Goal: Task Accomplishment & Management: Manage account settings

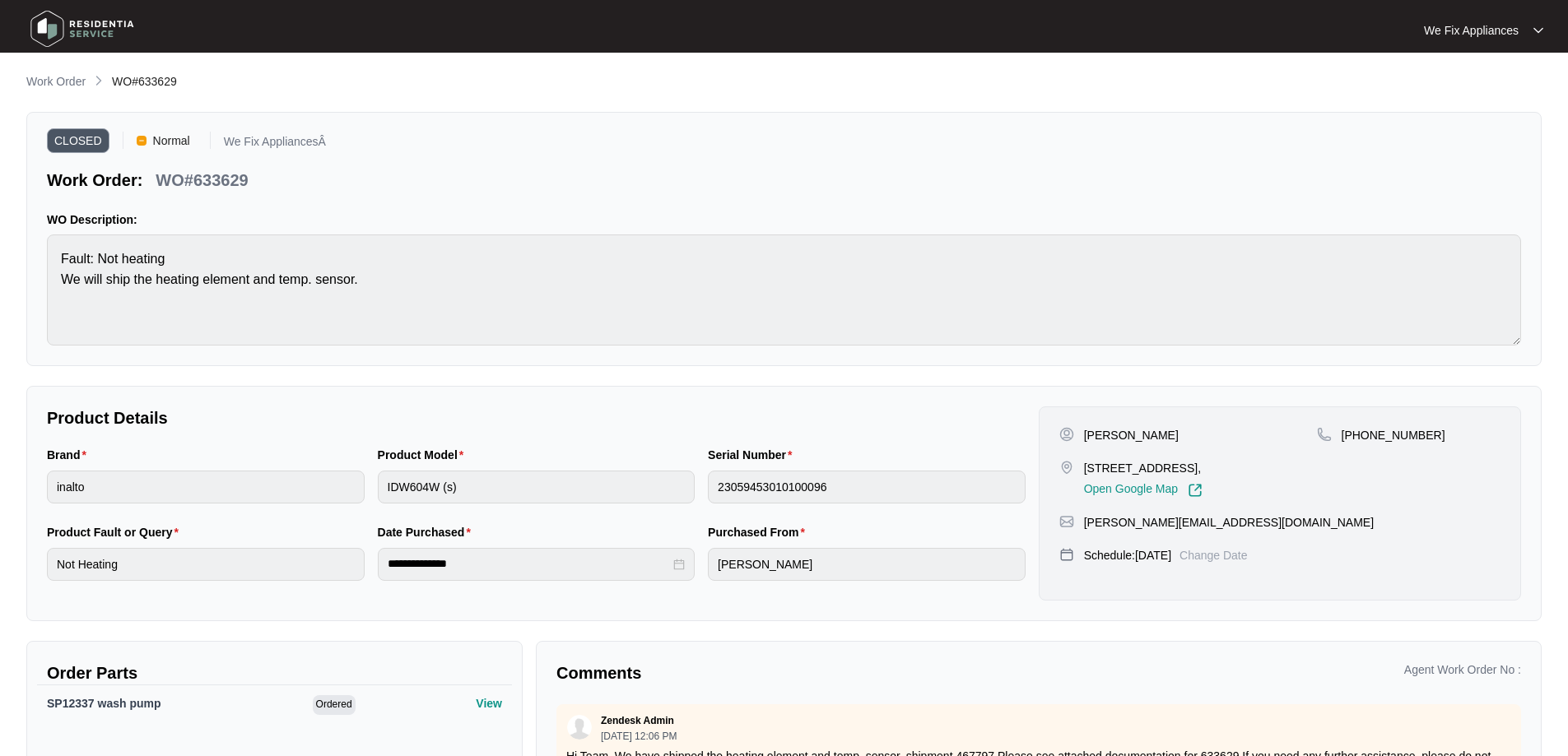
click at [99, 22] on img at bounding box center [82, 29] width 116 height 49
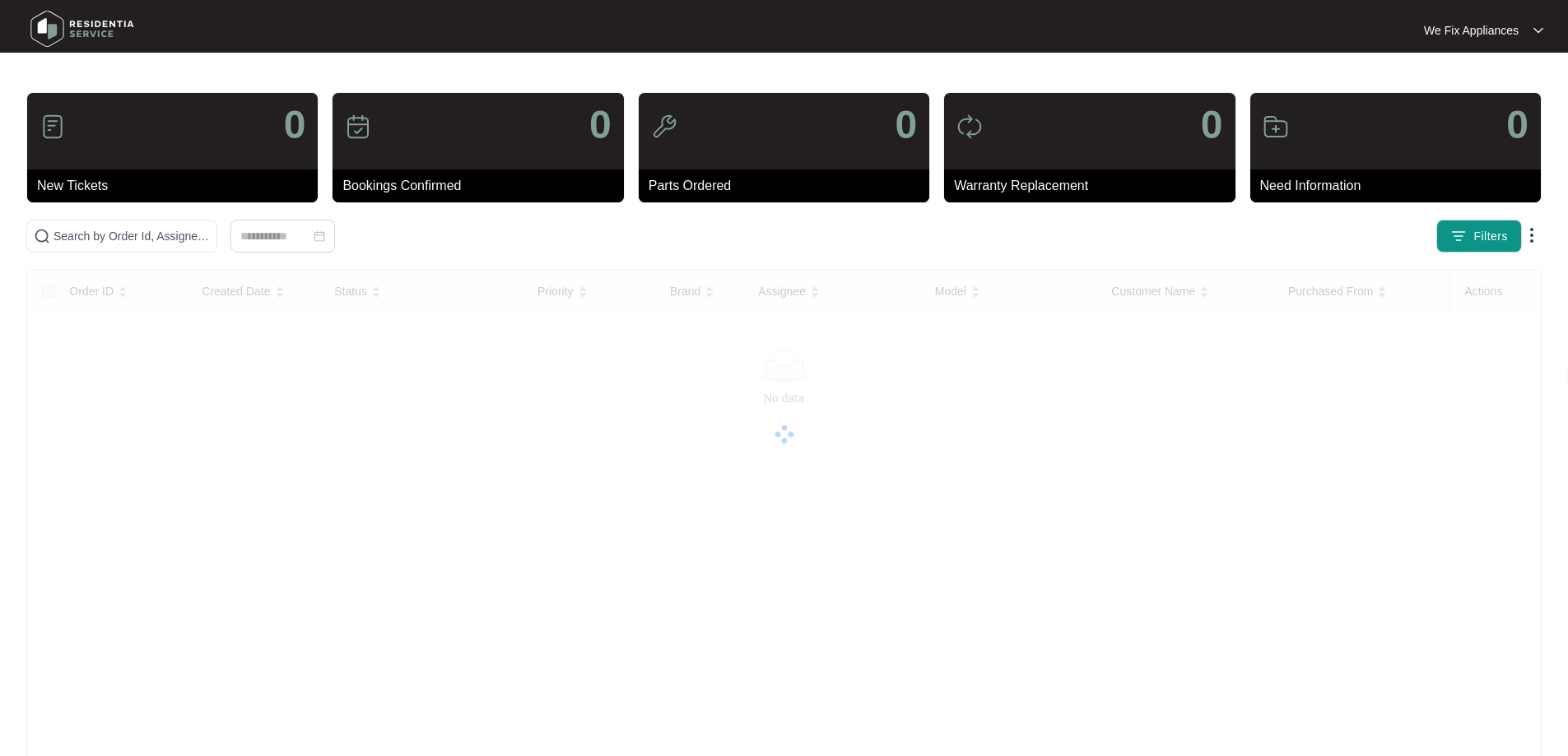
click at [92, 33] on img at bounding box center [82, 29] width 116 height 49
paste input "642890"
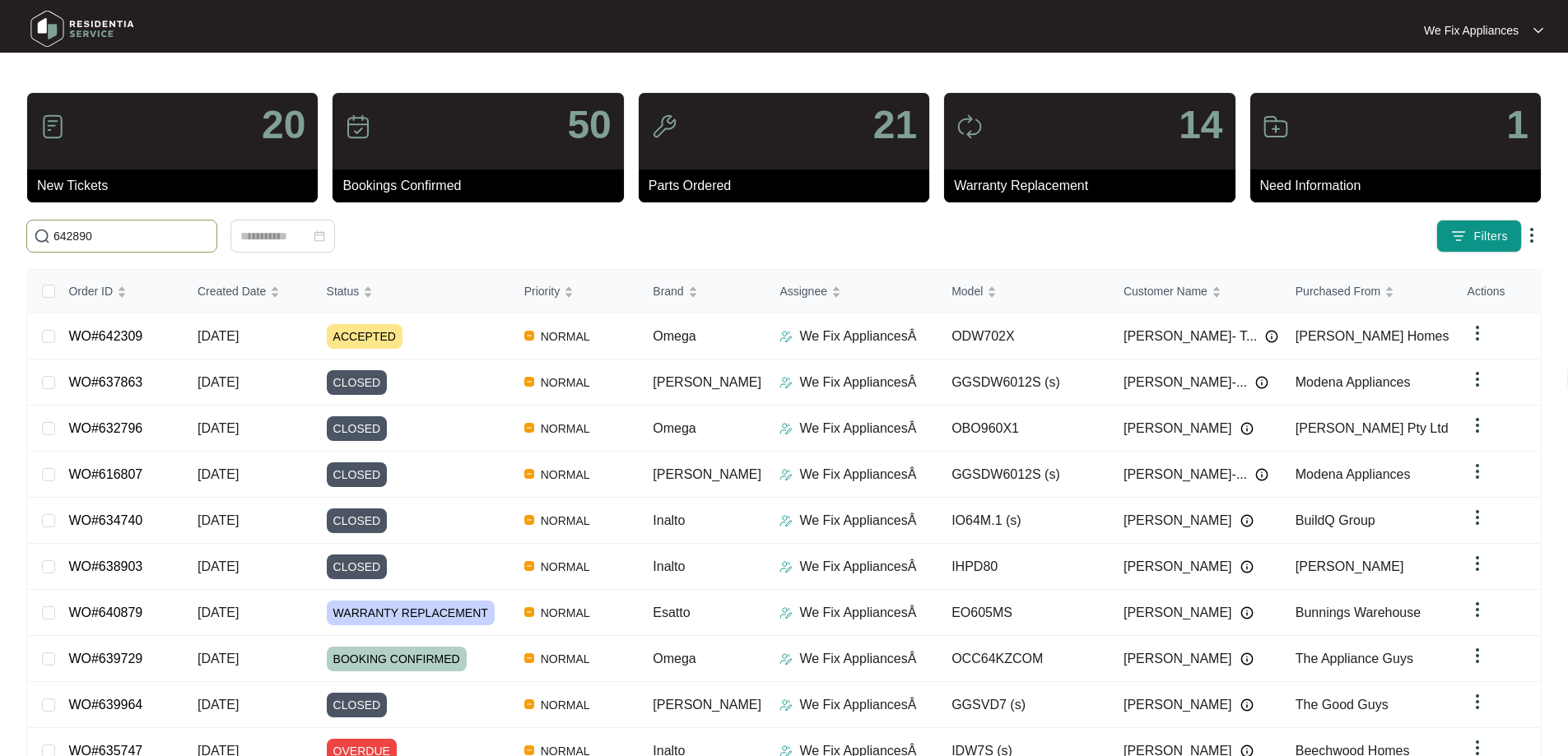
type input "642890"
click at [118, 247] on span "642890" at bounding box center [122, 236] width 191 height 33
click at [123, 241] on input "642890" at bounding box center [132, 236] width 156 height 18
drag, startPoint x: 115, startPoint y: 239, endPoint x: 0, endPoint y: 234, distance: 115.1
click at [0, 237] on main "20 New Tickets 50 Bookings Confirmed 21 Parts Ordered 14 Warranty Replacement 1…" at bounding box center [784, 427] width 1568 height 855
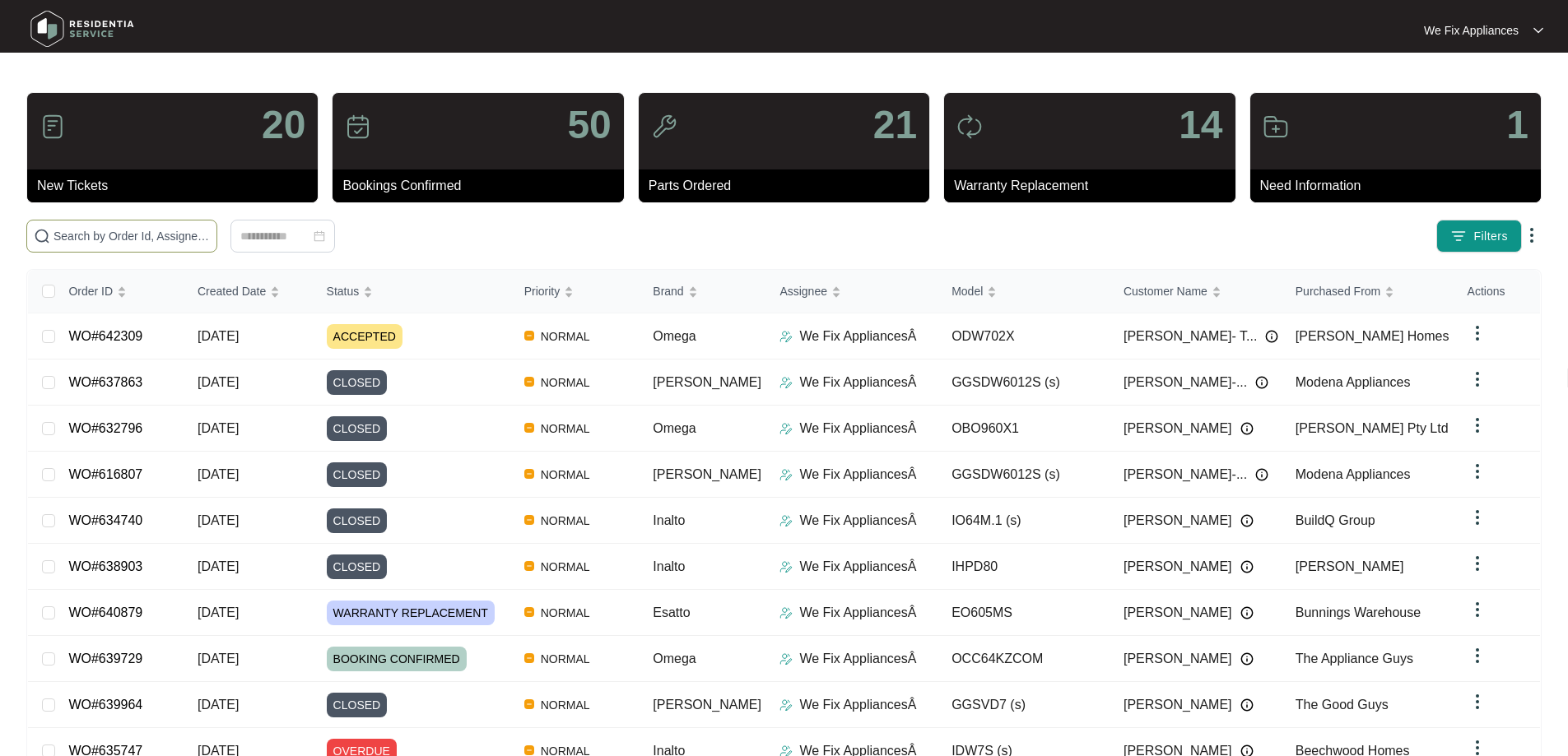
paste input "642890"
type input "642890"
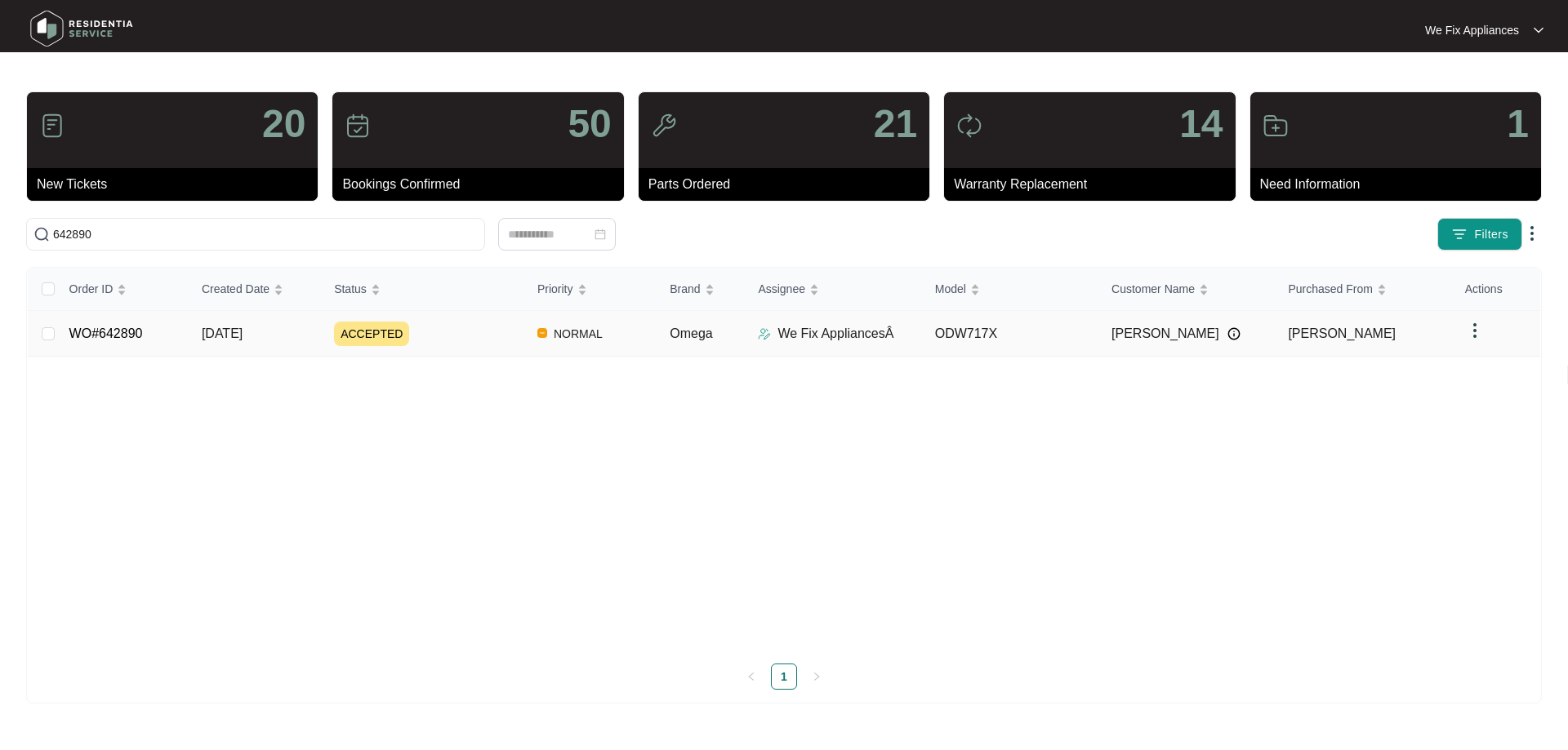
click at [119, 332] on link "WO#642890" at bounding box center [105, 333] width 73 height 13
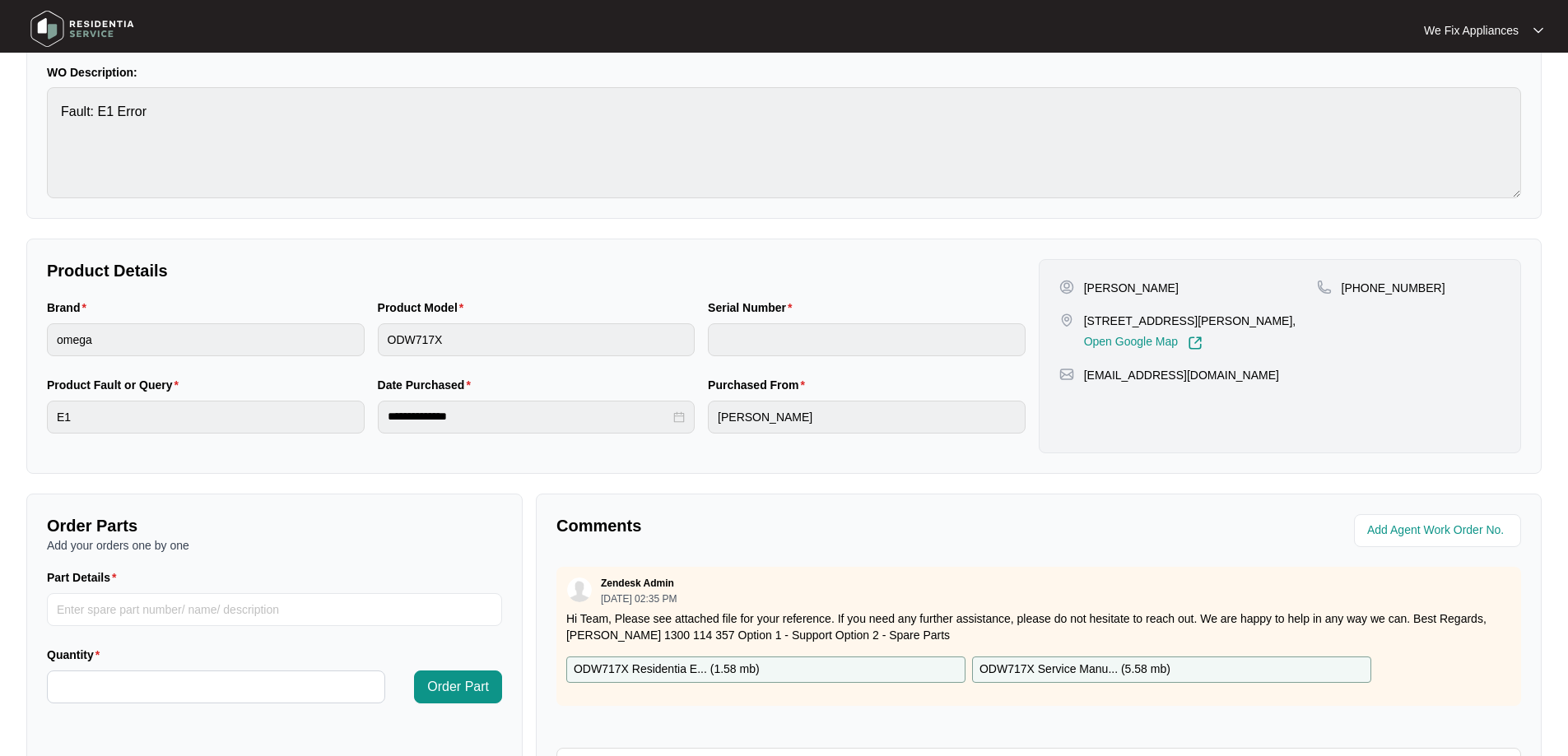
scroll to position [329, 0]
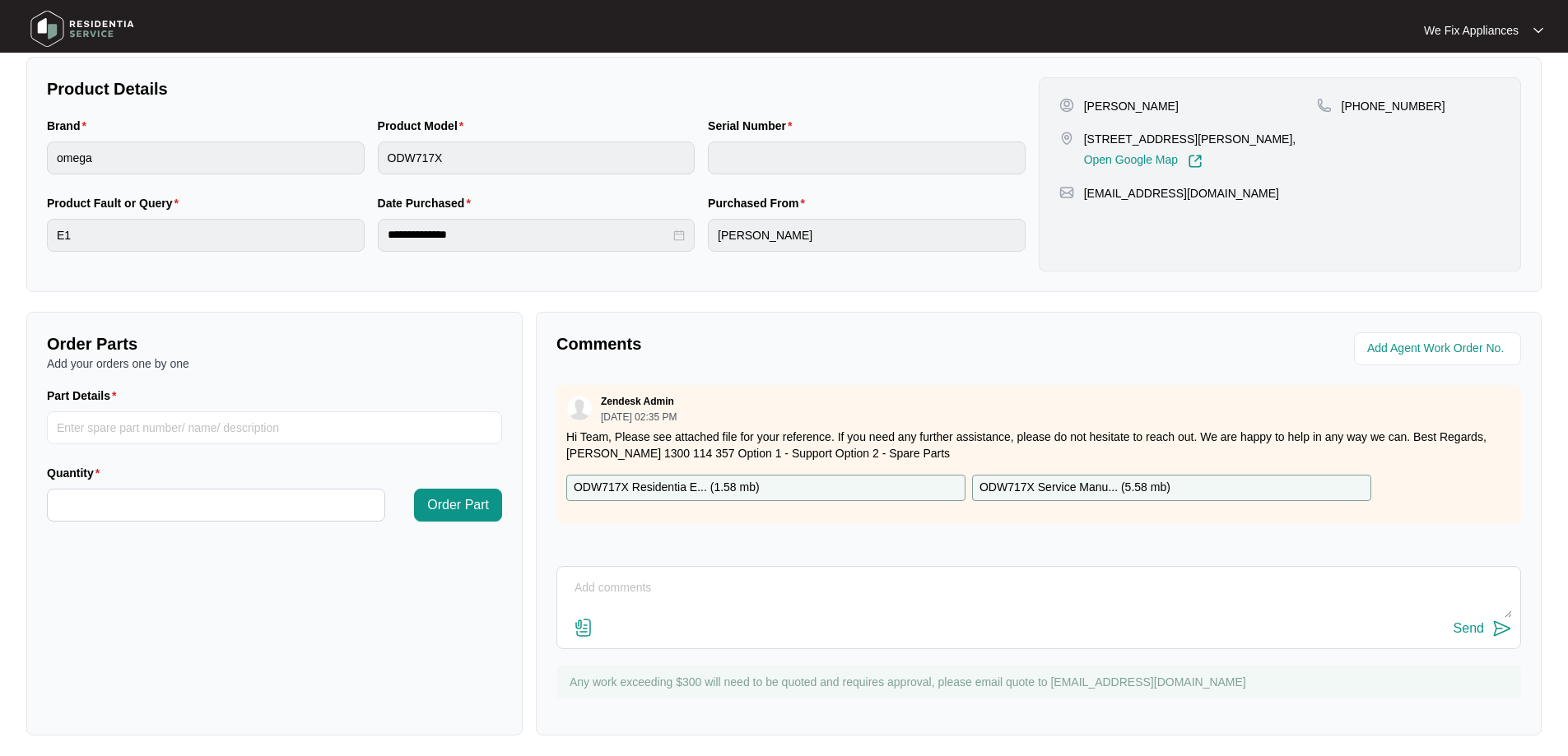
click at [805, 613] on textarea at bounding box center [1038, 597] width 946 height 43
type textarea "Hi guys, left message for customer thank you."
click at [1483, 628] on div "Send" at bounding box center [1469, 628] width 31 height 14
click at [82, 44] on img at bounding box center [82, 29] width 116 height 49
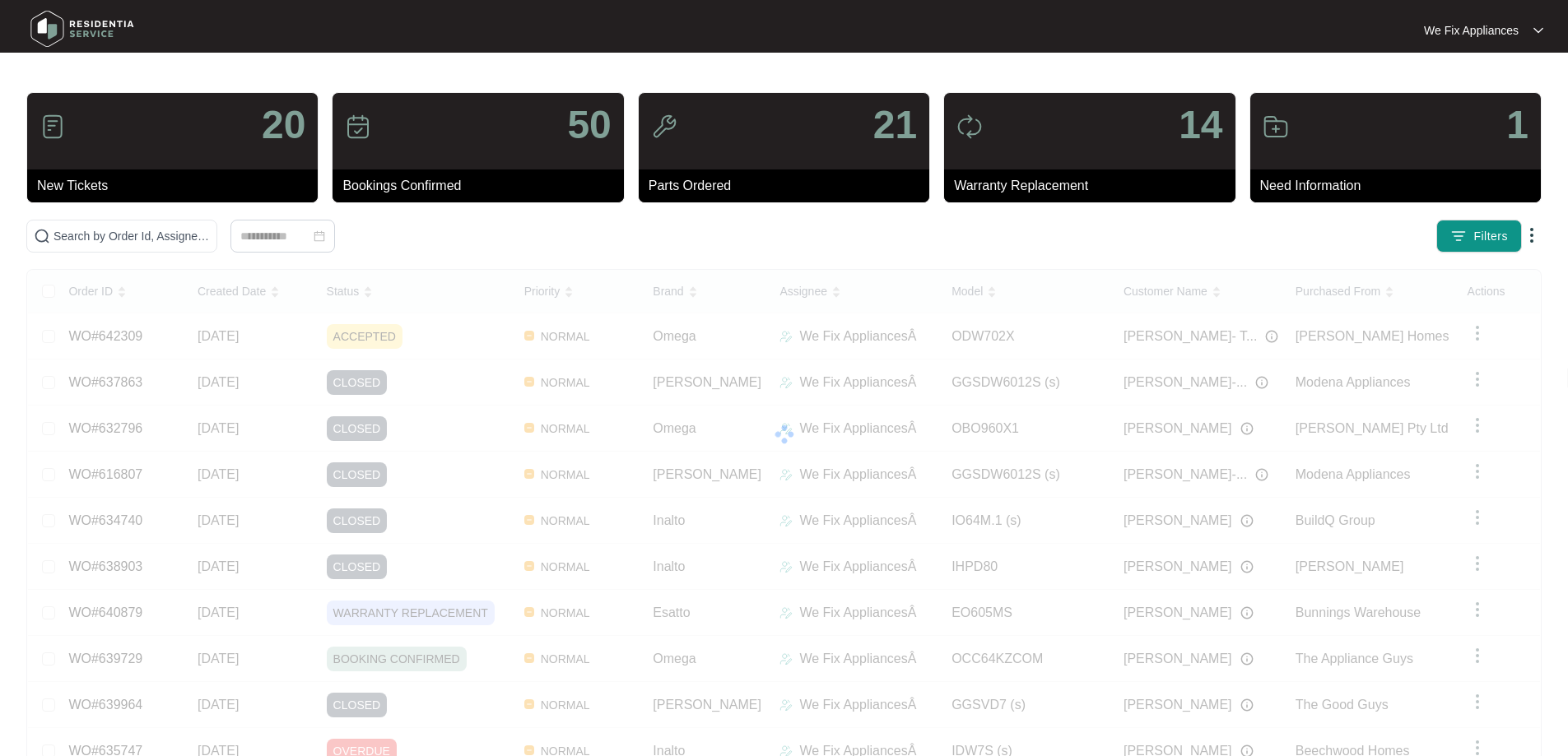
drag, startPoint x: 168, startPoint y: 212, endPoint x: 144, endPoint y: 253, distance: 47.5
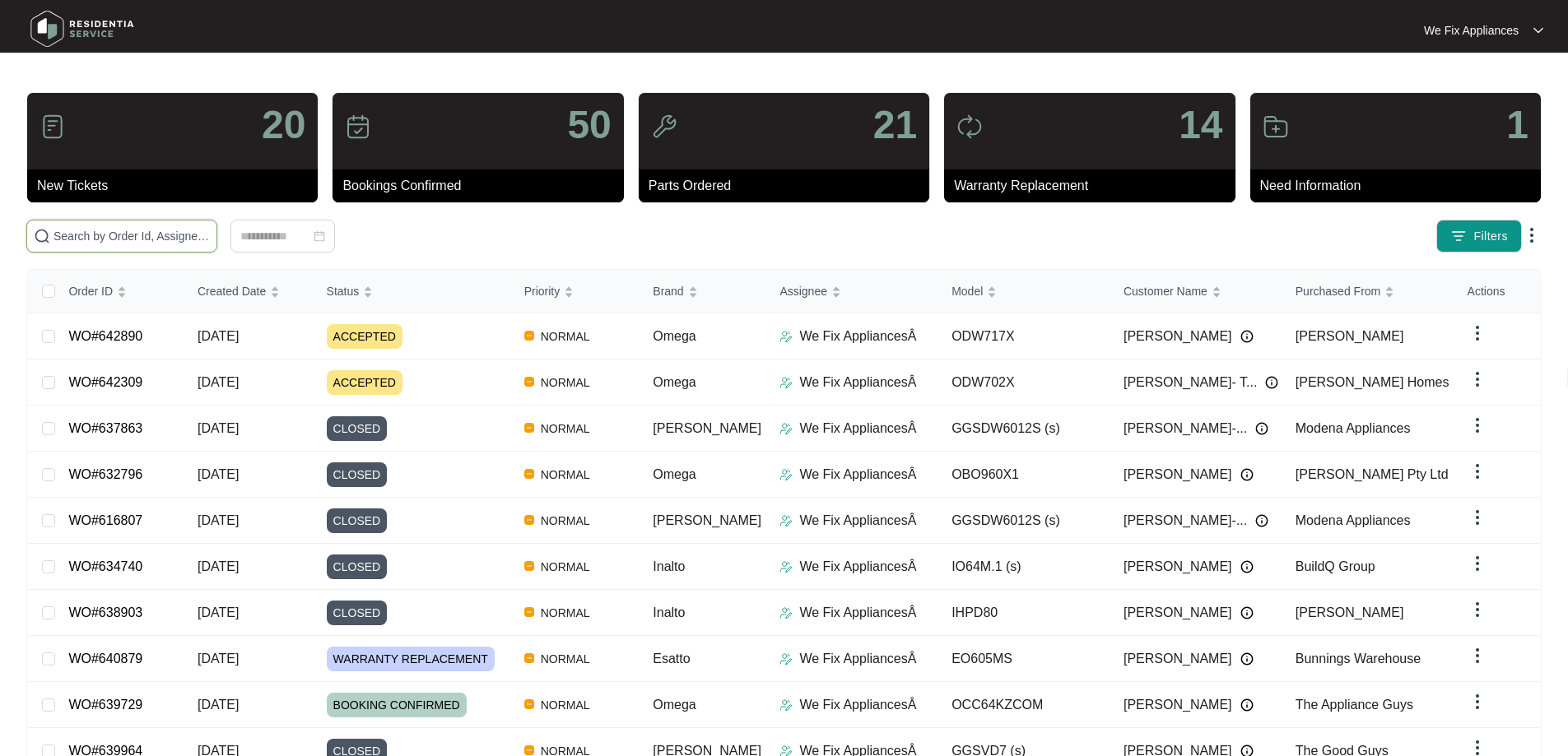
drag, startPoint x: 144, startPoint y: 253, endPoint x: 134, endPoint y: 229, distance: 26.0
paste input "642966"
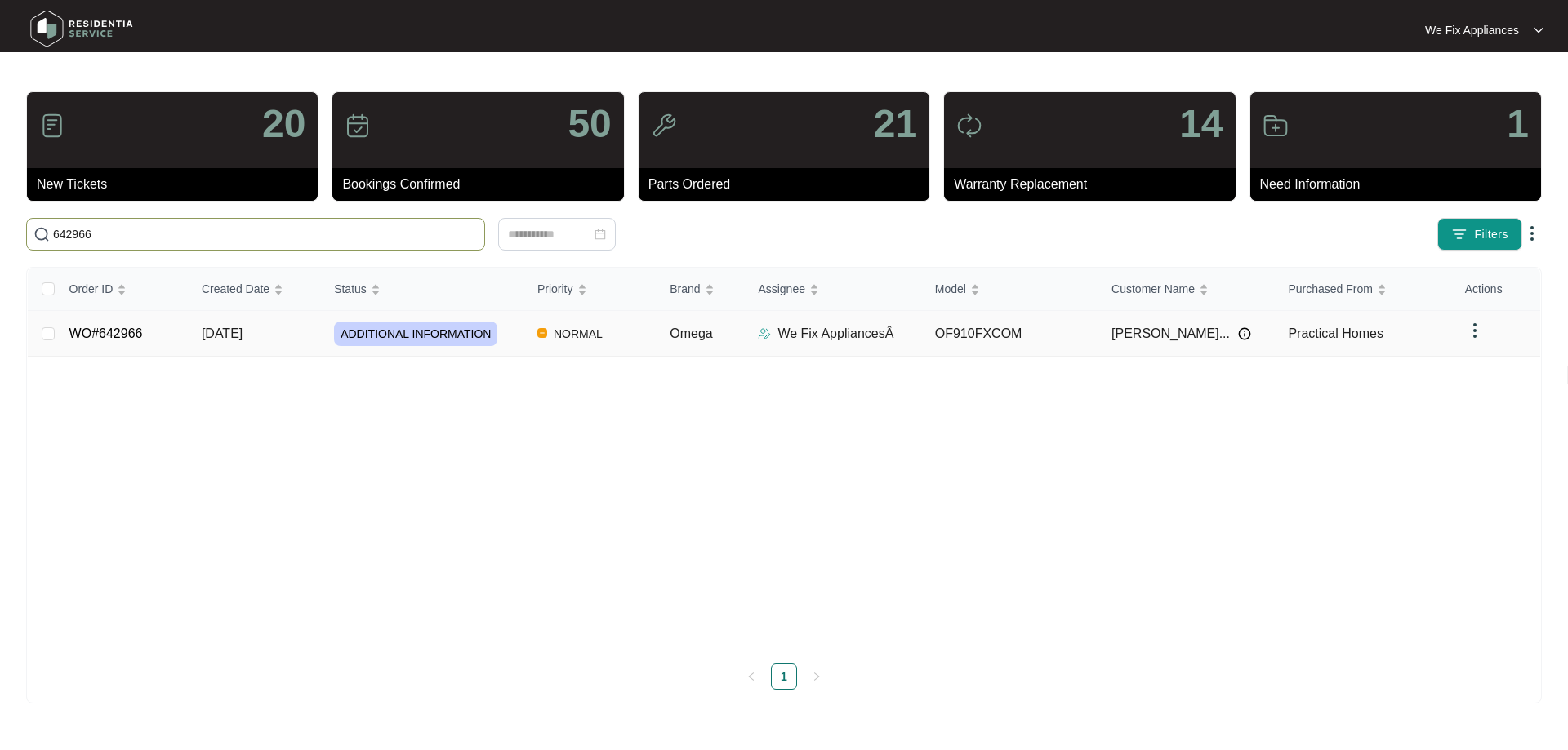
type input "642966"
click at [108, 331] on link "WO#642966" at bounding box center [105, 333] width 73 height 13
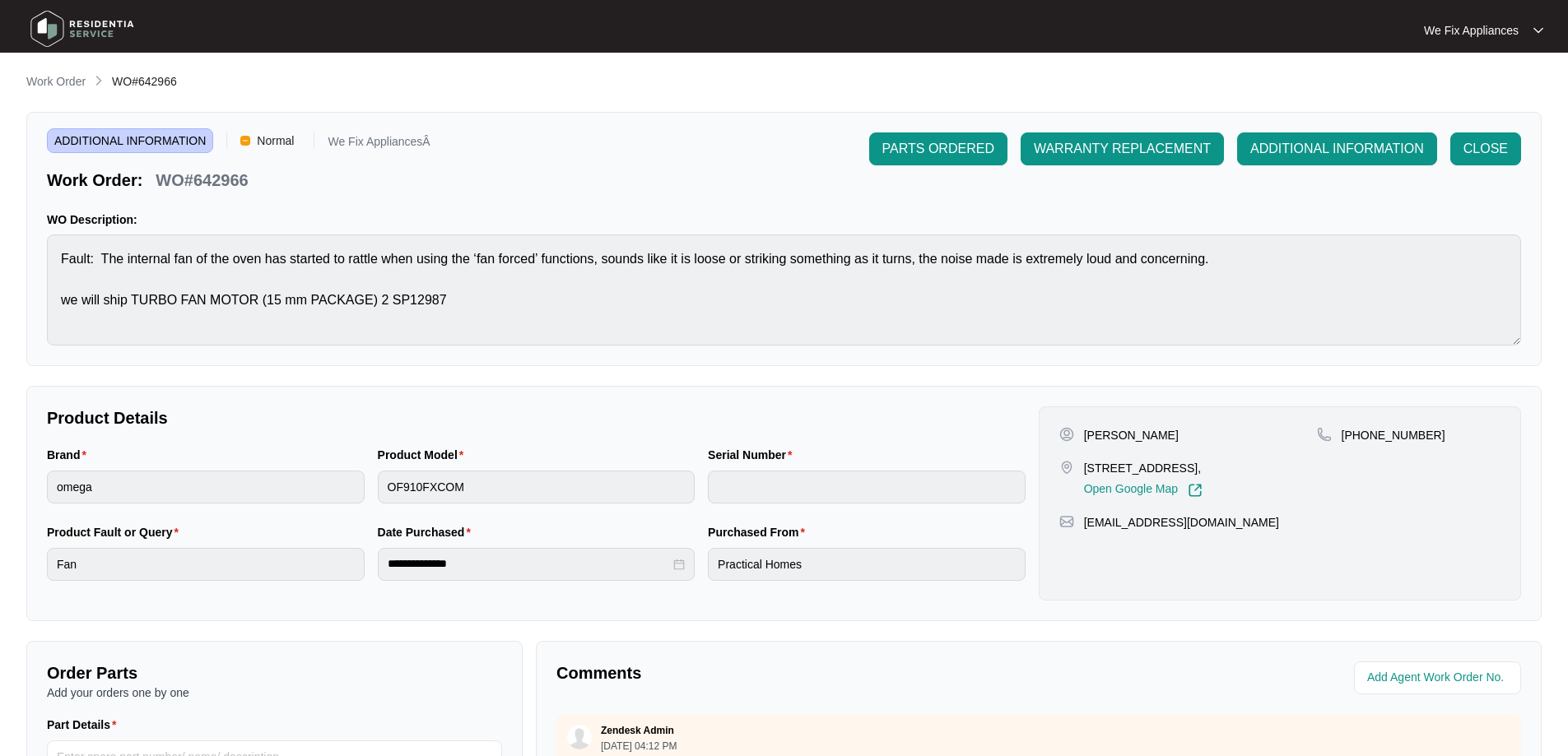
click at [111, 26] on img at bounding box center [82, 29] width 116 height 49
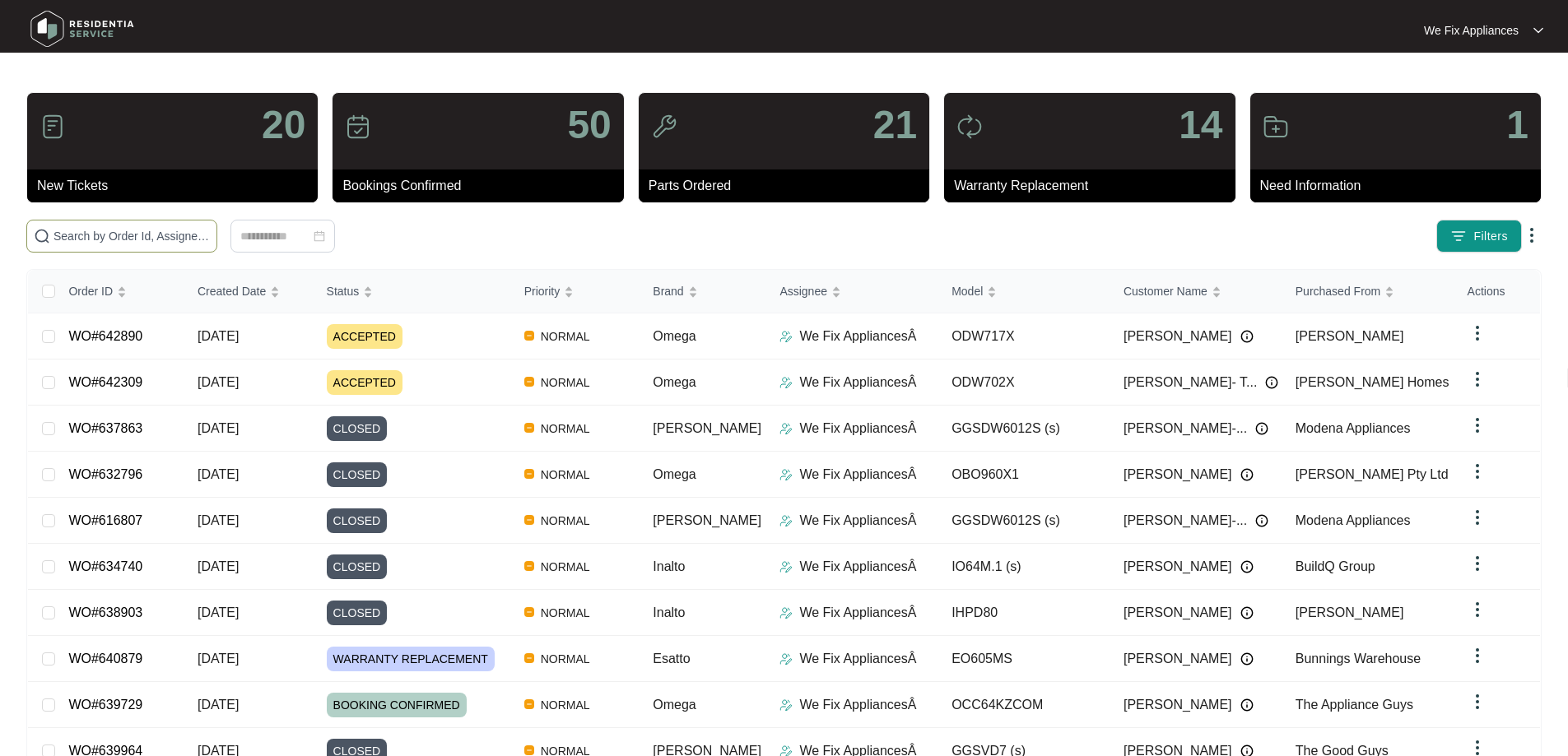
paste input "642890"
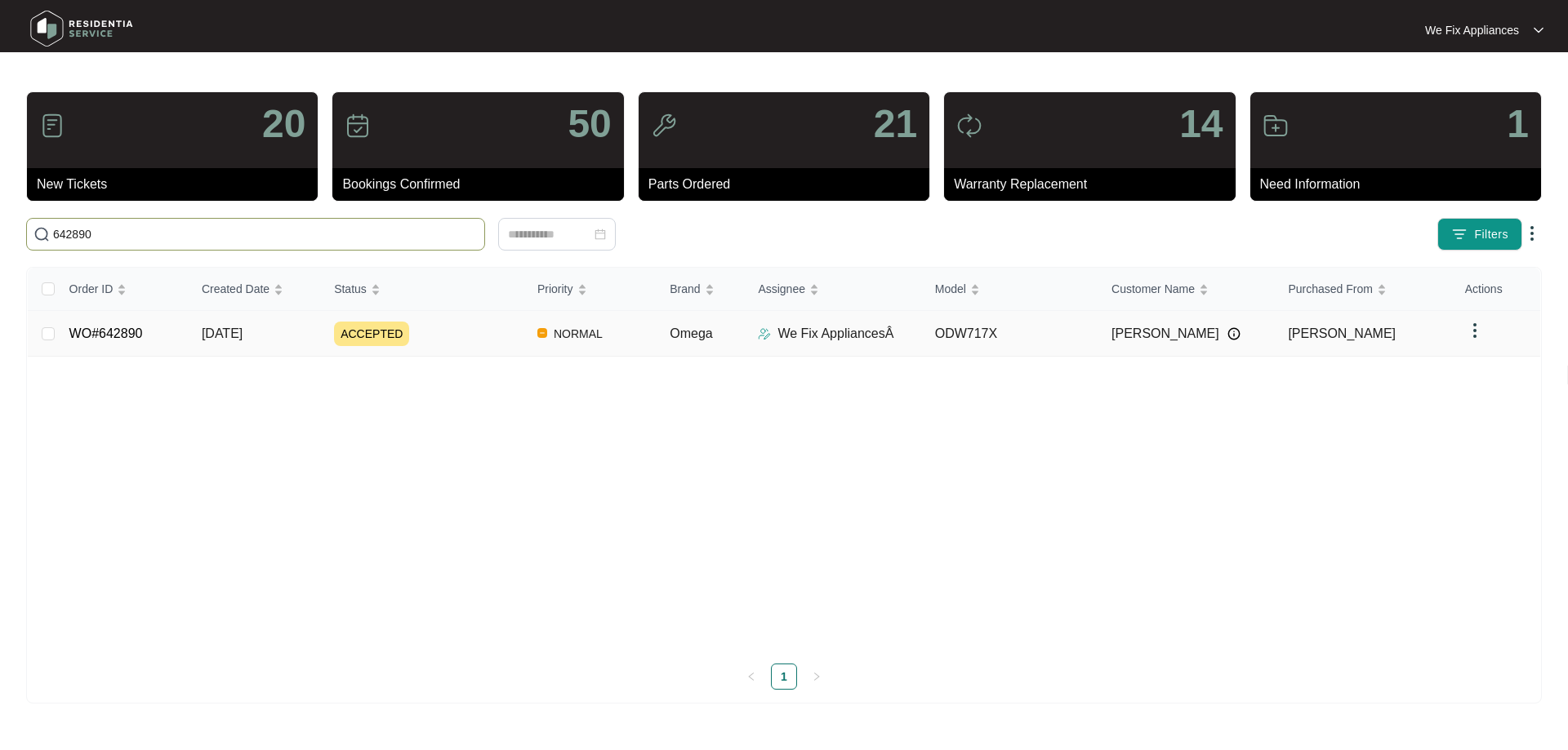
type input "642890"
click at [131, 336] on link "WO#642890" at bounding box center [105, 333] width 73 height 13
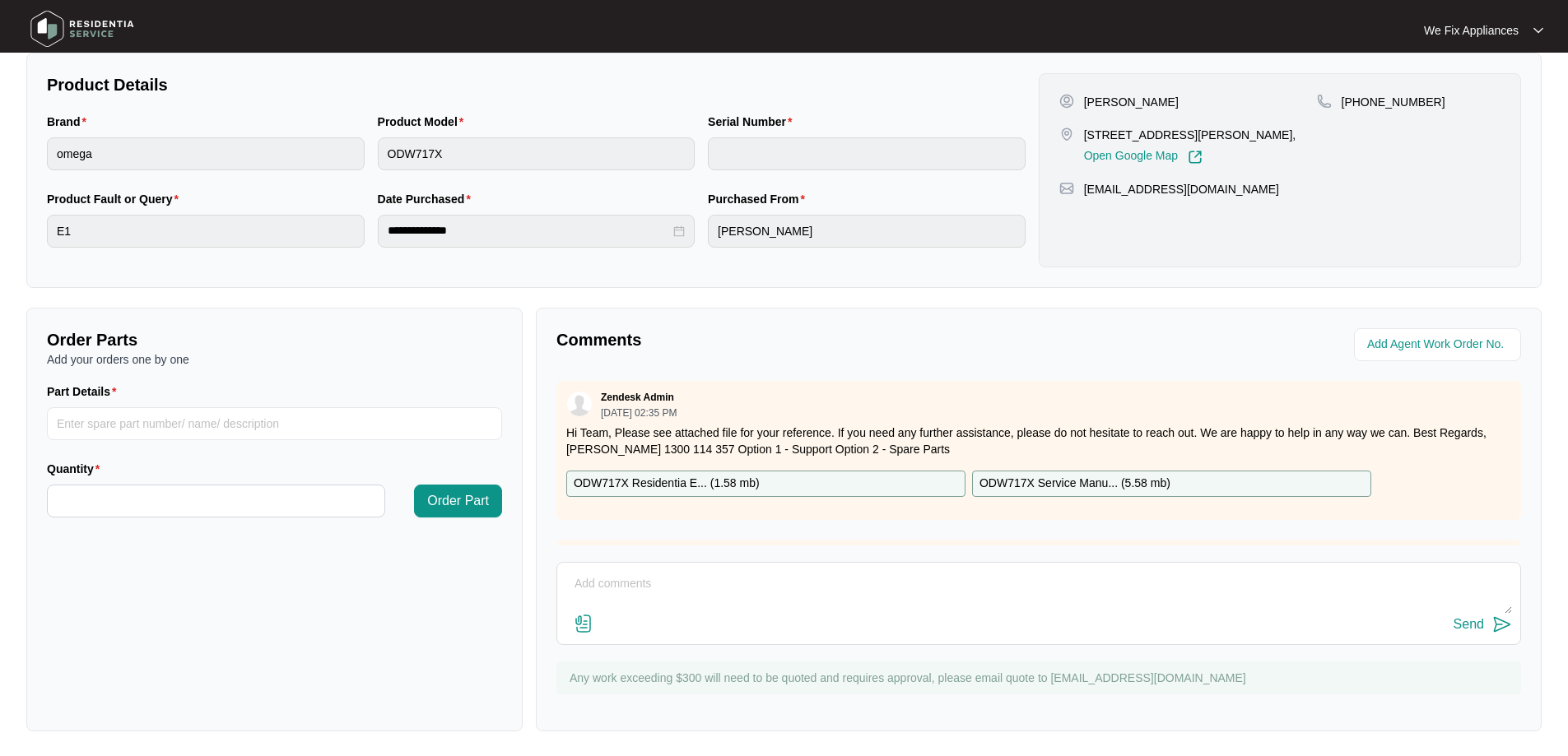
scroll to position [336, 0]
click at [642, 583] on textarea at bounding box center [1038, 591] width 946 height 43
type textarea "Hi guys, left message for customer to call back thank you."
click at [1461, 619] on div "Send" at bounding box center [1469, 622] width 31 height 14
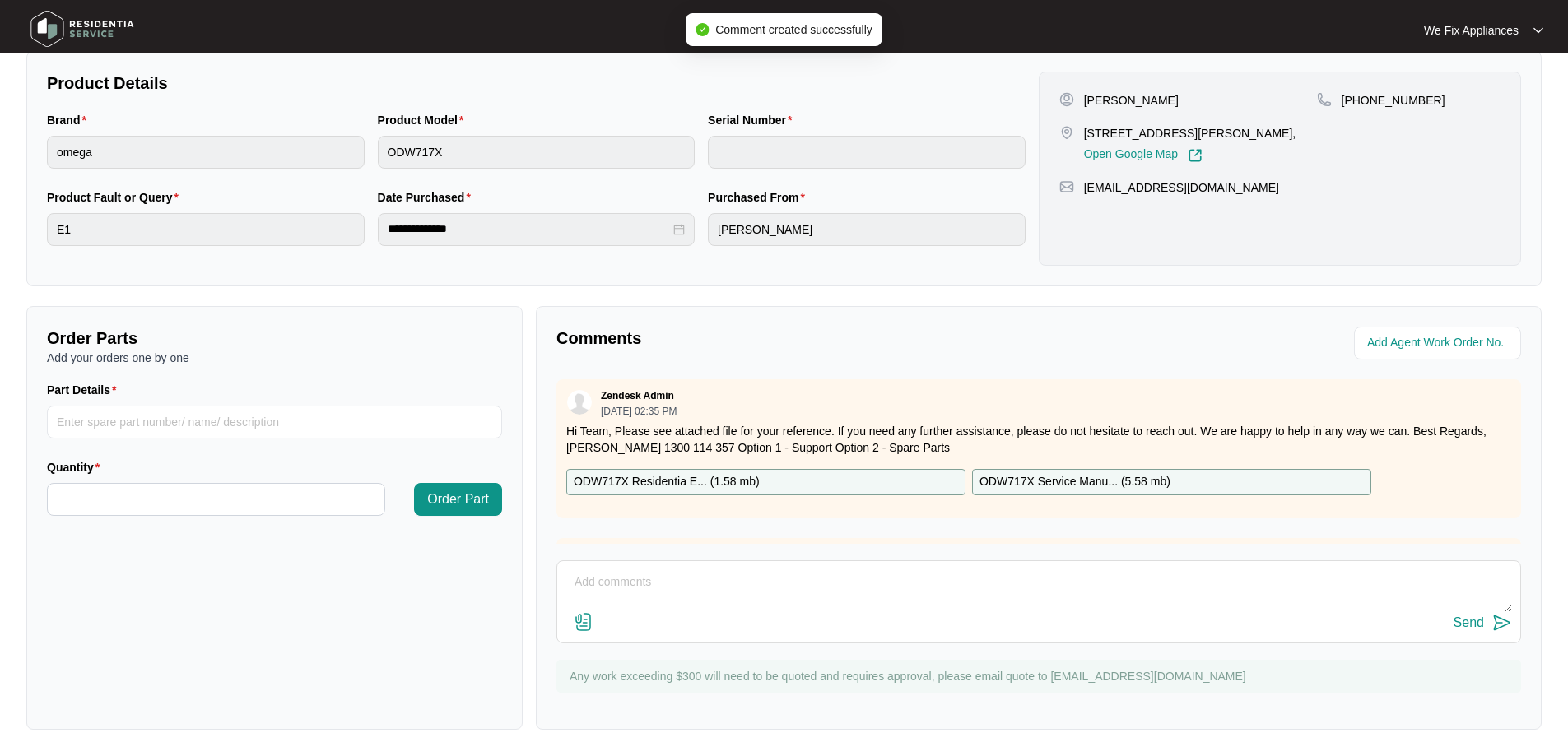
click at [84, 21] on img at bounding box center [82, 29] width 116 height 49
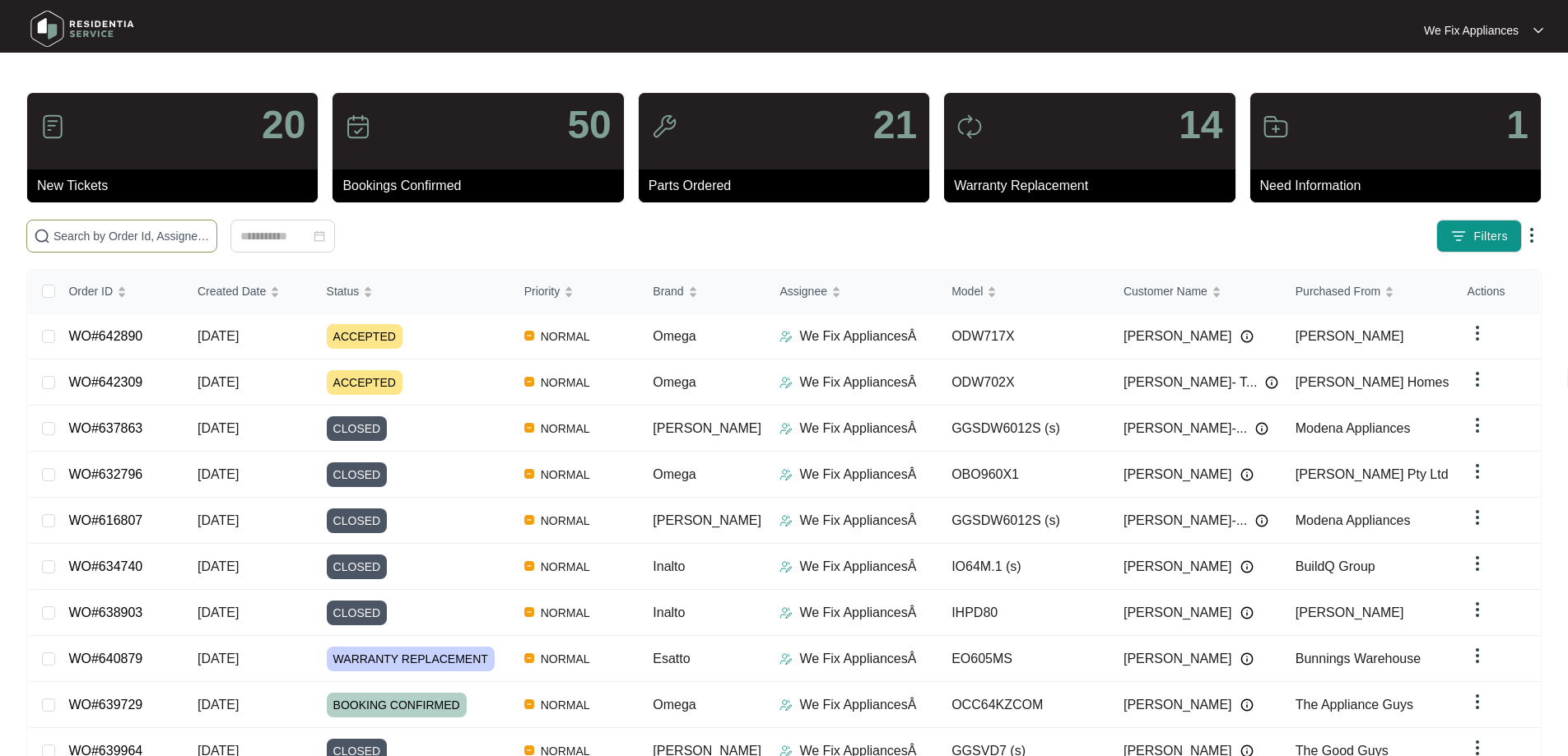
paste input "642986"
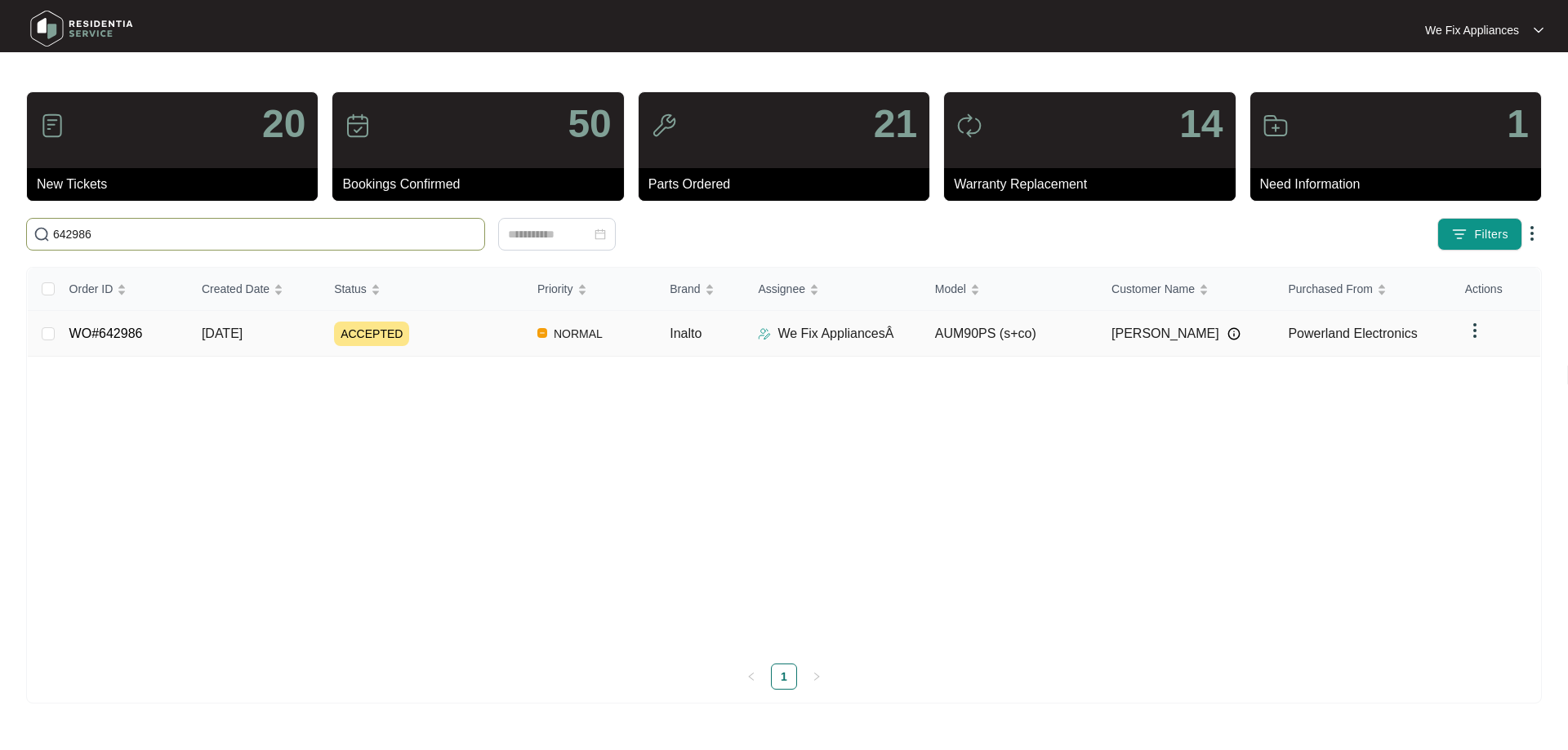
type input "642986"
click at [116, 326] on link "WO#642986" at bounding box center [105, 333] width 73 height 13
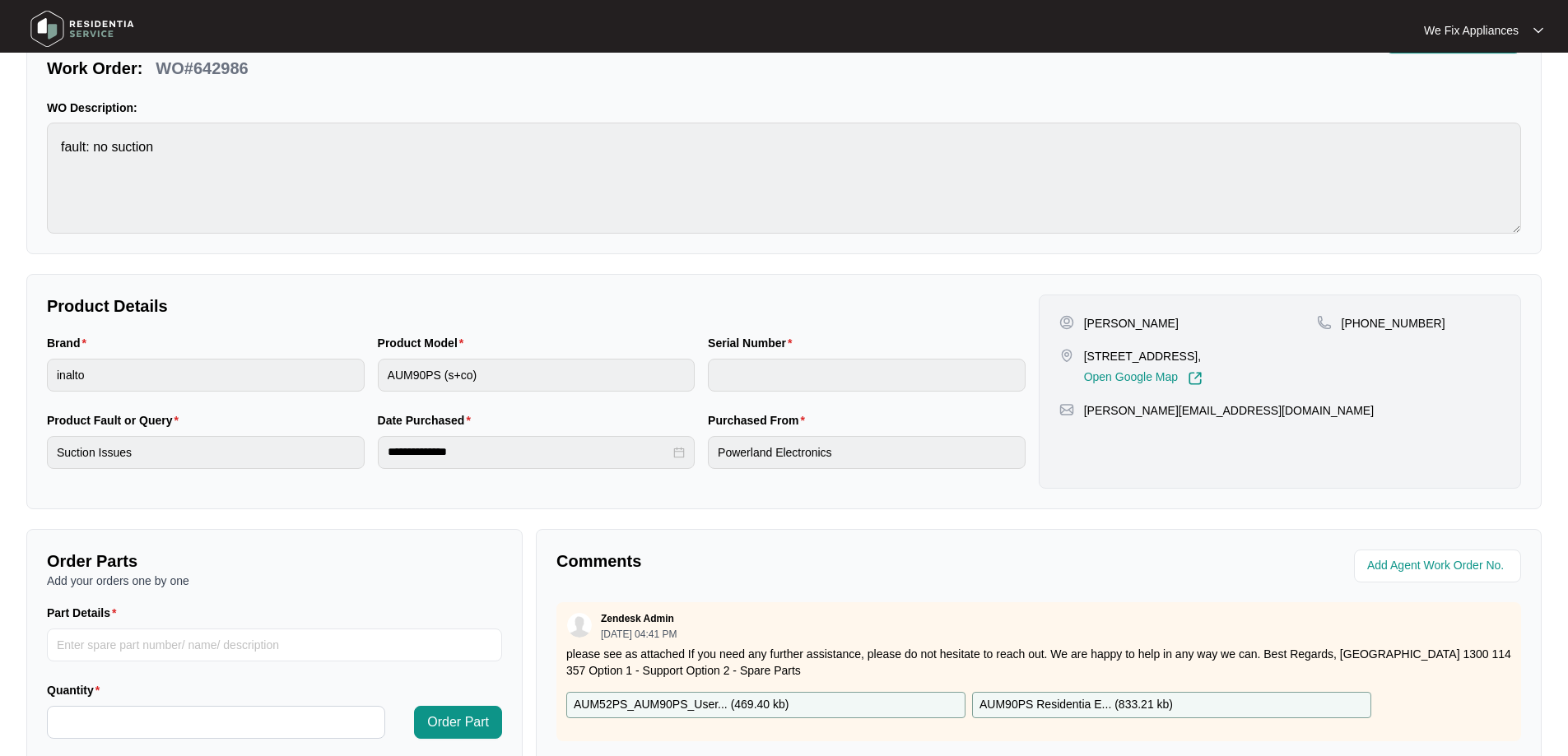
scroll to position [336, 0]
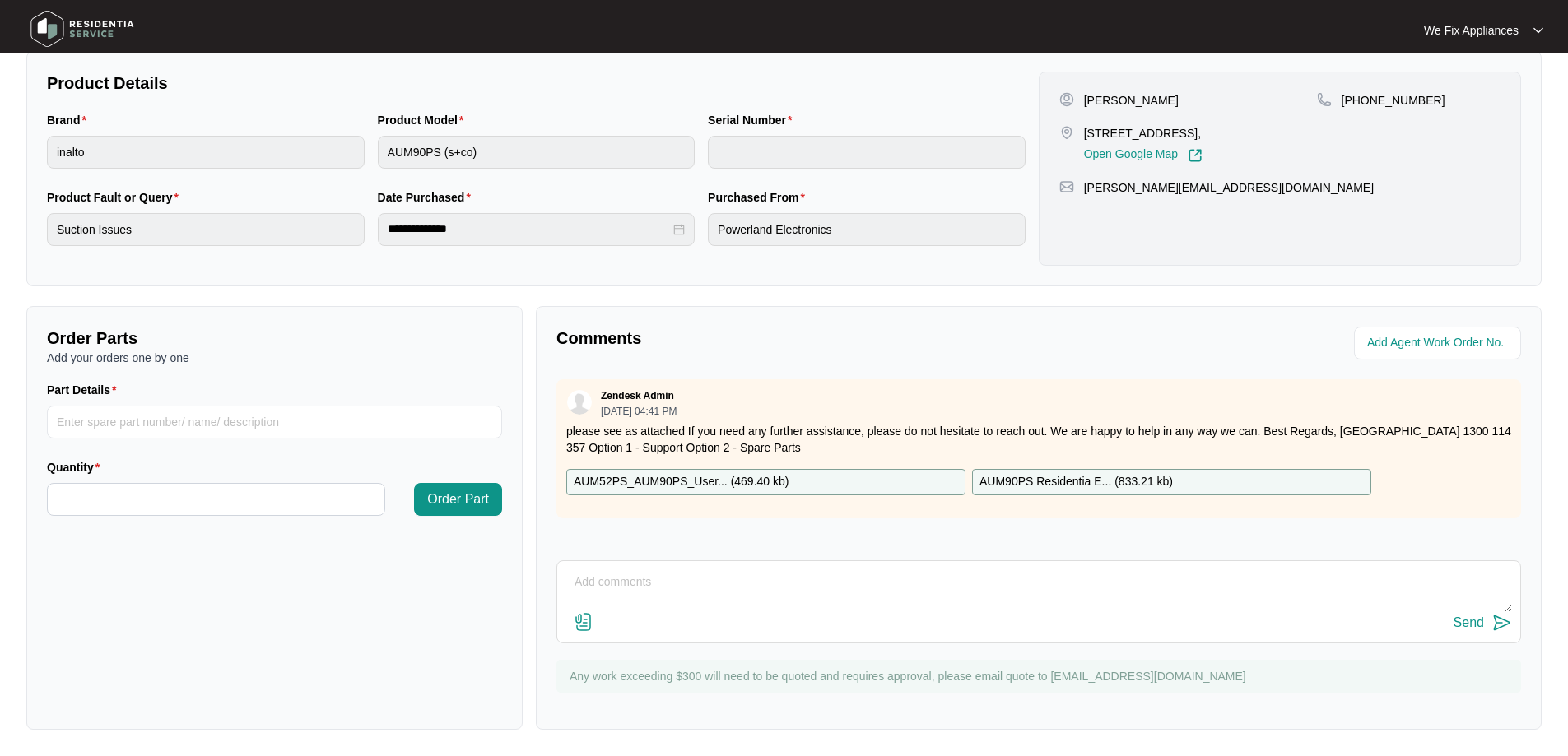
click at [629, 579] on textarea at bounding box center [1038, 591] width 946 height 43
type textarea "Hi guys, left message for customer to call back thank you"
click at [1469, 619] on div "Send" at bounding box center [1469, 622] width 31 height 14
click at [82, 22] on img at bounding box center [82, 29] width 116 height 49
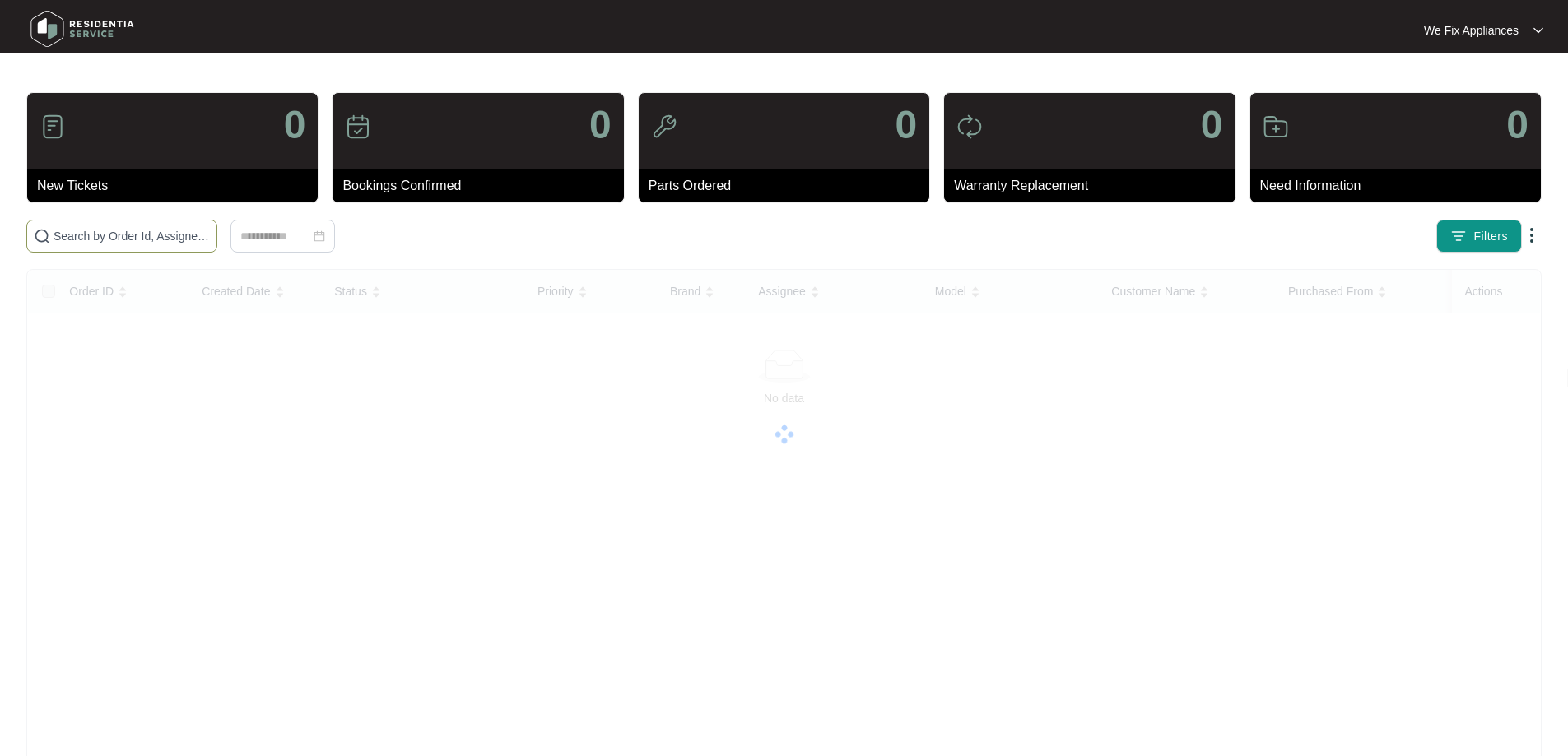
paste input "640144"
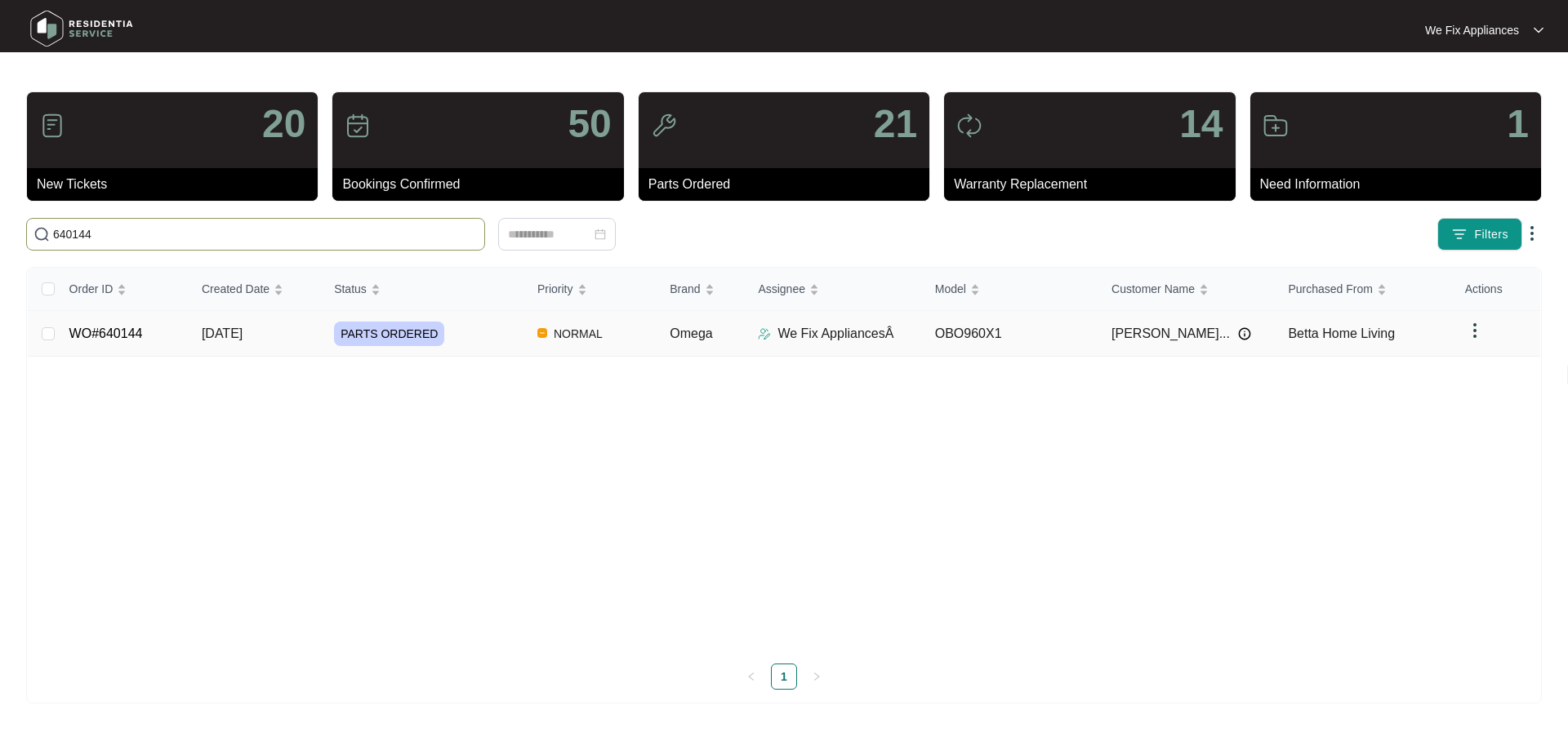
type input "640144"
click at [105, 336] on link "WO#640144" at bounding box center [105, 333] width 73 height 13
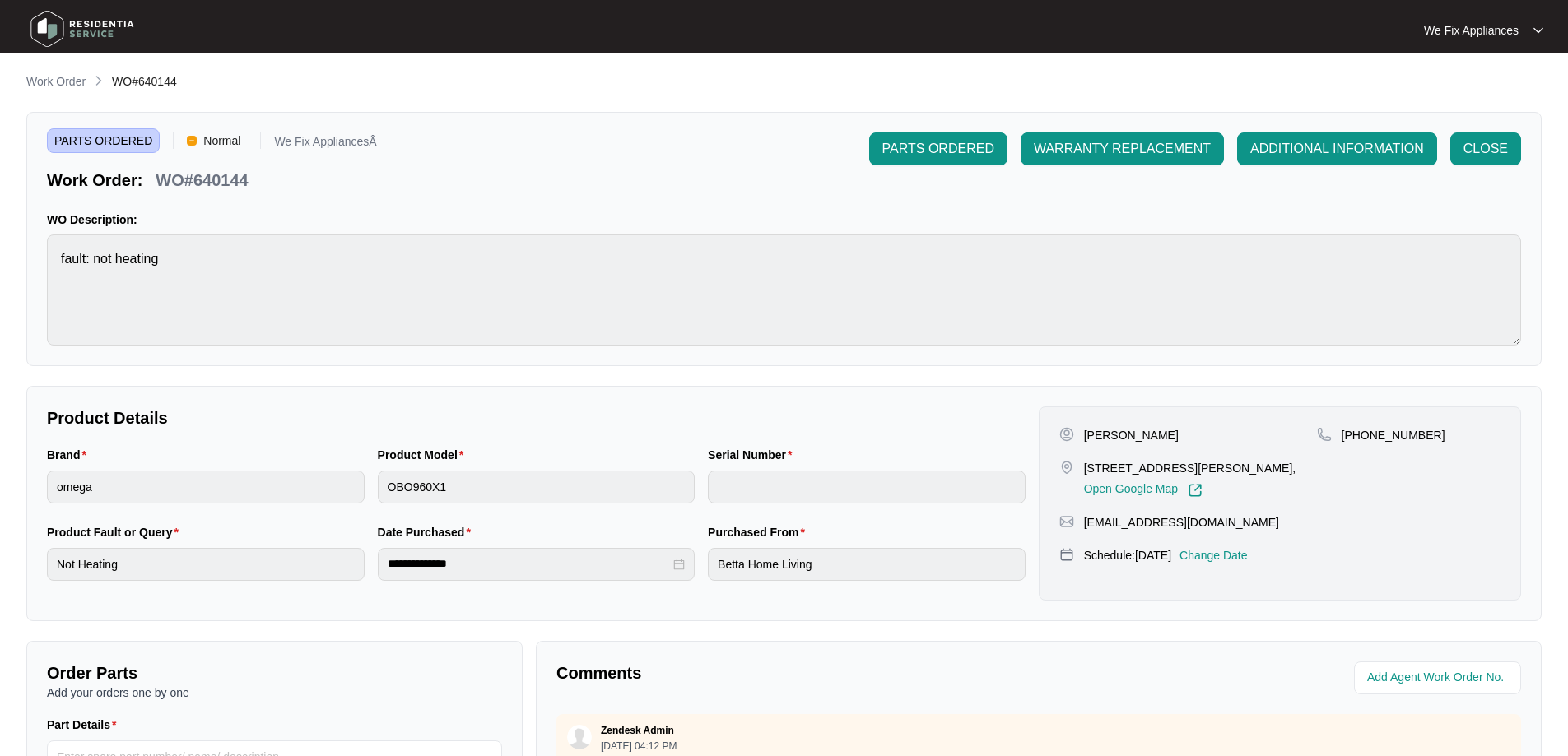
click at [1247, 551] on p "Change Date" at bounding box center [1213, 555] width 68 height 16
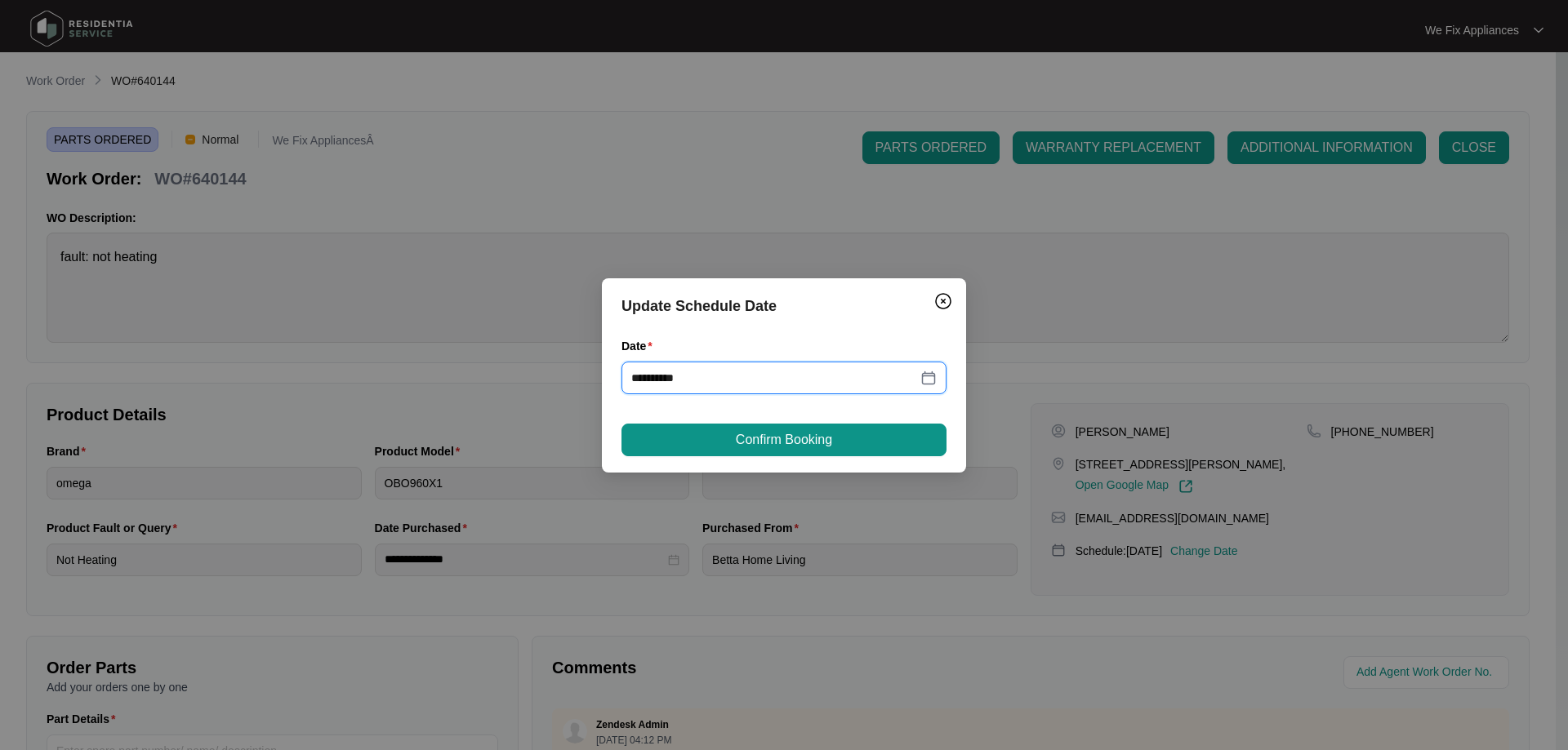
drag, startPoint x: 738, startPoint y: 377, endPoint x: 733, endPoint y: 395, distance: 18.7
click at [735, 387] on div "**********" at bounding box center [784, 378] width 325 height 33
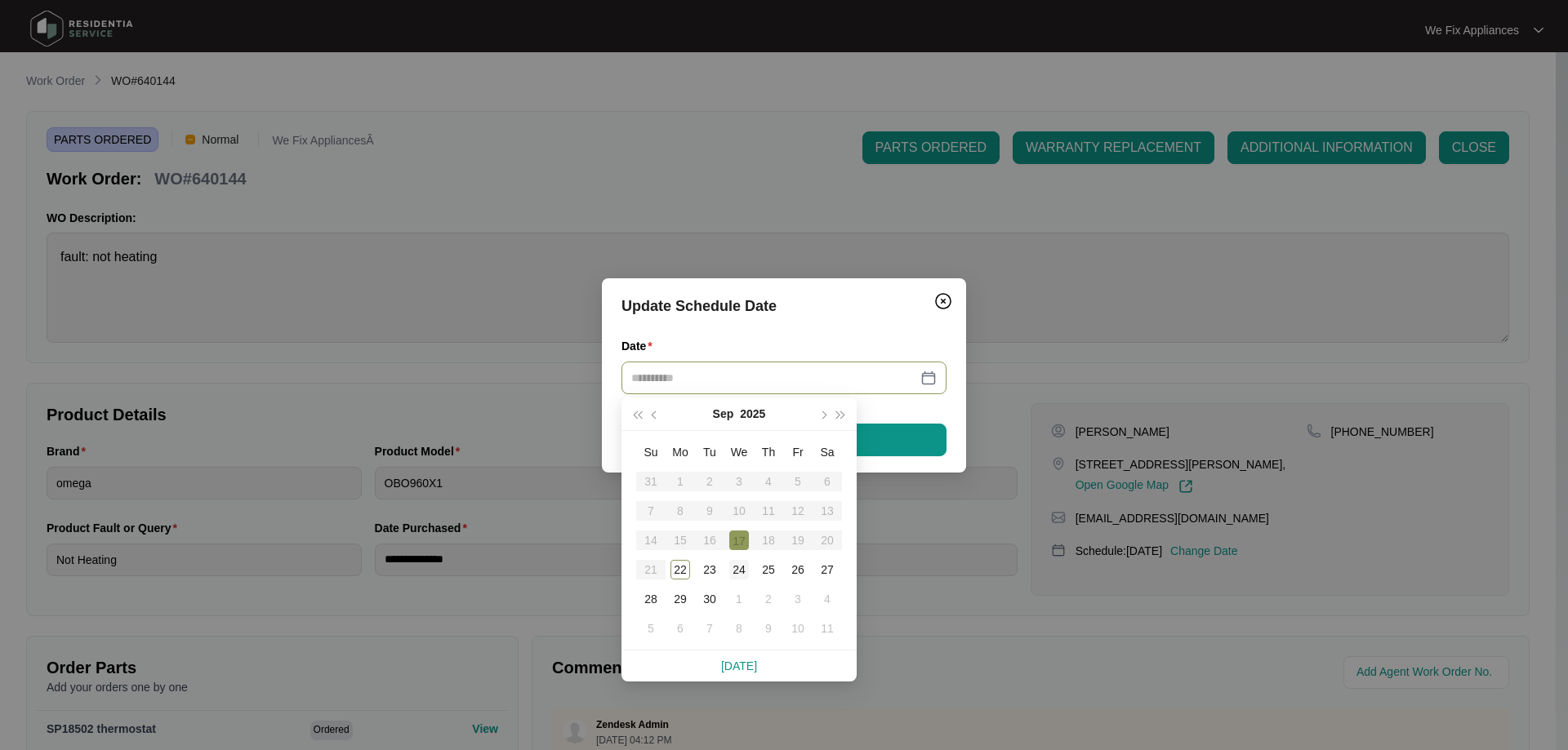
type input "**********"
click at [742, 566] on div "24" at bounding box center [738, 569] width 19 height 19
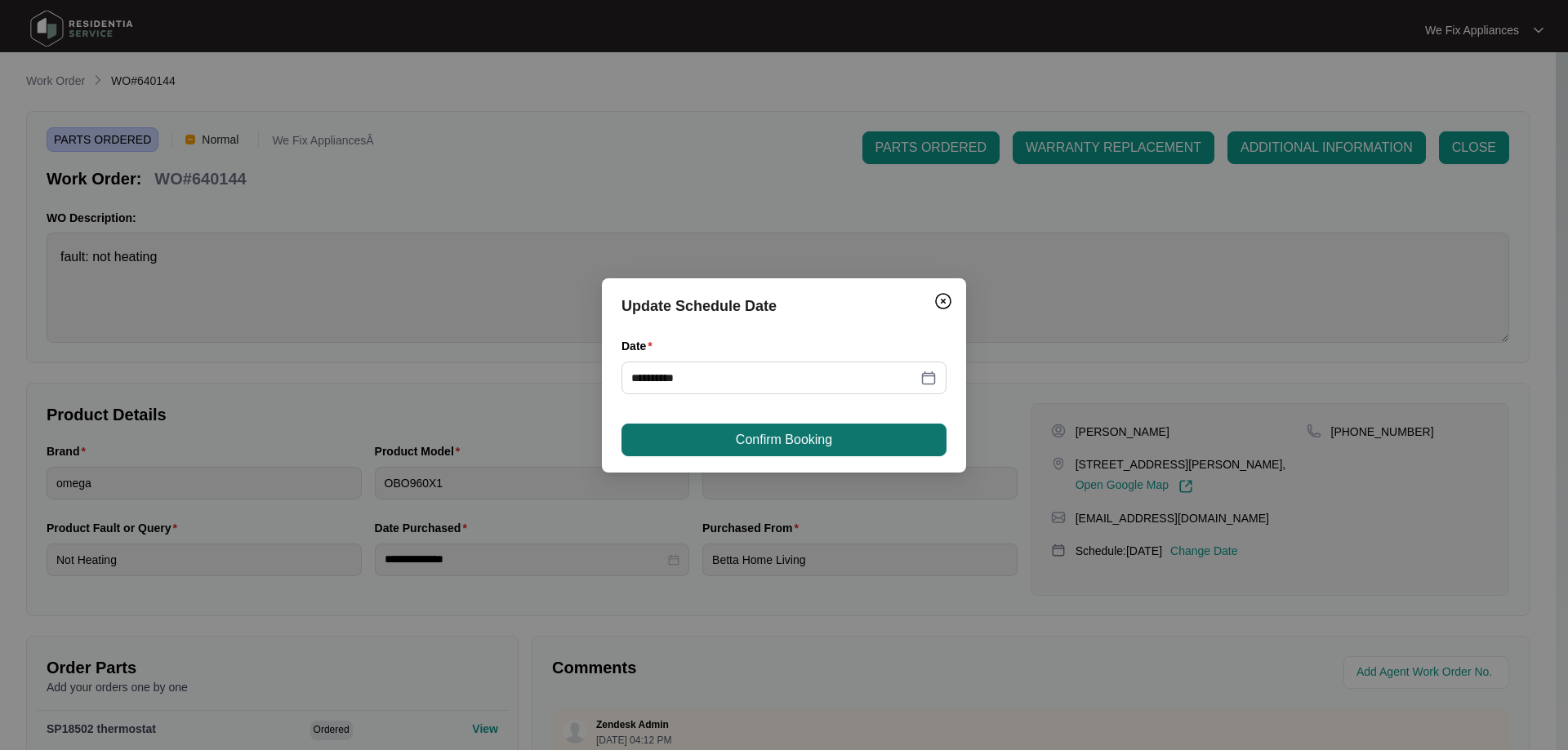
click at [767, 456] on button "Confirm Booking" at bounding box center [784, 440] width 325 height 33
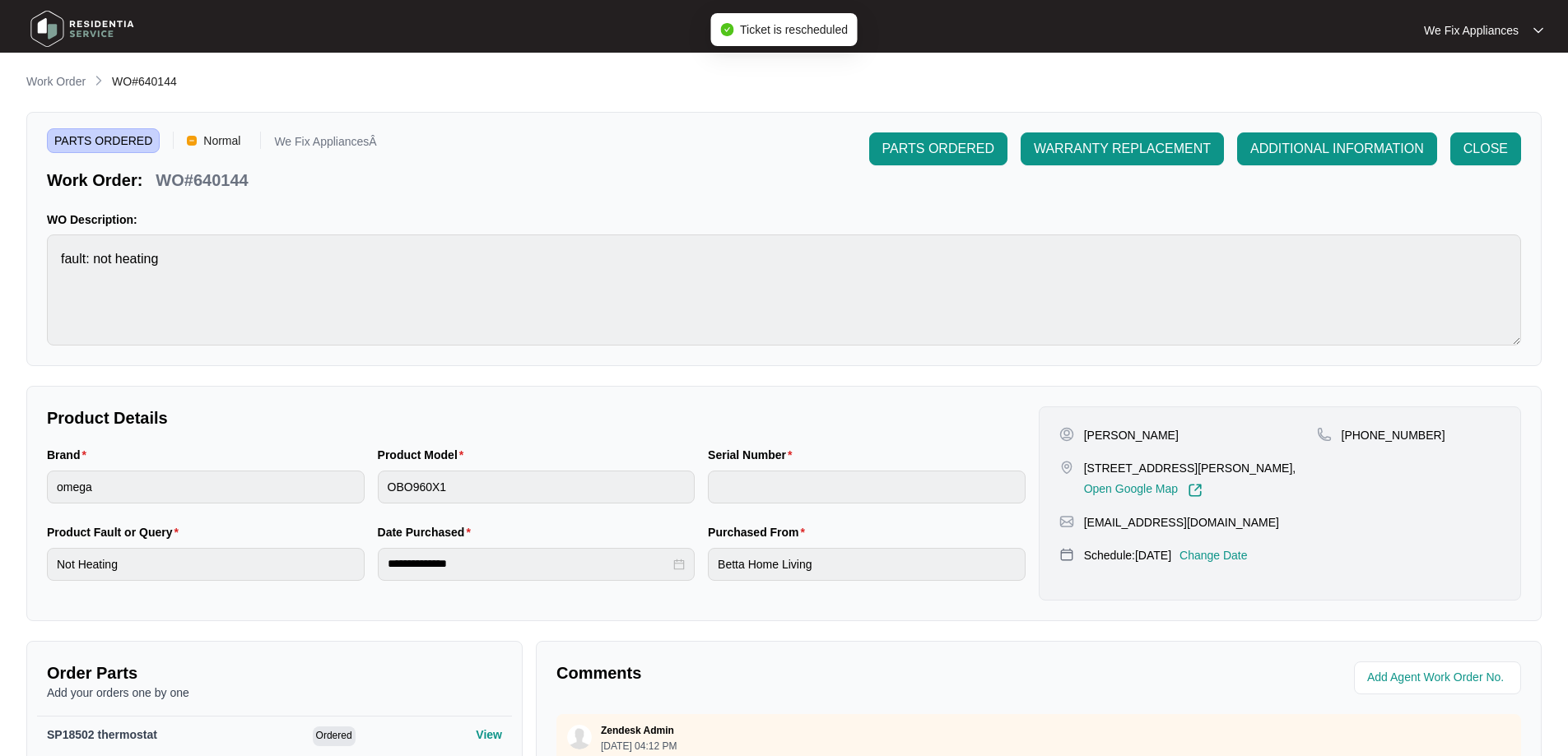
click at [91, 44] on img at bounding box center [82, 29] width 116 height 49
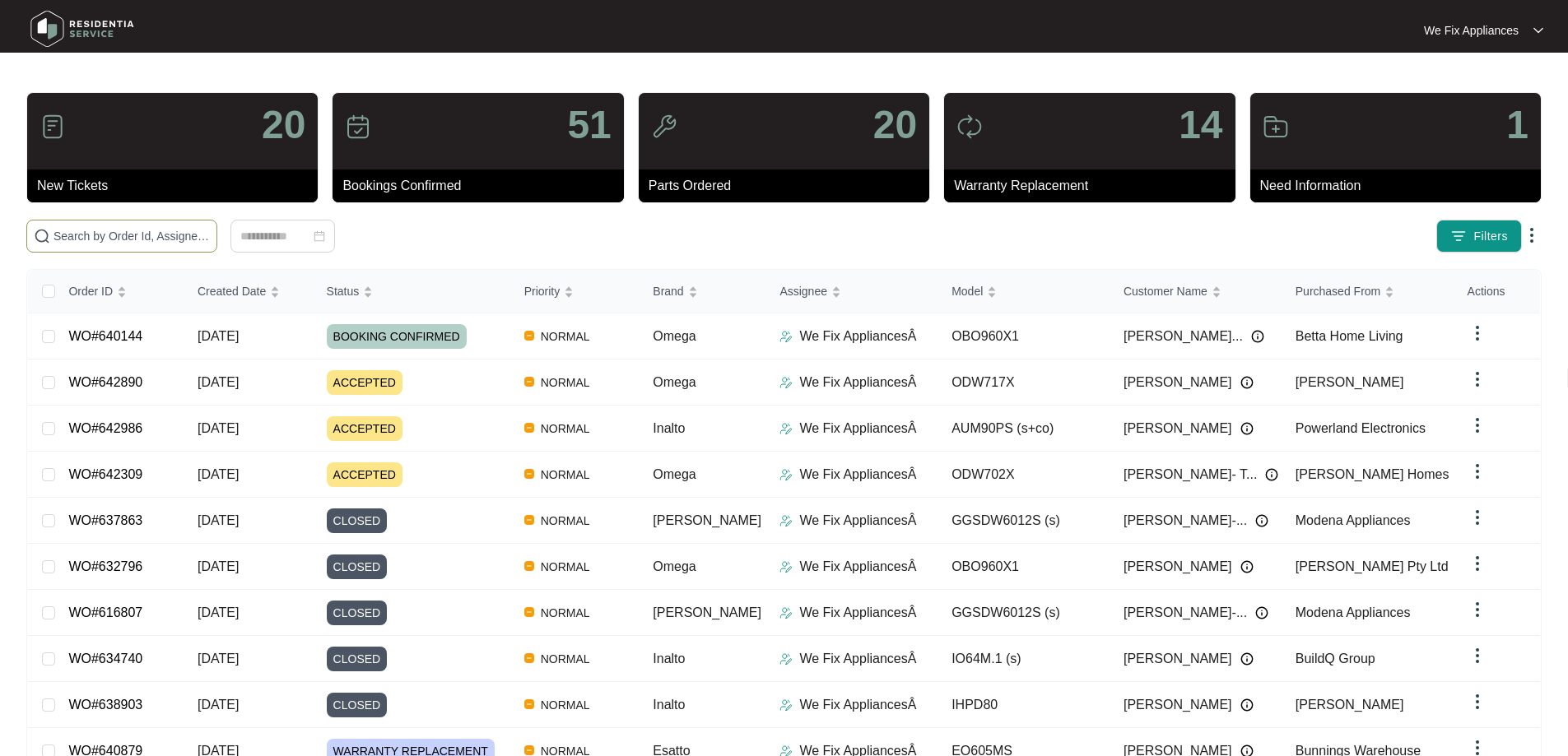
drag, startPoint x: 145, startPoint y: 219, endPoint x: 131, endPoint y: 234, distance: 20.5
paste input "640176"
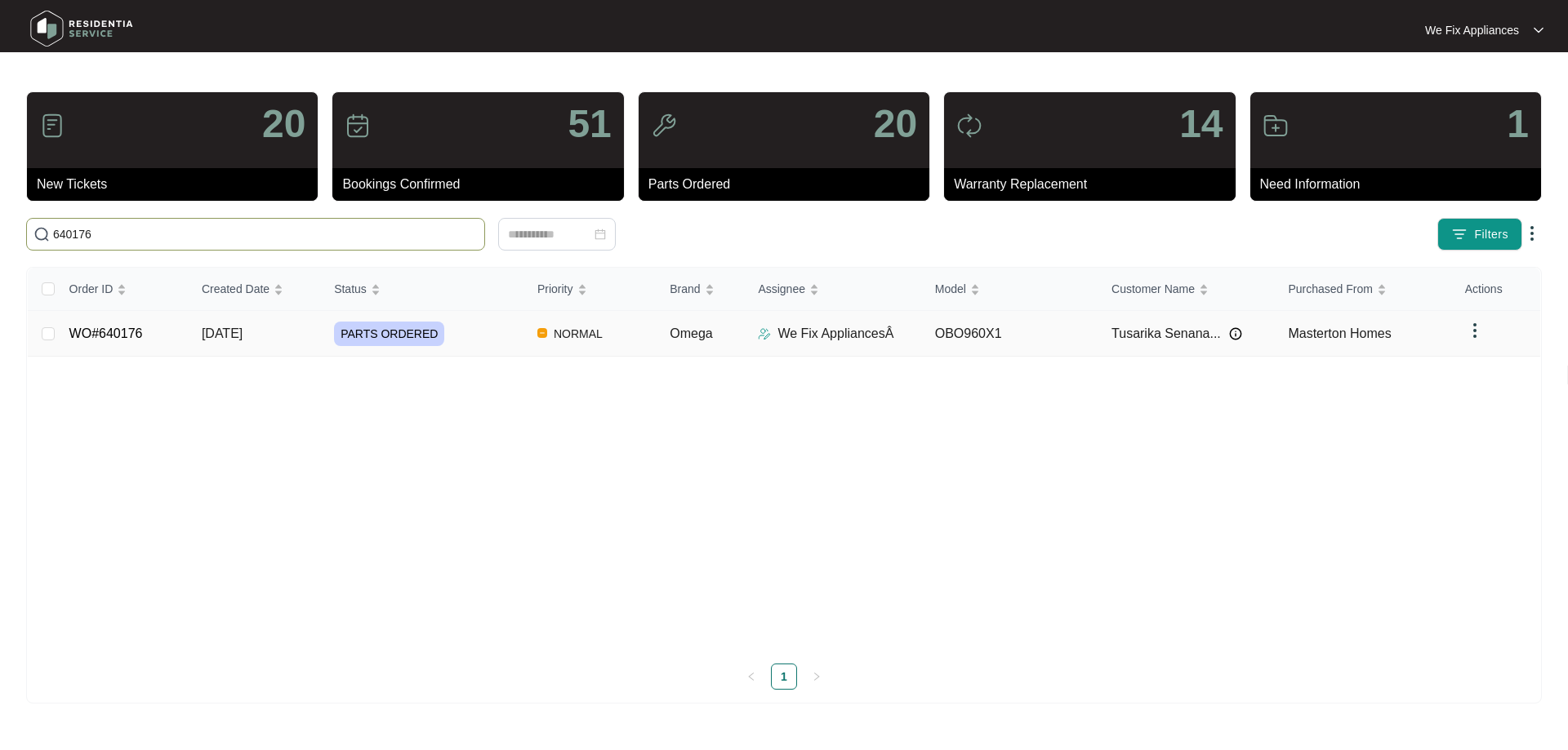
type input "640176"
click at [124, 334] on link "WO#640176" at bounding box center [105, 333] width 73 height 13
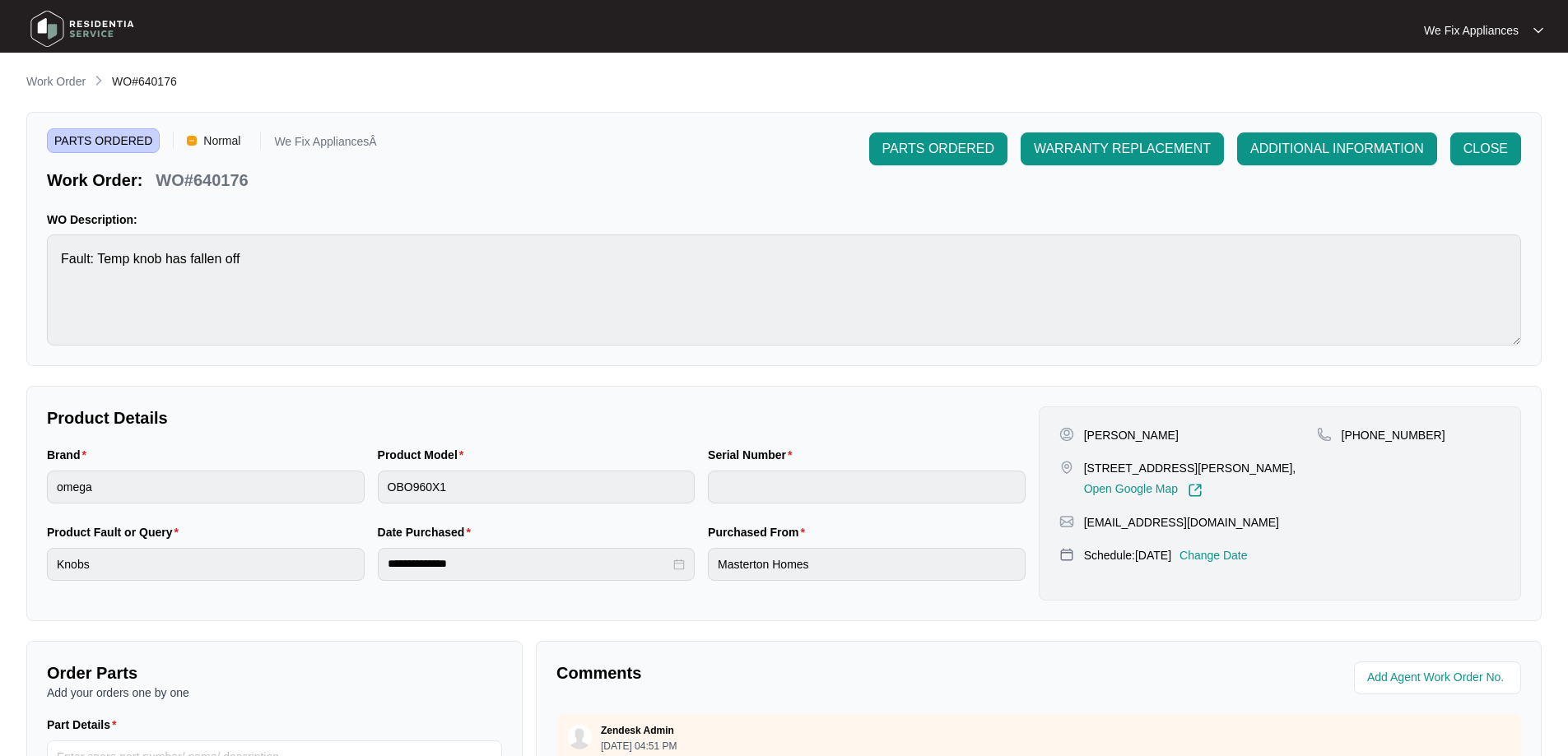
click at [1246, 553] on p "Change Date" at bounding box center [1213, 555] width 68 height 16
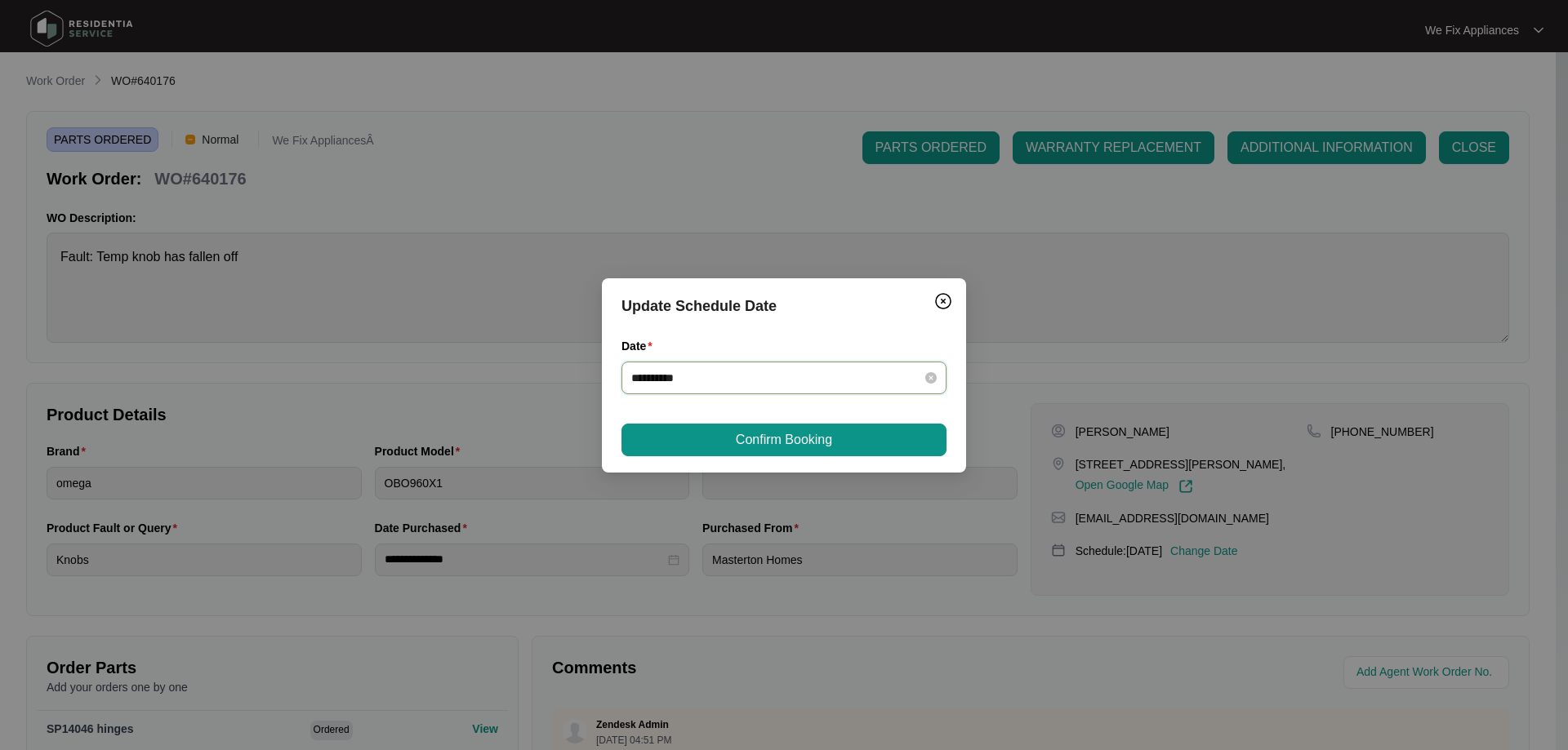
click at [766, 373] on input "**********" at bounding box center [774, 377] width 286 height 18
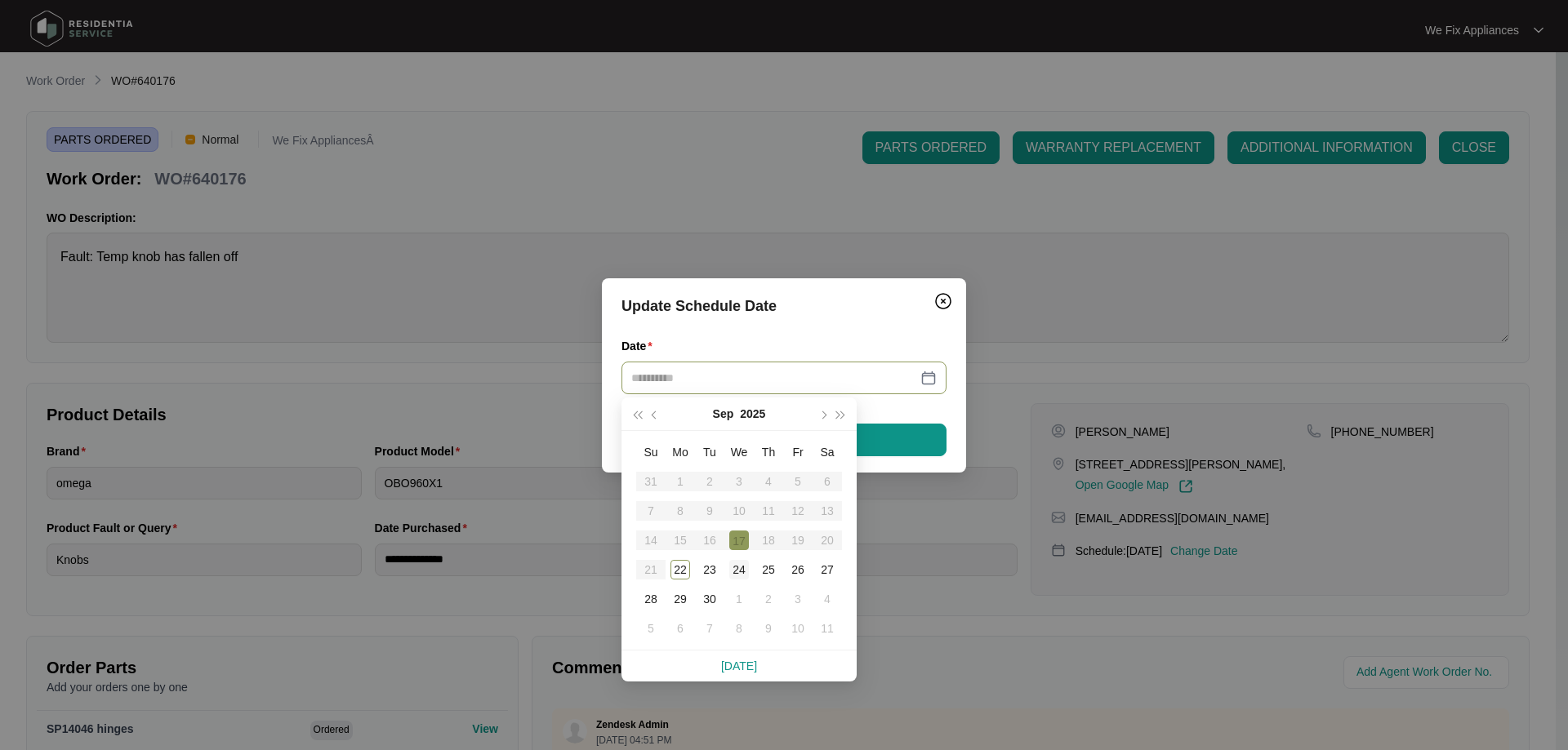
type input "**********"
click at [738, 572] on div "24" at bounding box center [738, 569] width 19 height 19
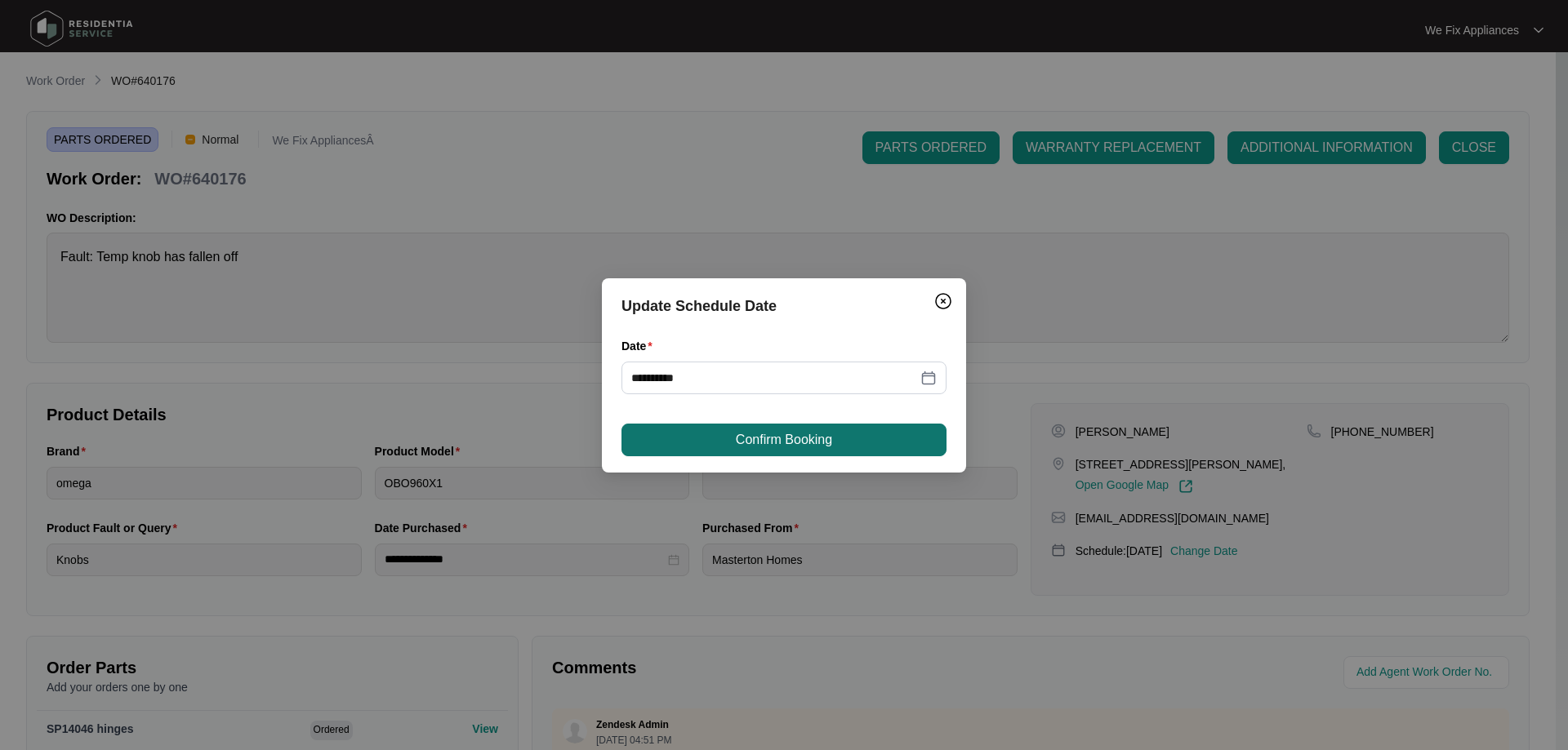
click at [777, 445] on span "Confirm Booking" at bounding box center [784, 440] width 96 height 19
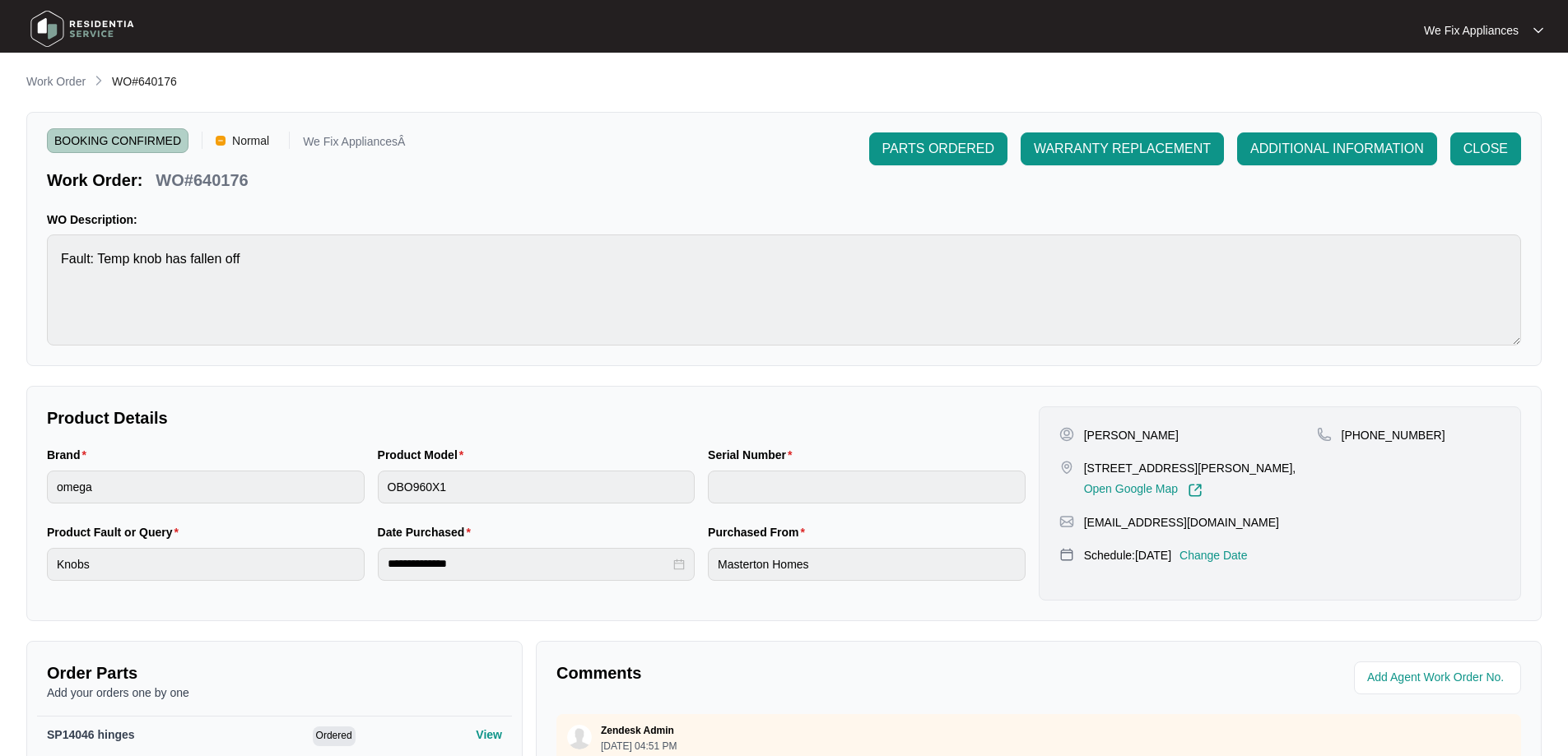
click at [99, 29] on img at bounding box center [82, 29] width 116 height 49
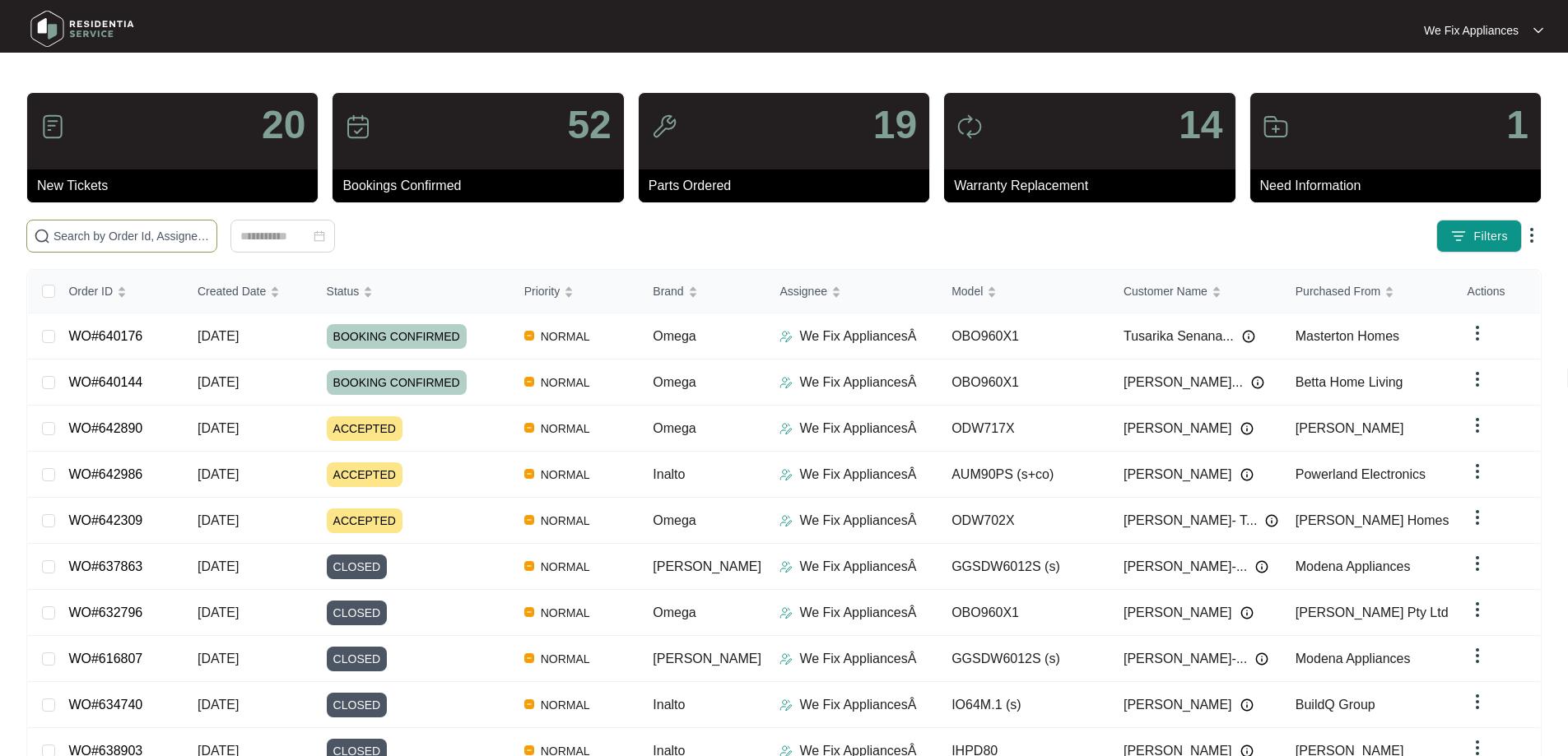
paste input "640176"
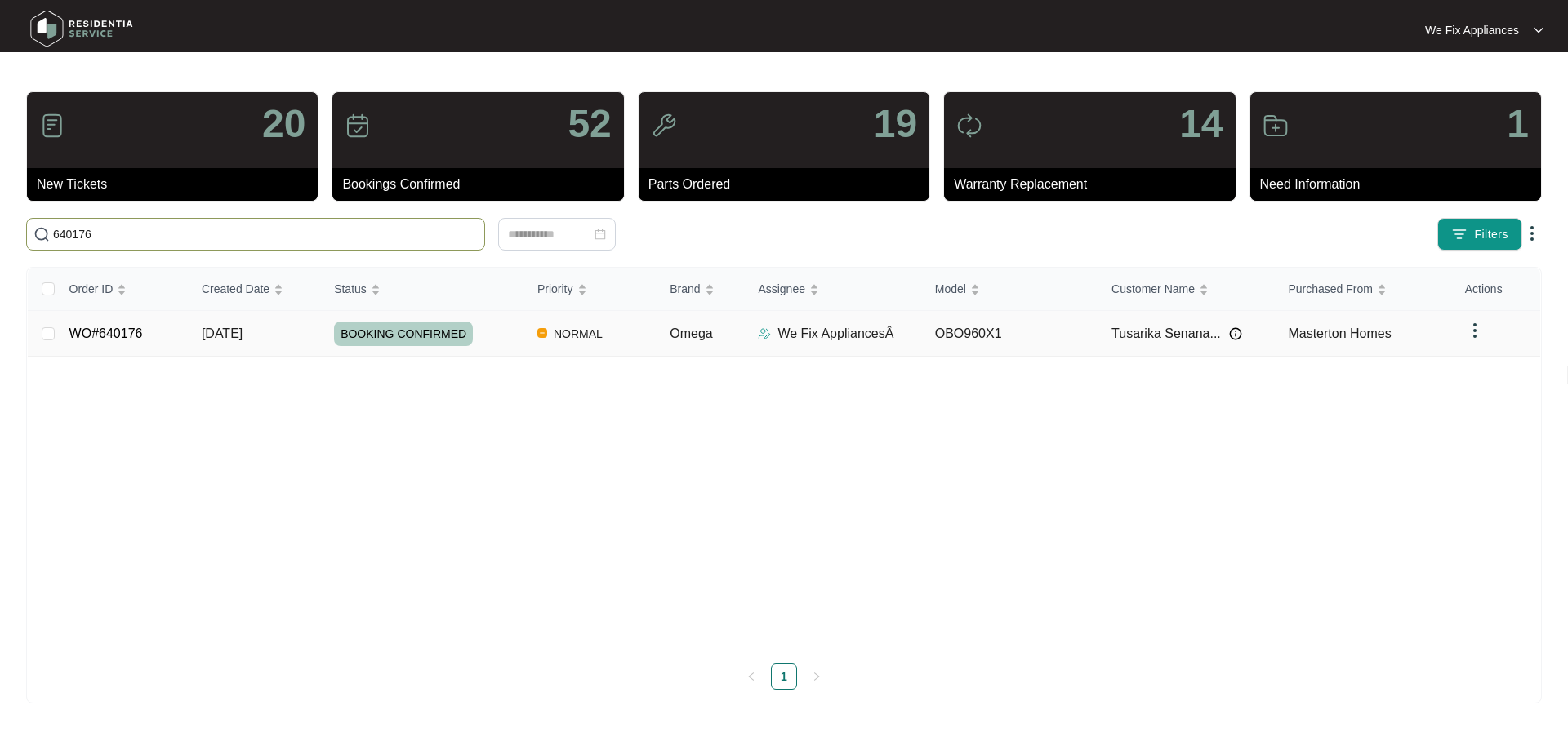
type input "640176"
click at [89, 320] on td "WO#640176" at bounding box center [122, 334] width 132 height 46
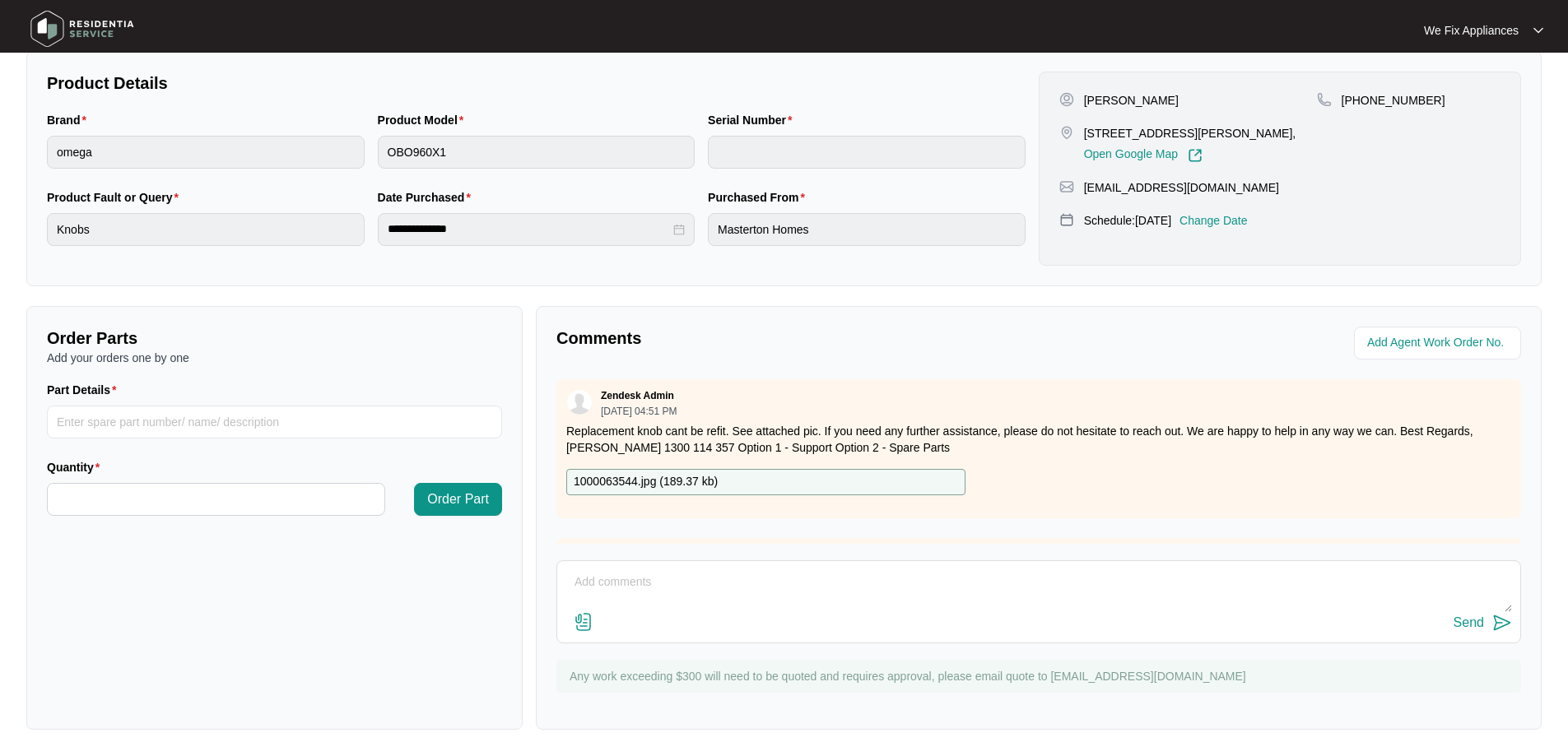
scroll to position [336, 0]
click at [1241, 219] on p "Change Date" at bounding box center [1213, 220] width 68 height 16
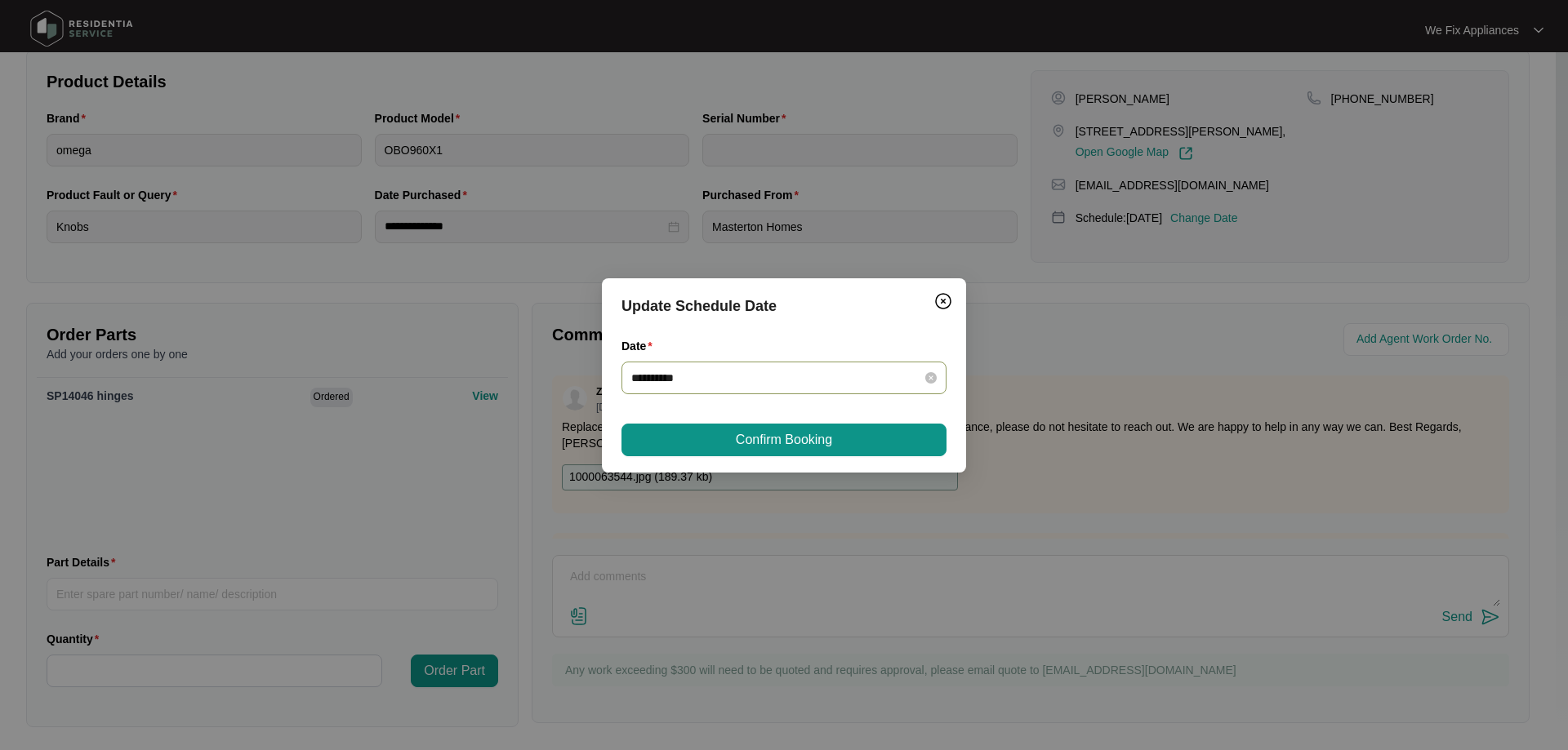
click at [802, 394] on div "**********" at bounding box center [784, 378] width 325 height 33
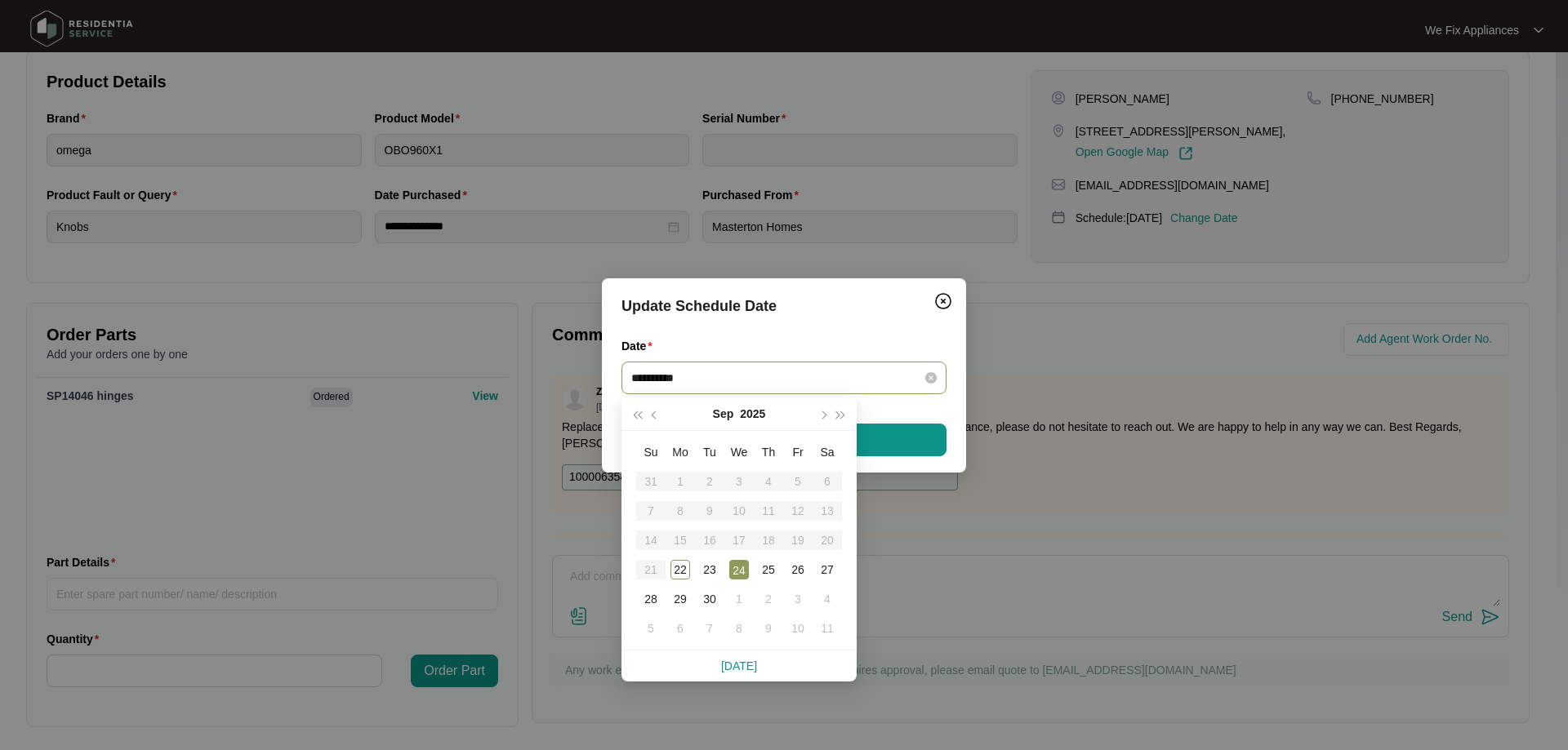
click at [810, 383] on input "**********" at bounding box center [774, 377] width 286 height 18
click at [679, 586] on td "29" at bounding box center [680, 599] width 30 height 30
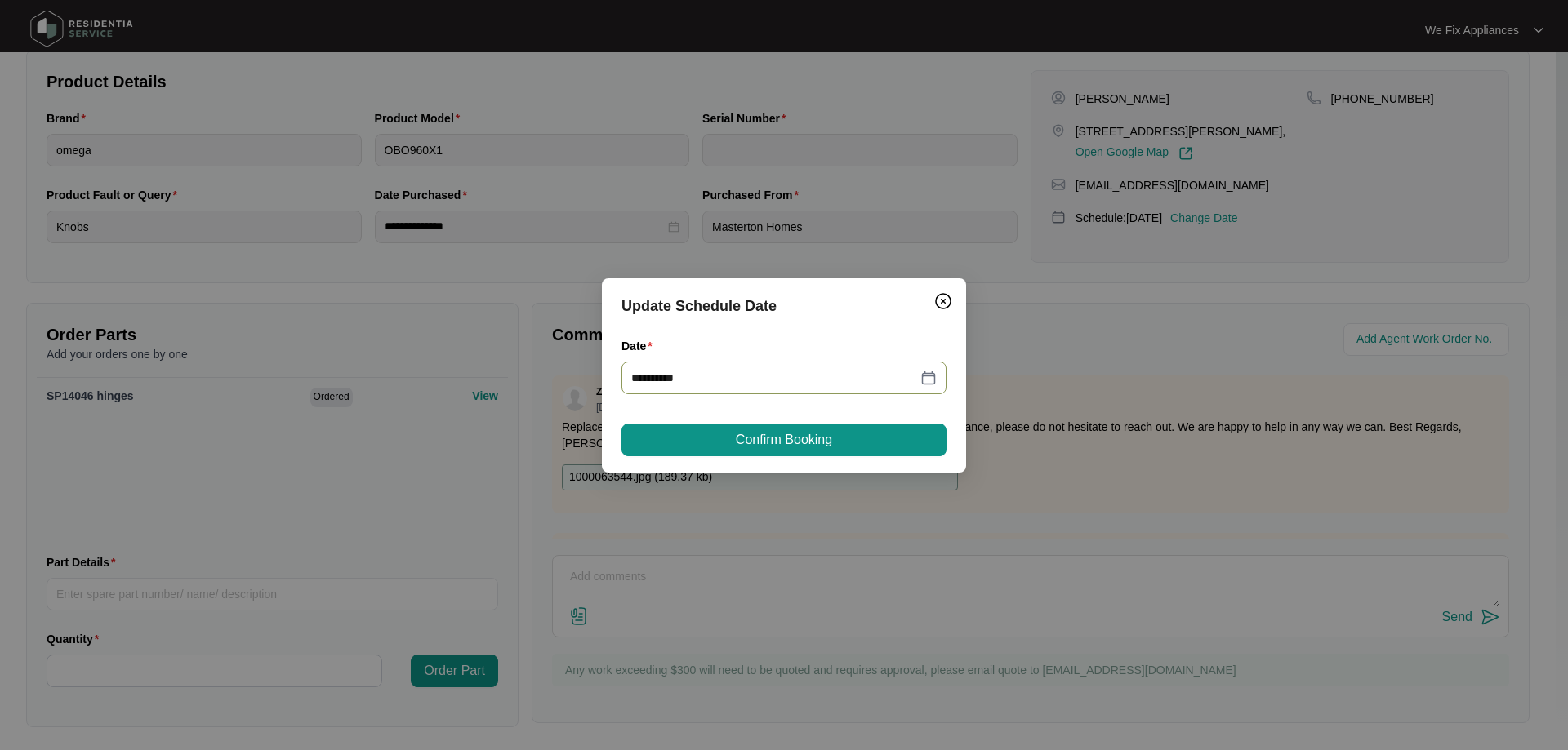
type input "**********"
click at [724, 445] on button "Confirm Booking" at bounding box center [784, 440] width 325 height 33
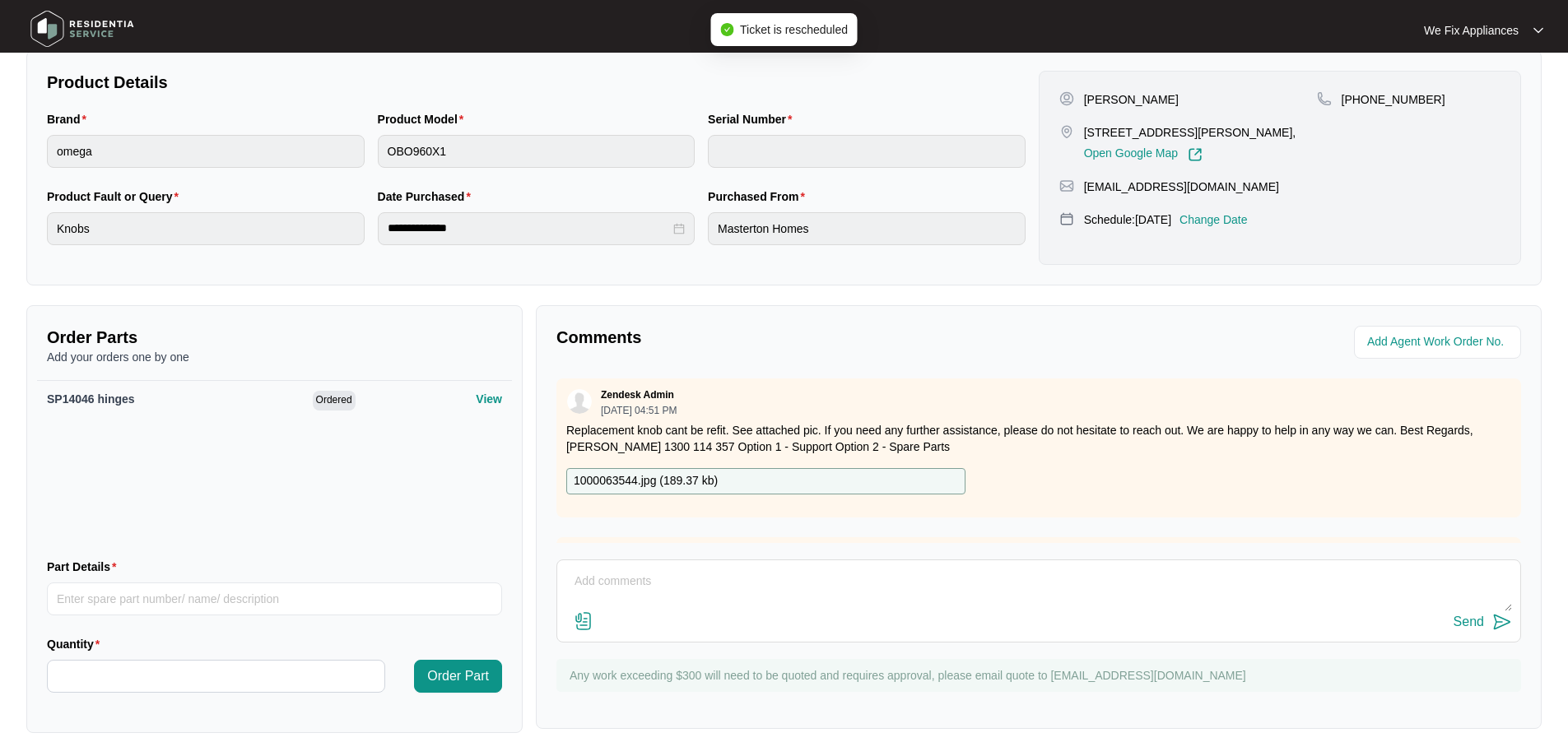
click at [670, 584] on textarea at bounding box center [1038, 590] width 946 height 43
type textarea "customer cancelled the 24/9 rebooked for the 29th thank you."
click at [1463, 633] on button "Send" at bounding box center [1482, 622] width 59 height 22
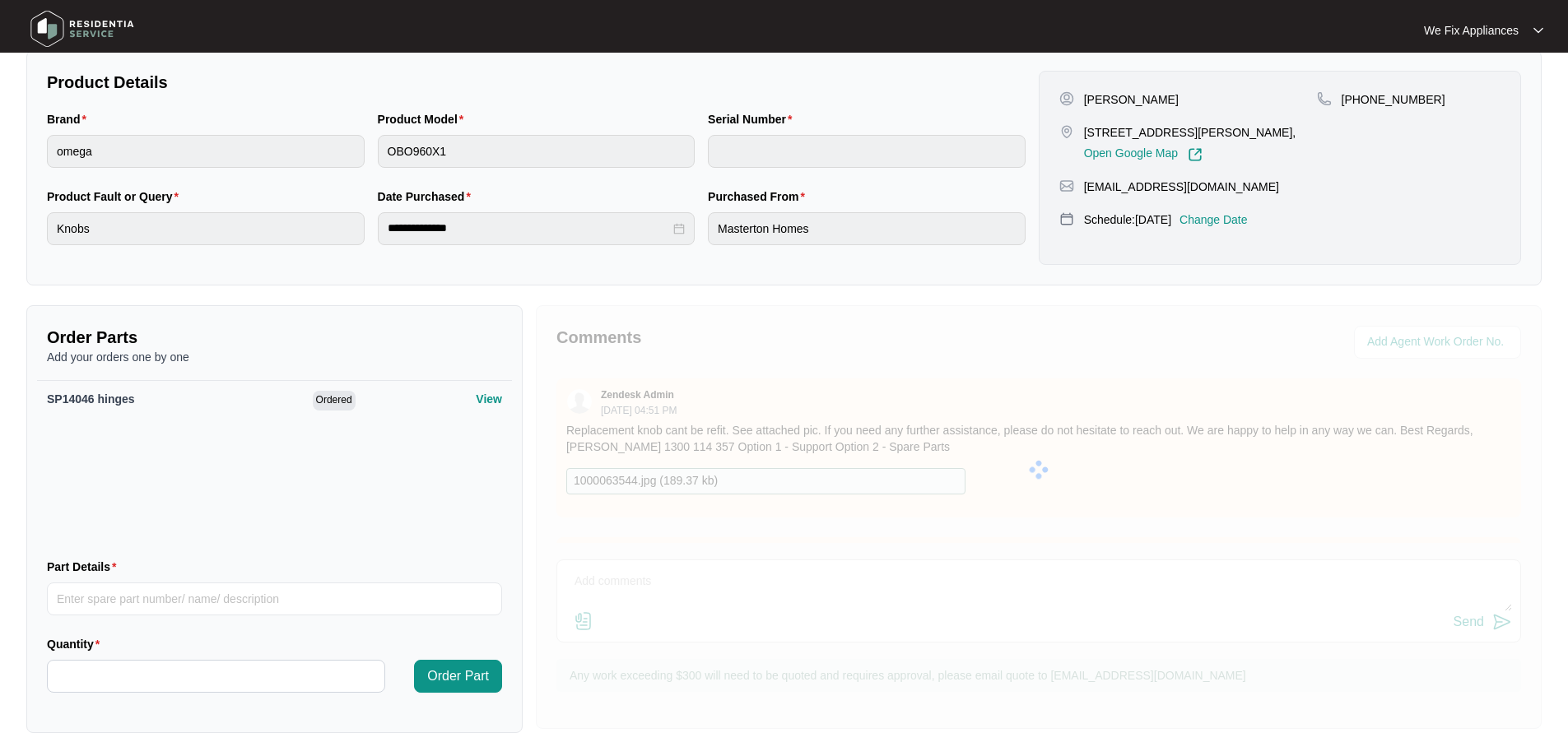
click at [1463, 618] on div at bounding box center [1038, 469] width 1006 height 329
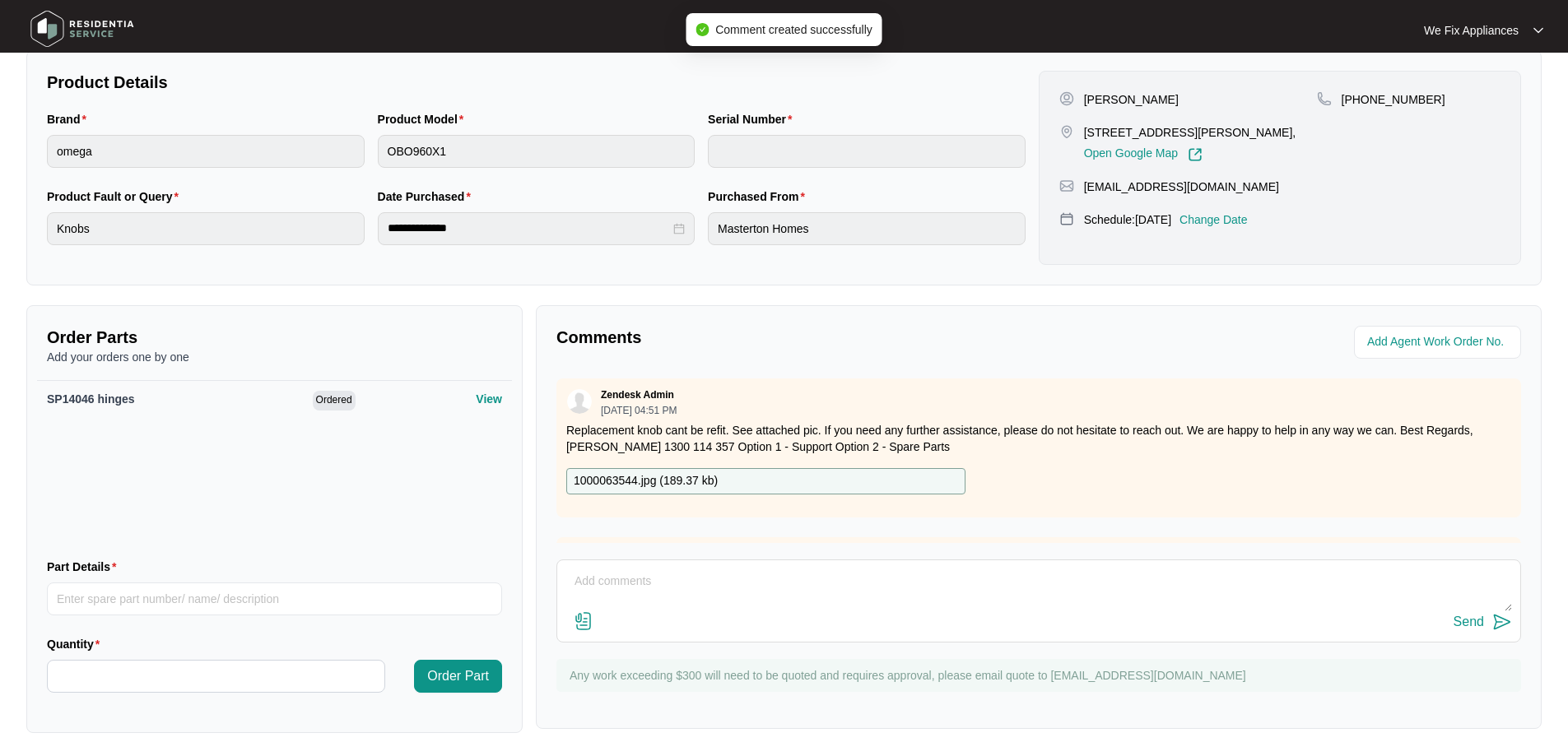
click at [99, 20] on img at bounding box center [82, 29] width 116 height 49
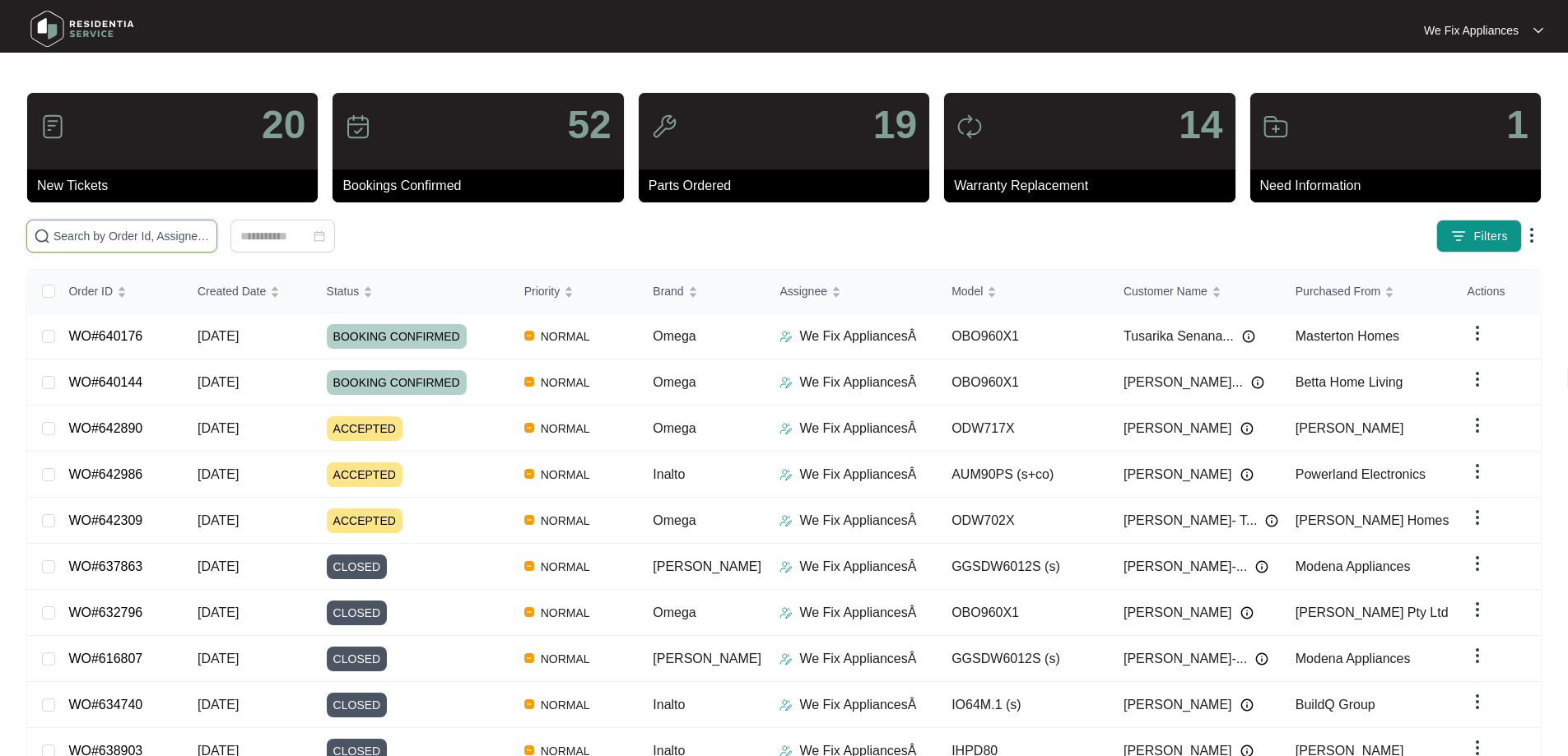
drag, startPoint x: 71, startPoint y: 225, endPoint x: 63, endPoint y: 236, distance: 13.6
paste input "641973"
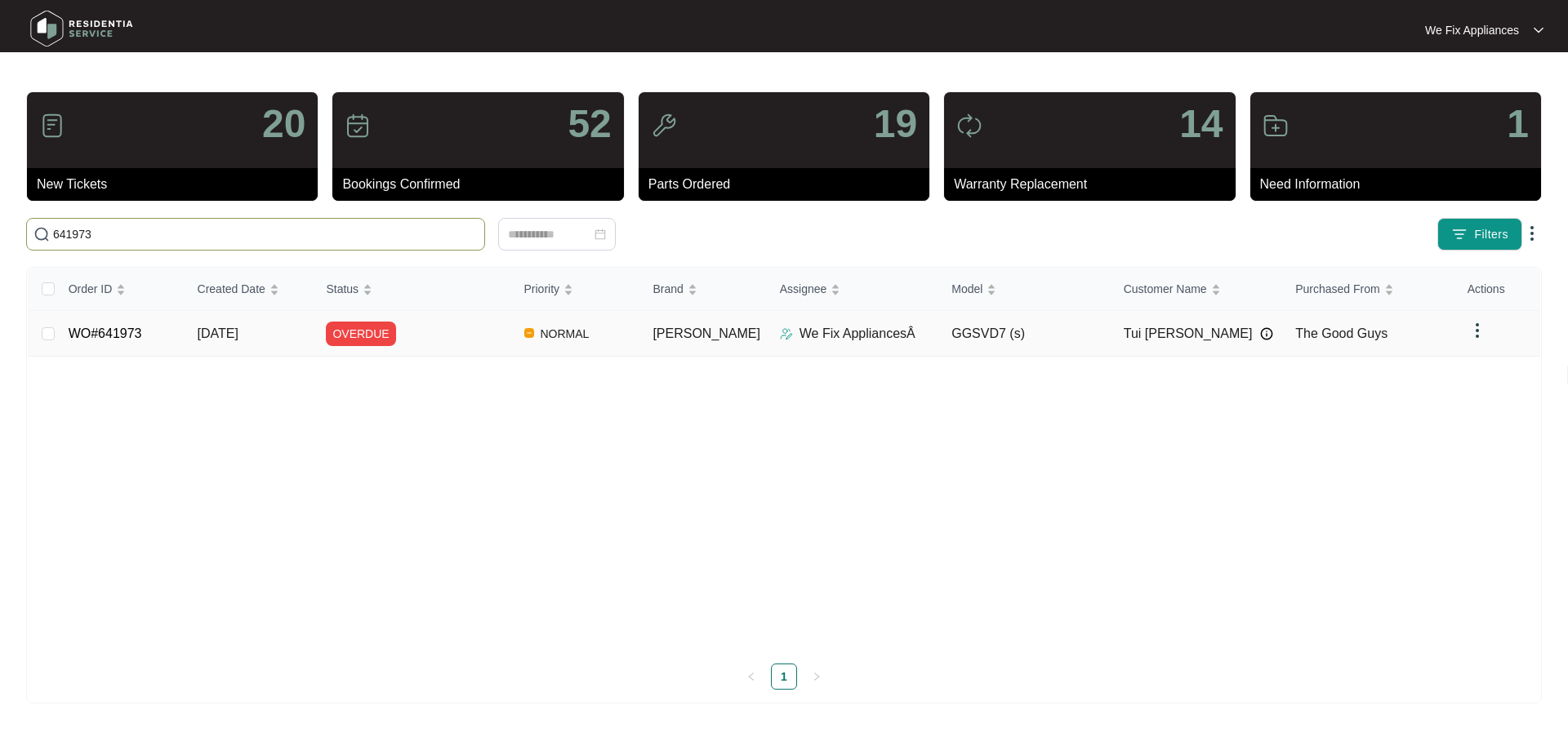
type input "641973"
click at [123, 332] on link "WO#641973" at bounding box center [105, 333] width 73 height 13
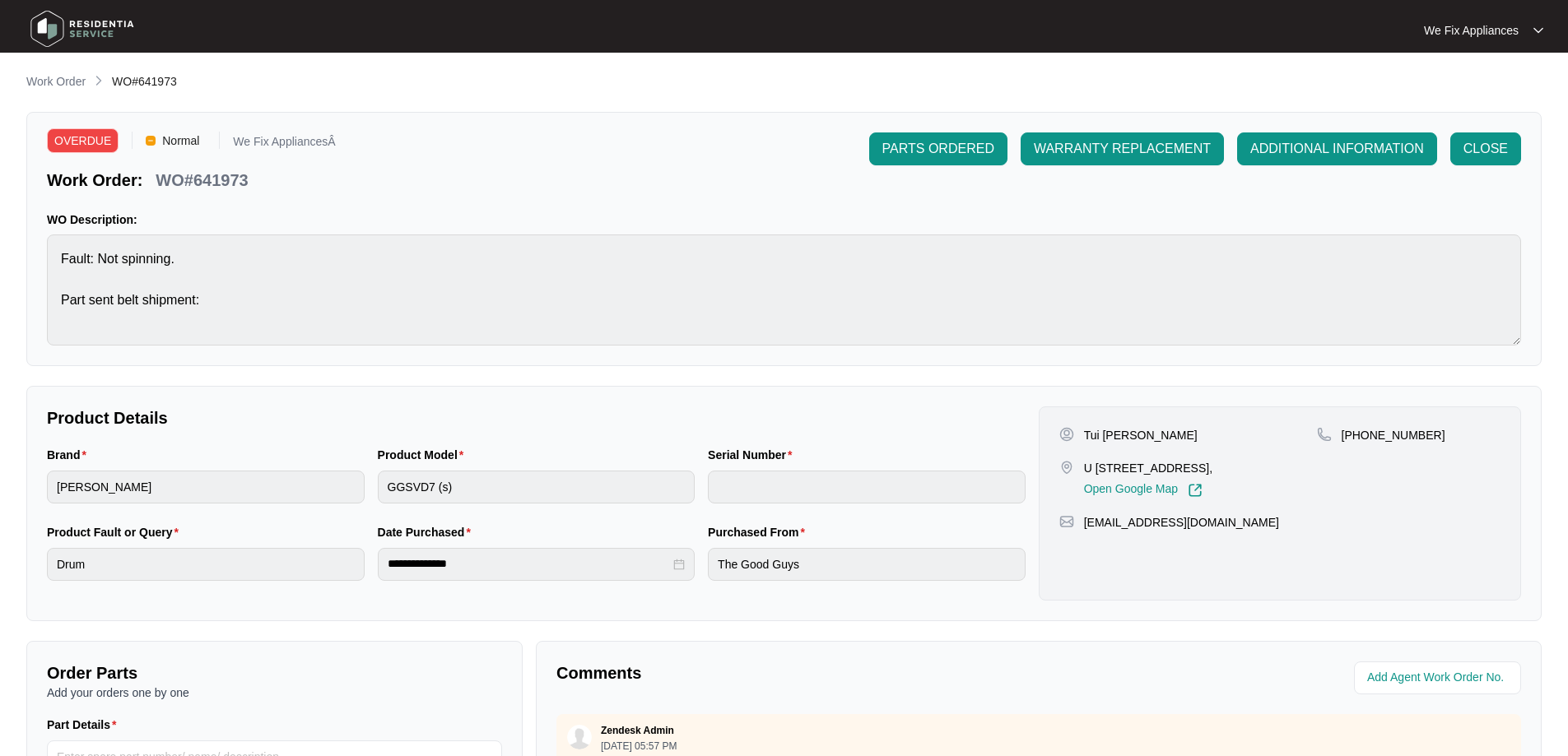
scroll to position [329, 0]
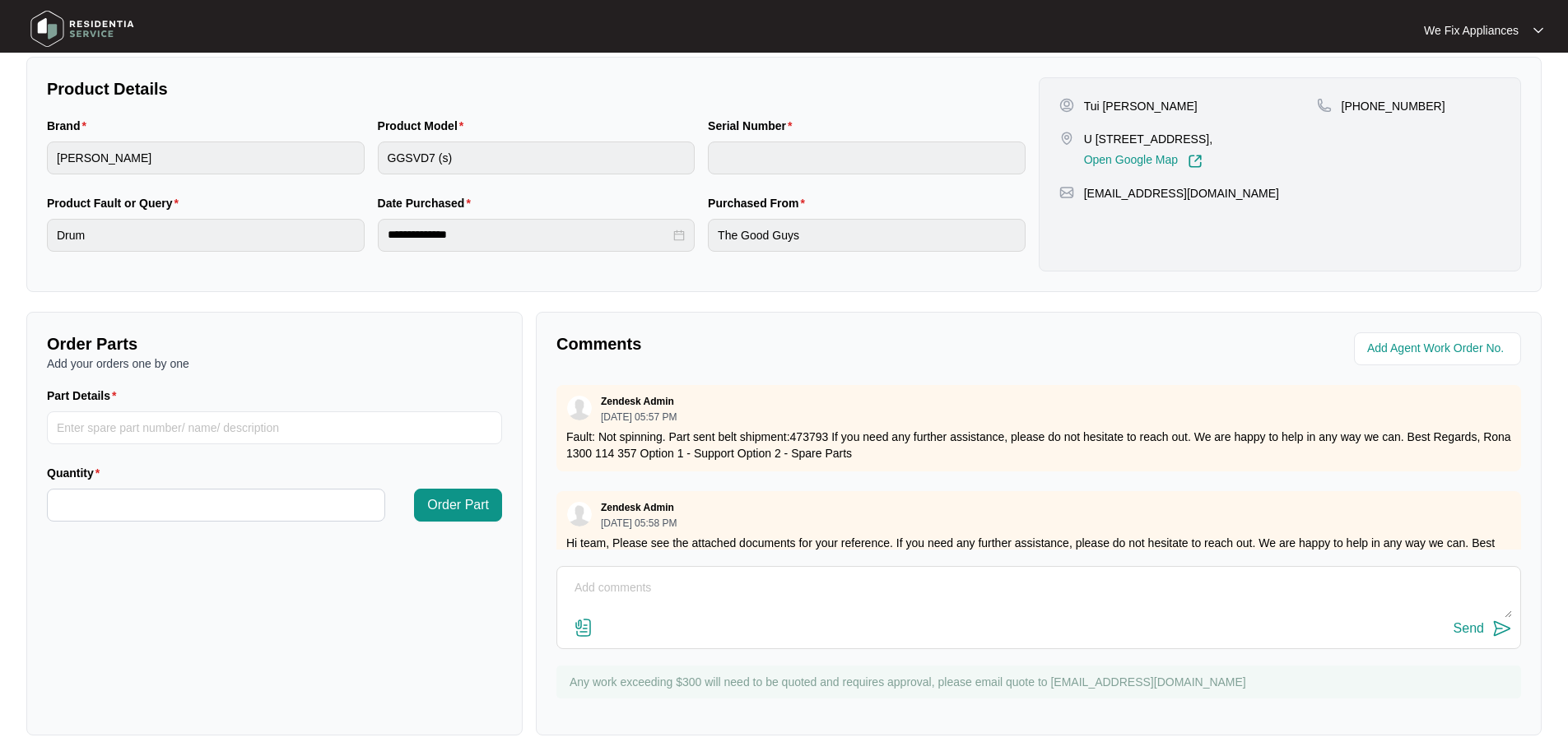
click at [679, 583] on textarea at bounding box center [1038, 597] width 946 height 43
type textarea "Hi guys, can you please add date in for the 24/9 thank you."
click at [1466, 625] on div "Send" at bounding box center [1469, 628] width 31 height 14
click at [65, 20] on img at bounding box center [82, 29] width 116 height 49
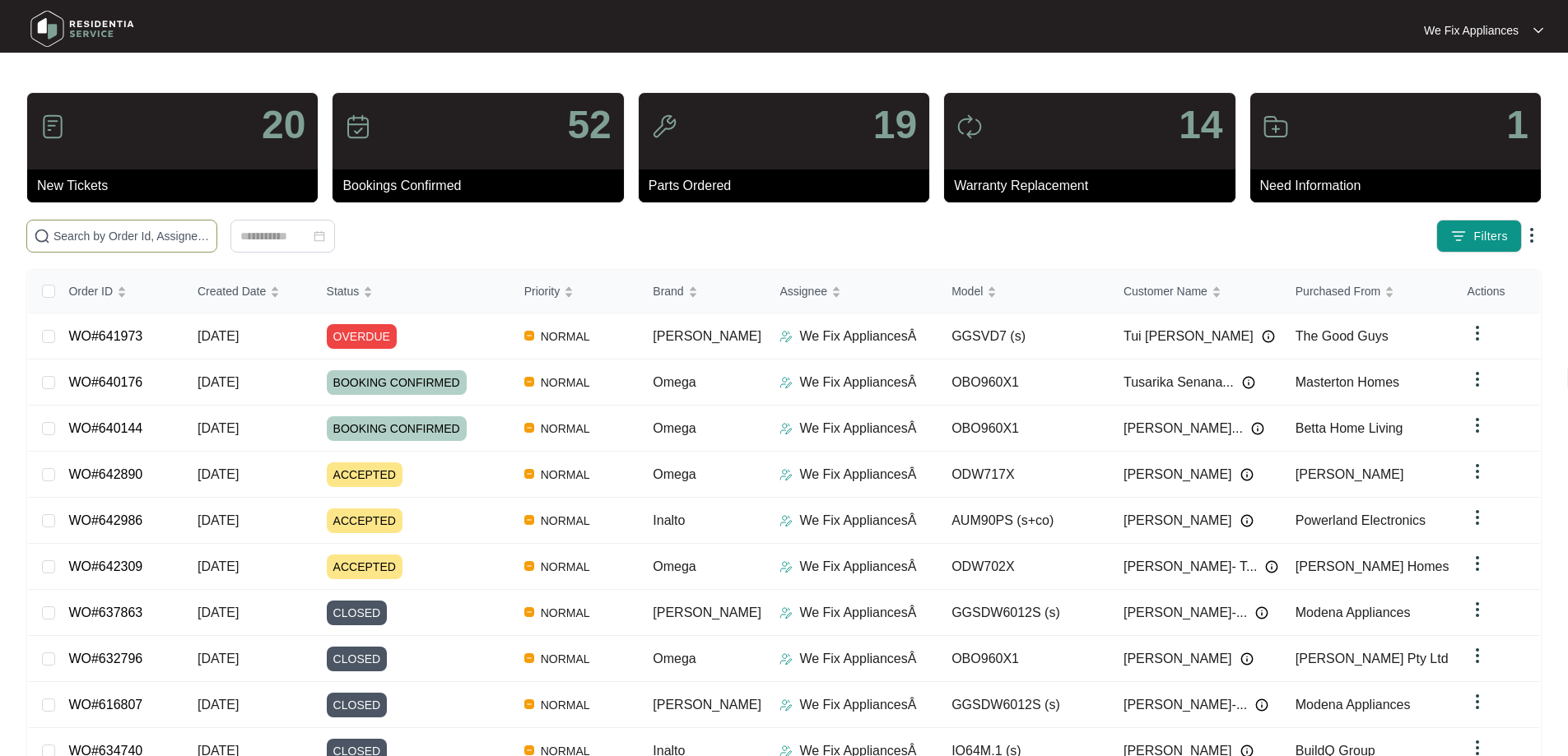
paste input "641726"
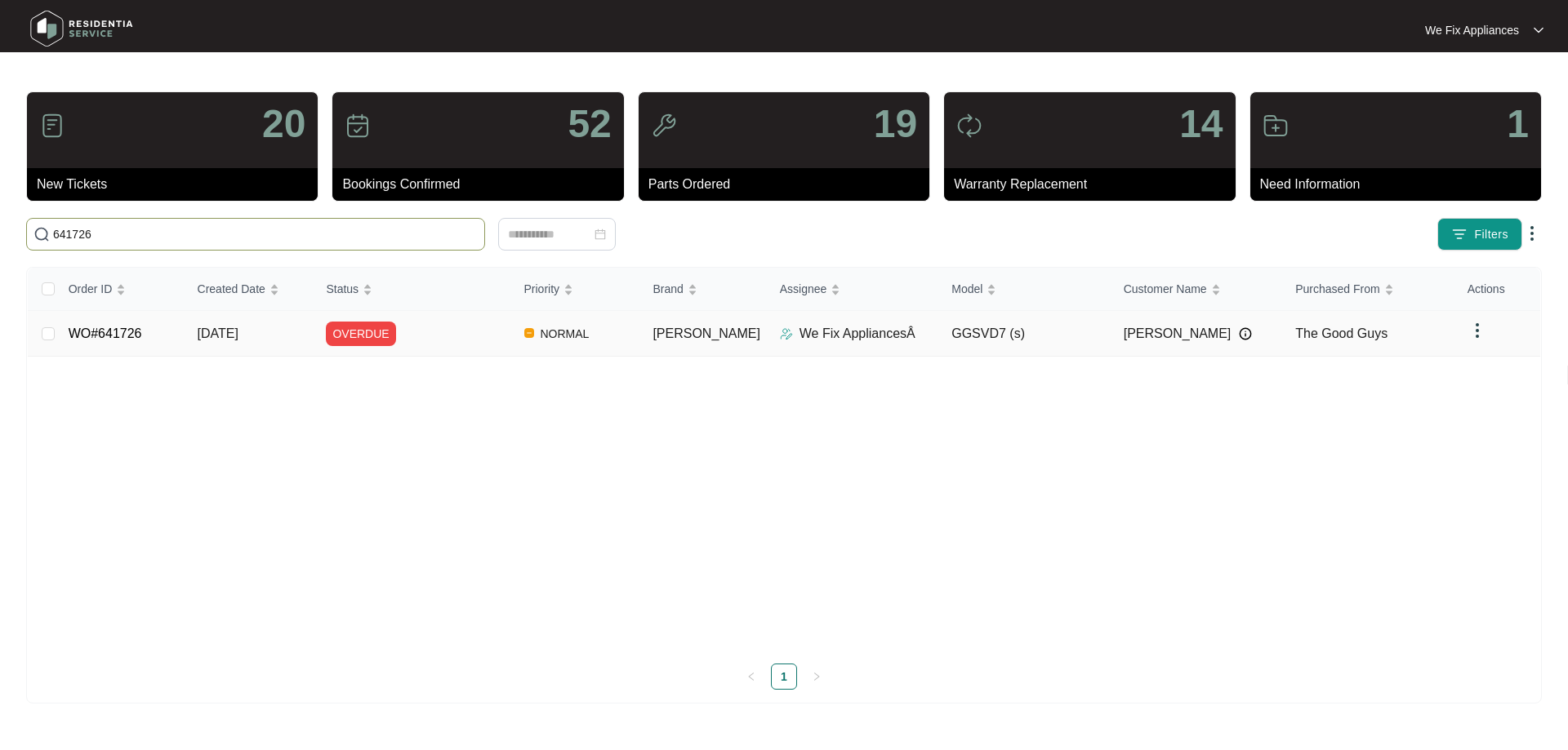
type input "641726"
click at [128, 337] on link "WO#641726" at bounding box center [105, 333] width 73 height 13
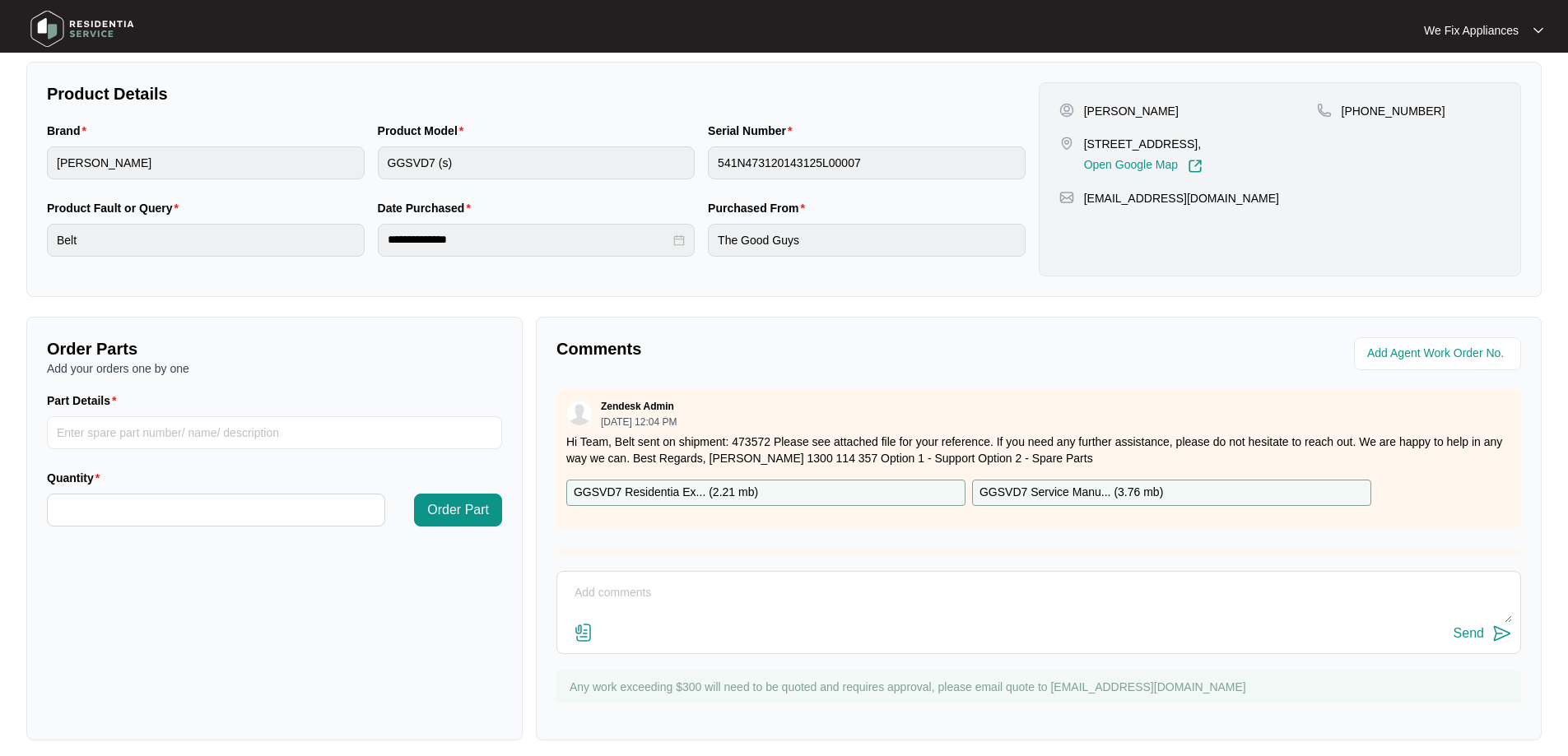
scroll to position [329, 0]
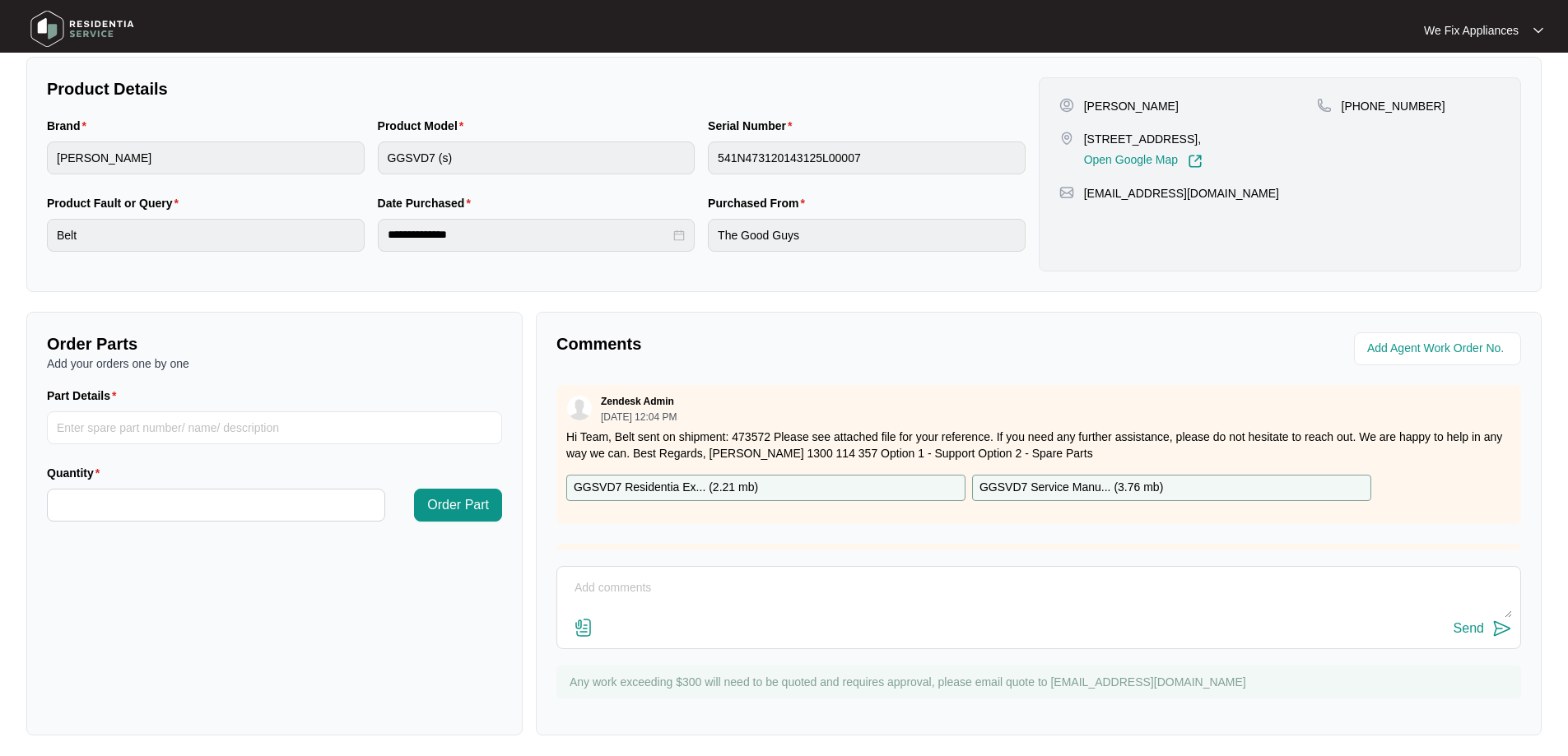
click at [874, 612] on textarea at bounding box center [1038, 597] width 946 height 43
type textarea "Hi team, please add date in for the 24/9 thank you."
click at [1479, 634] on div "Send" at bounding box center [1469, 628] width 31 height 14
click at [116, 24] on img at bounding box center [82, 29] width 116 height 49
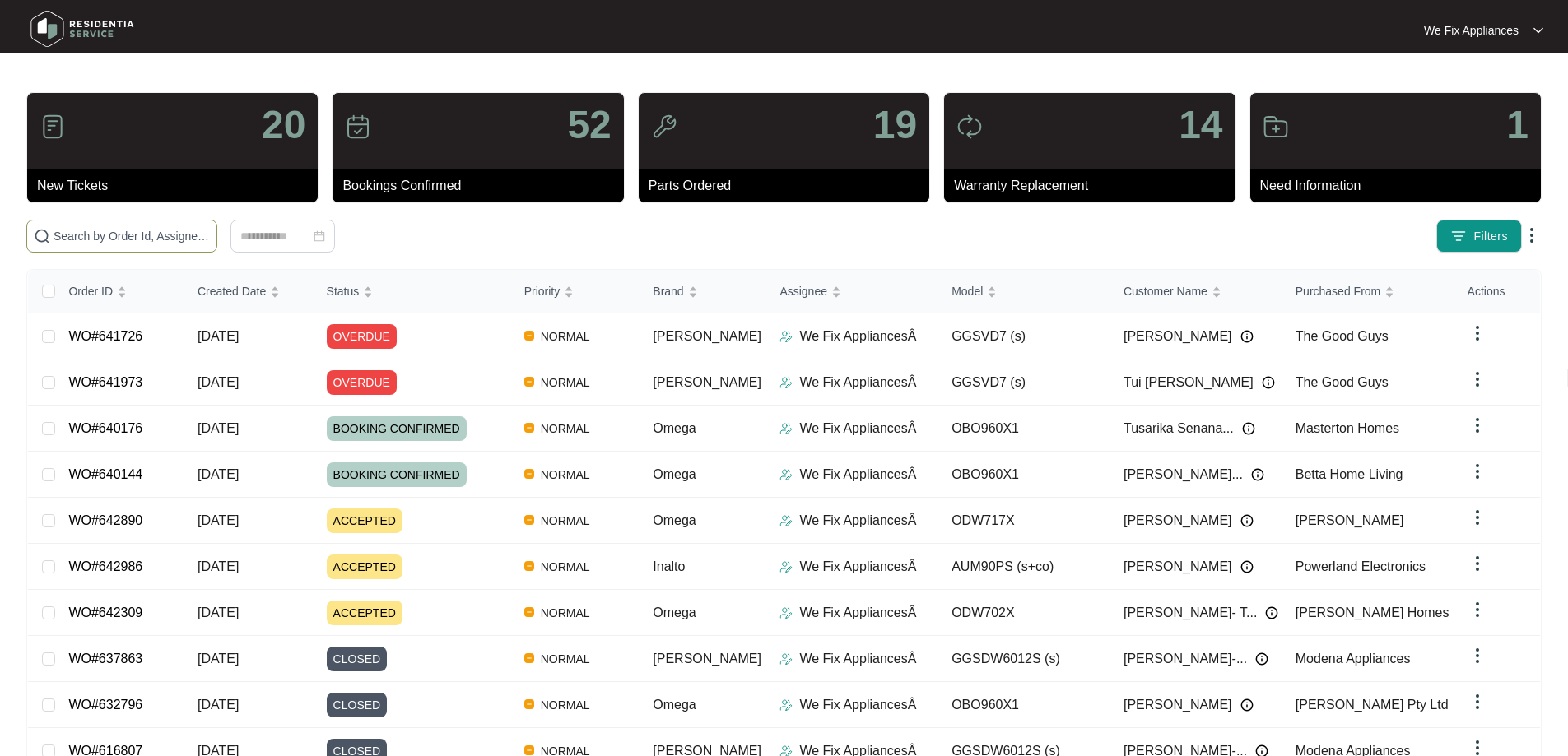
paste input "638018"
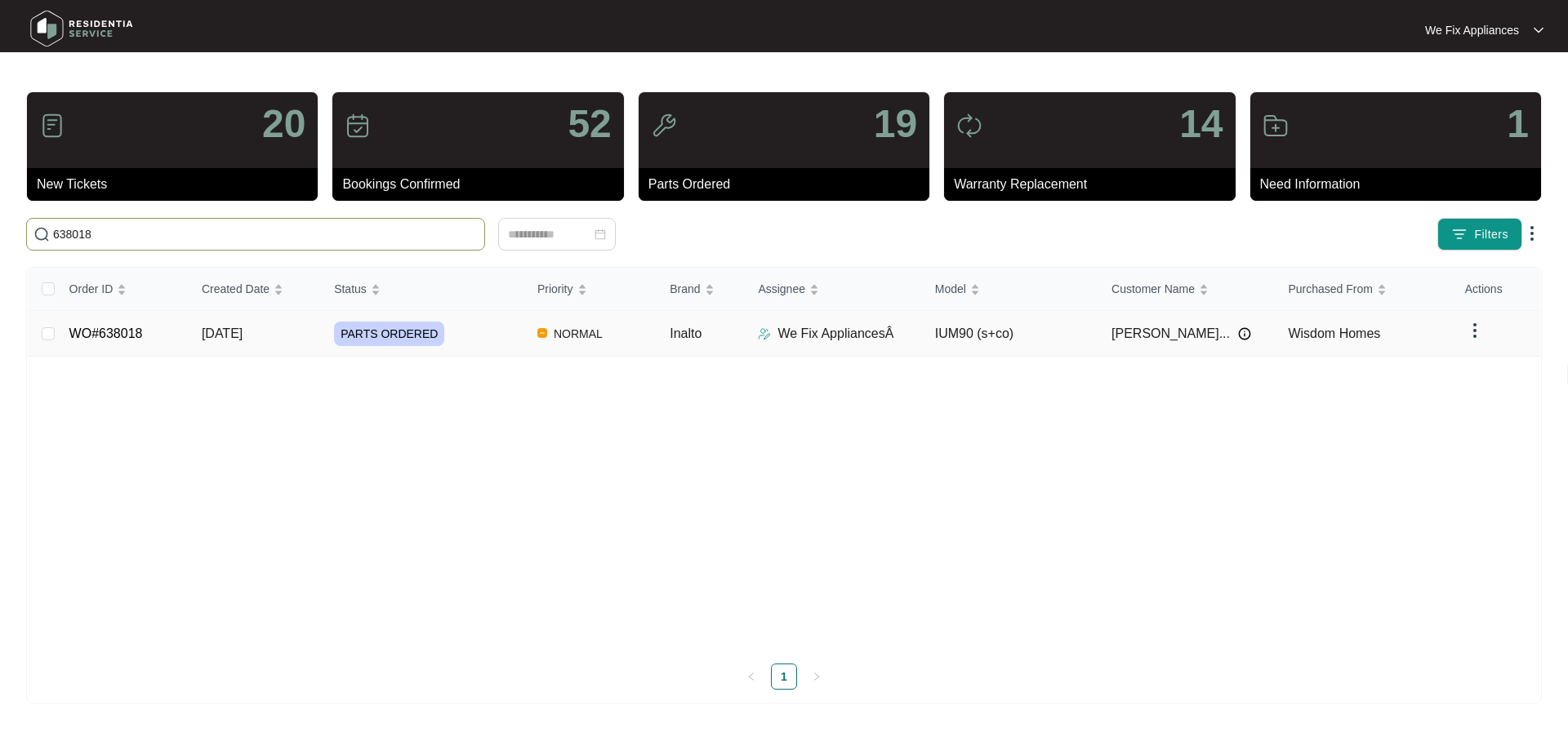
type input "638018"
click at [124, 331] on link "WO#638018" at bounding box center [105, 333] width 73 height 13
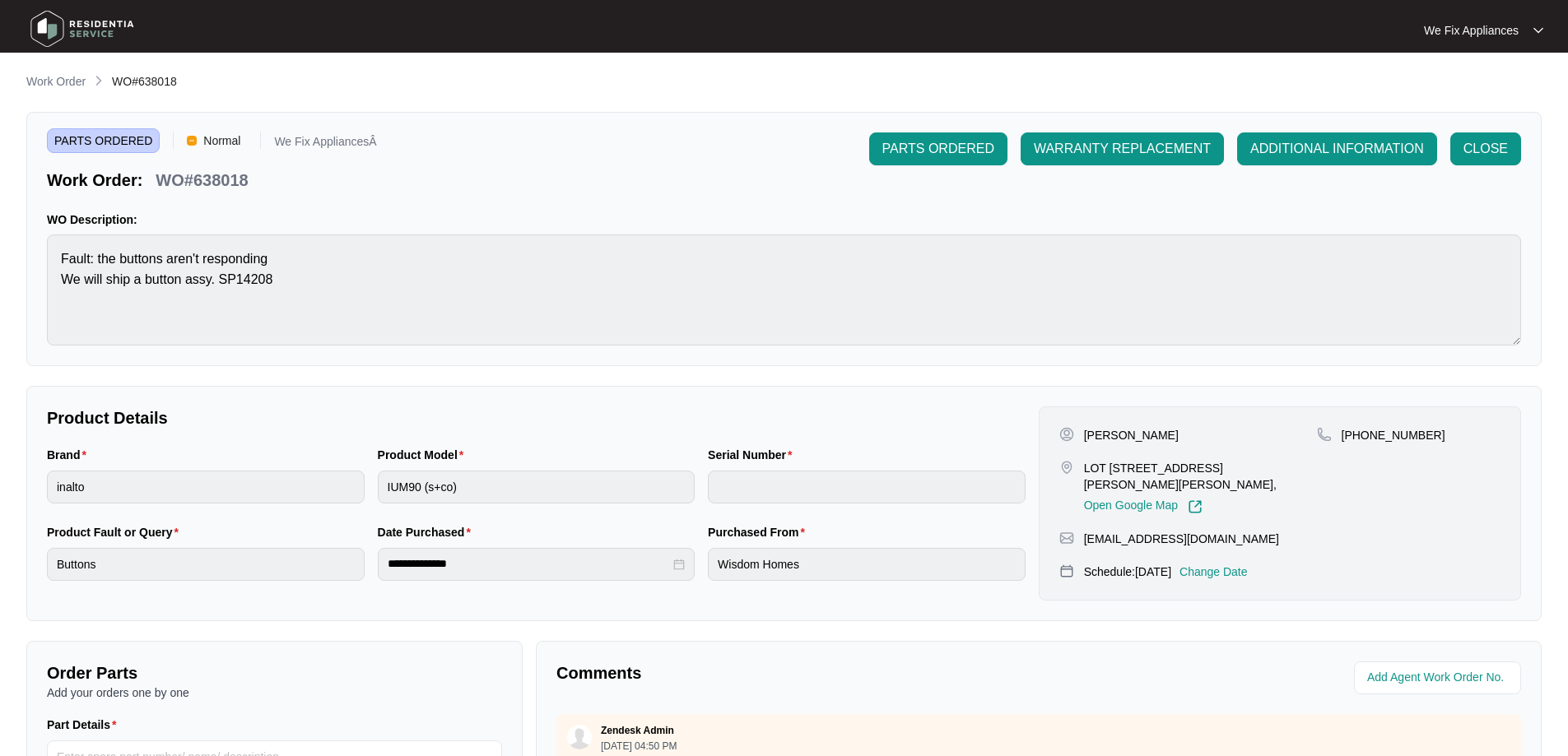
click at [1226, 570] on p "Change Date" at bounding box center [1213, 571] width 68 height 16
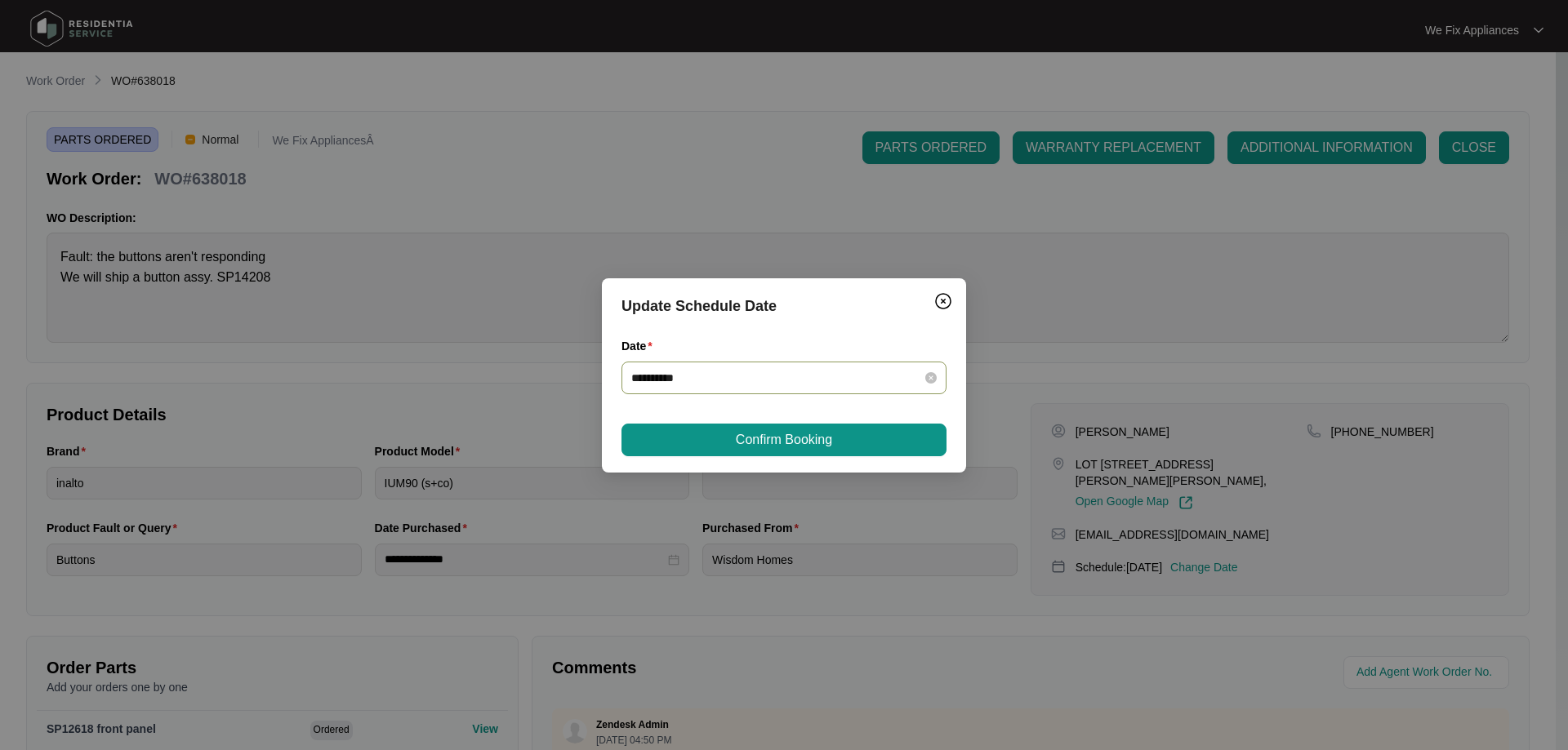
click at [740, 382] on input "**********" at bounding box center [774, 377] width 286 height 18
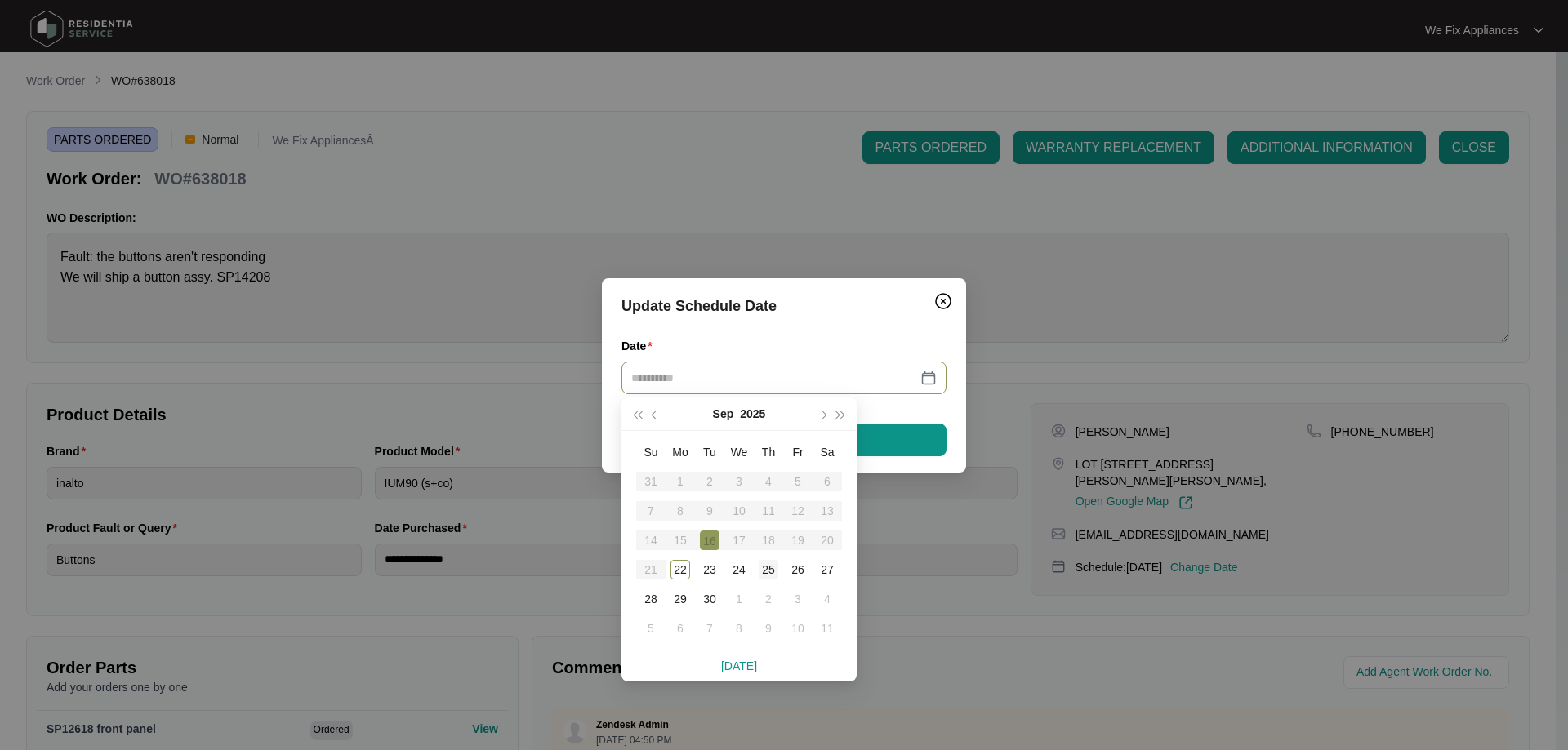
type input "**********"
click at [766, 564] on div "25" at bounding box center [768, 569] width 19 height 19
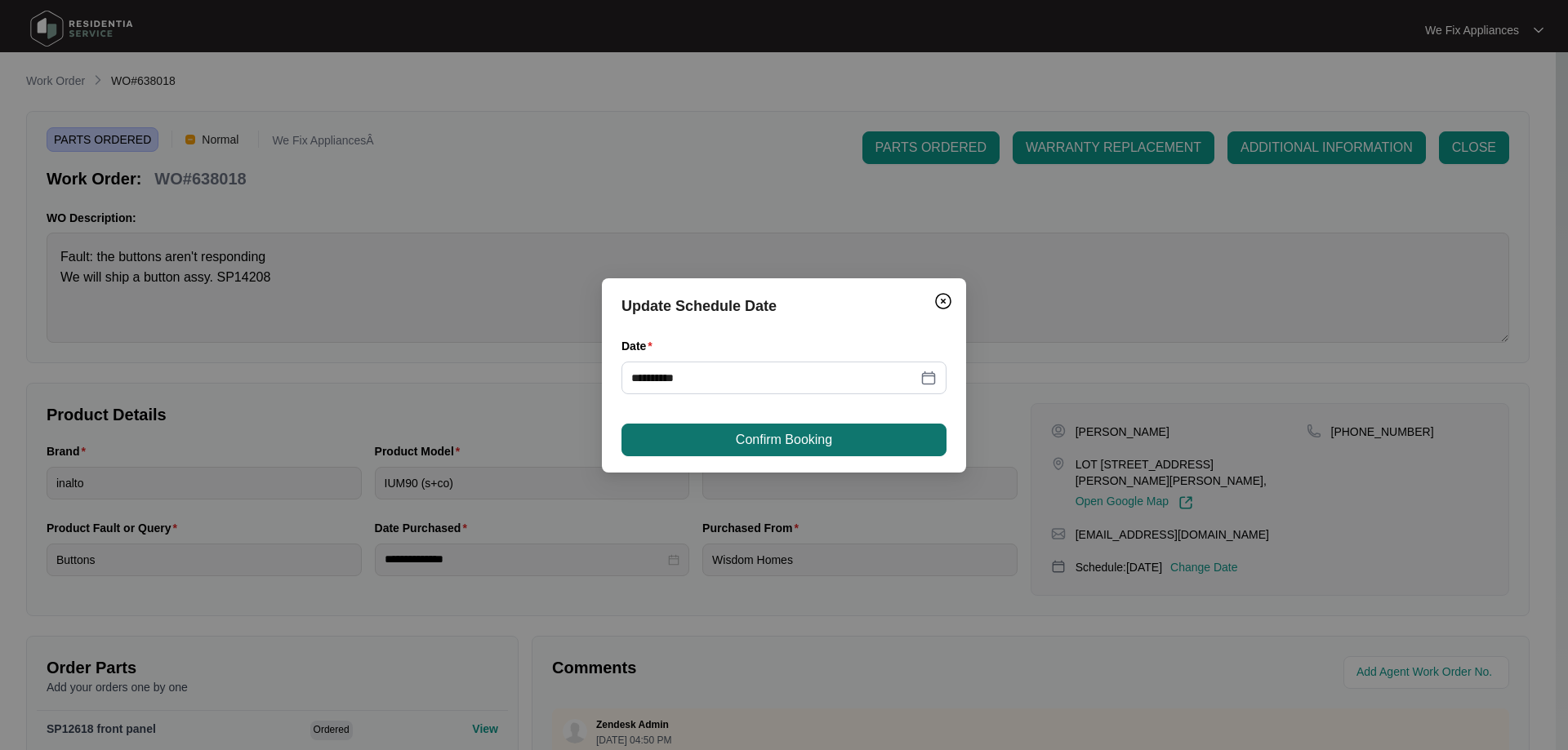
click at [754, 430] on span "Confirm Booking" at bounding box center [784, 440] width 96 height 19
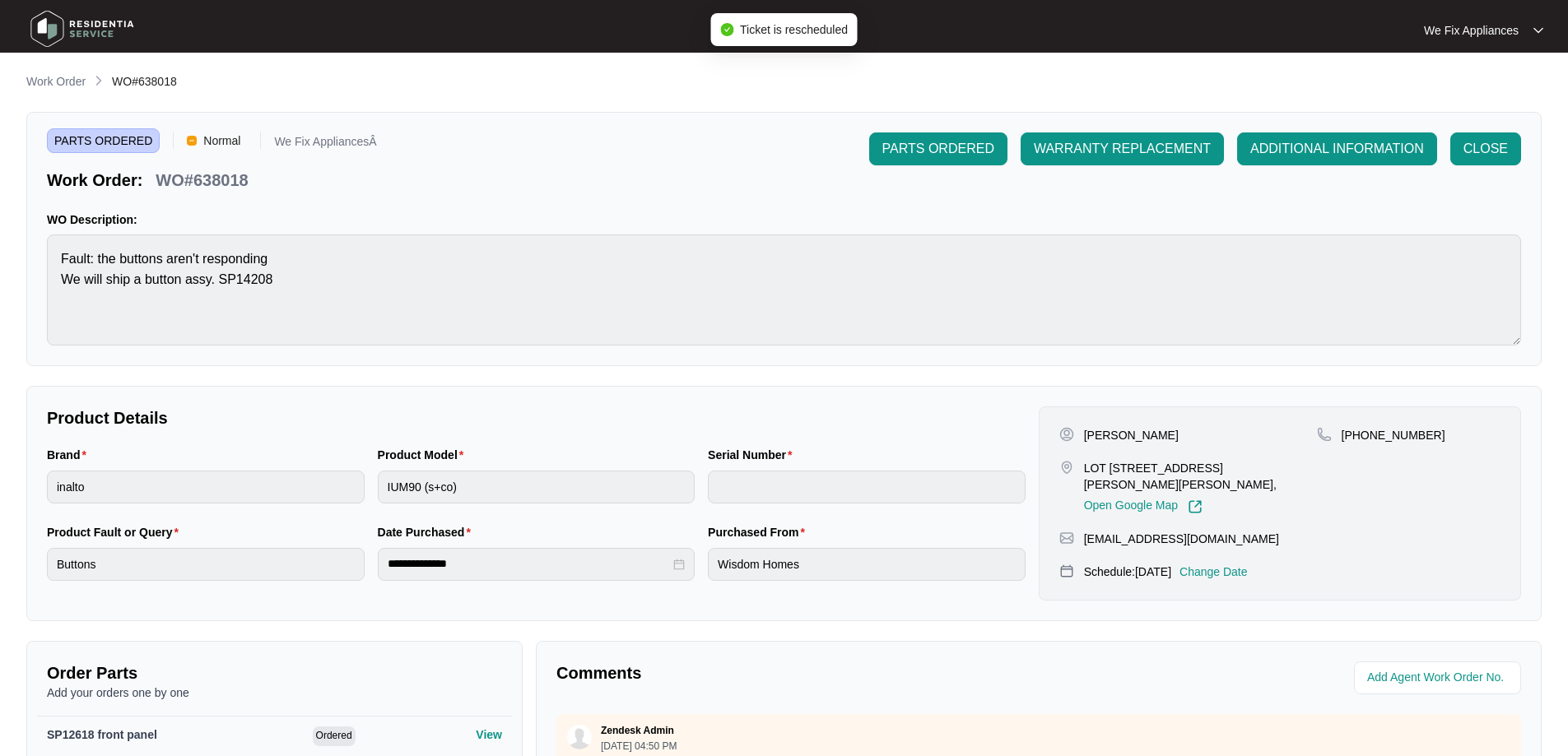
click at [102, 38] on img at bounding box center [82, 29] width 116 height 49
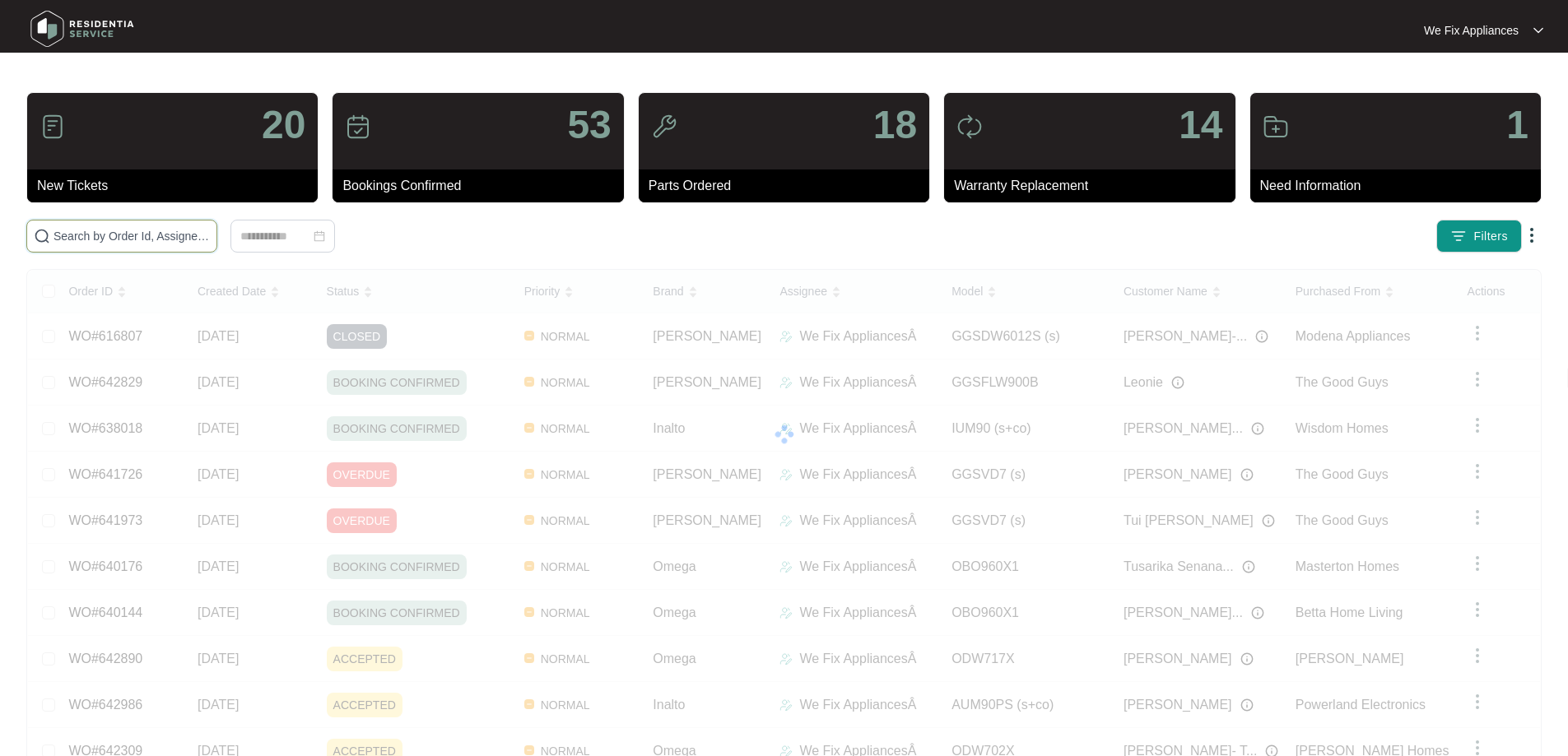
drag, startPoint x: 123, startPoint y: 226, endPoint x: 71, endPoint y: 242, distance: 54.4
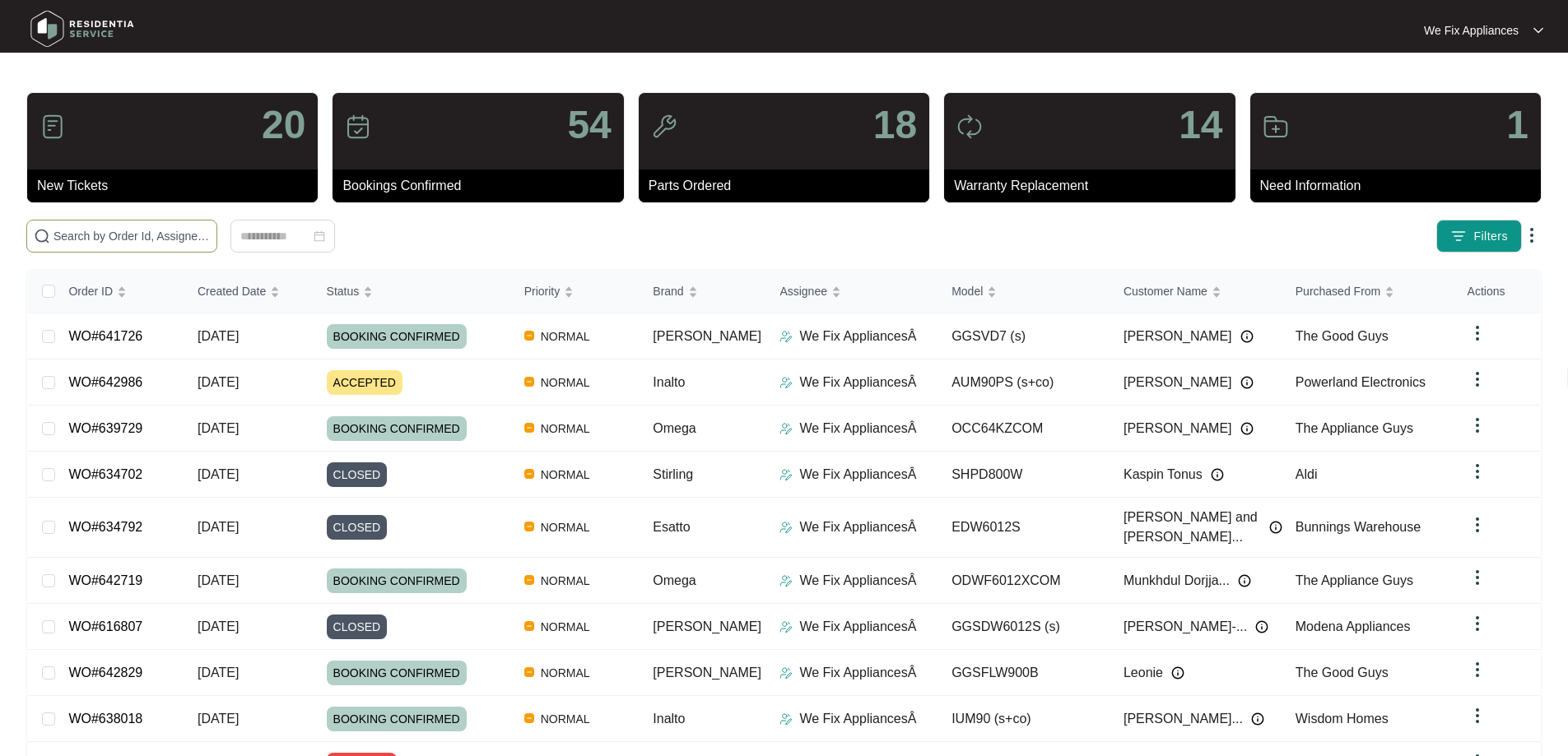
paste input "641316"
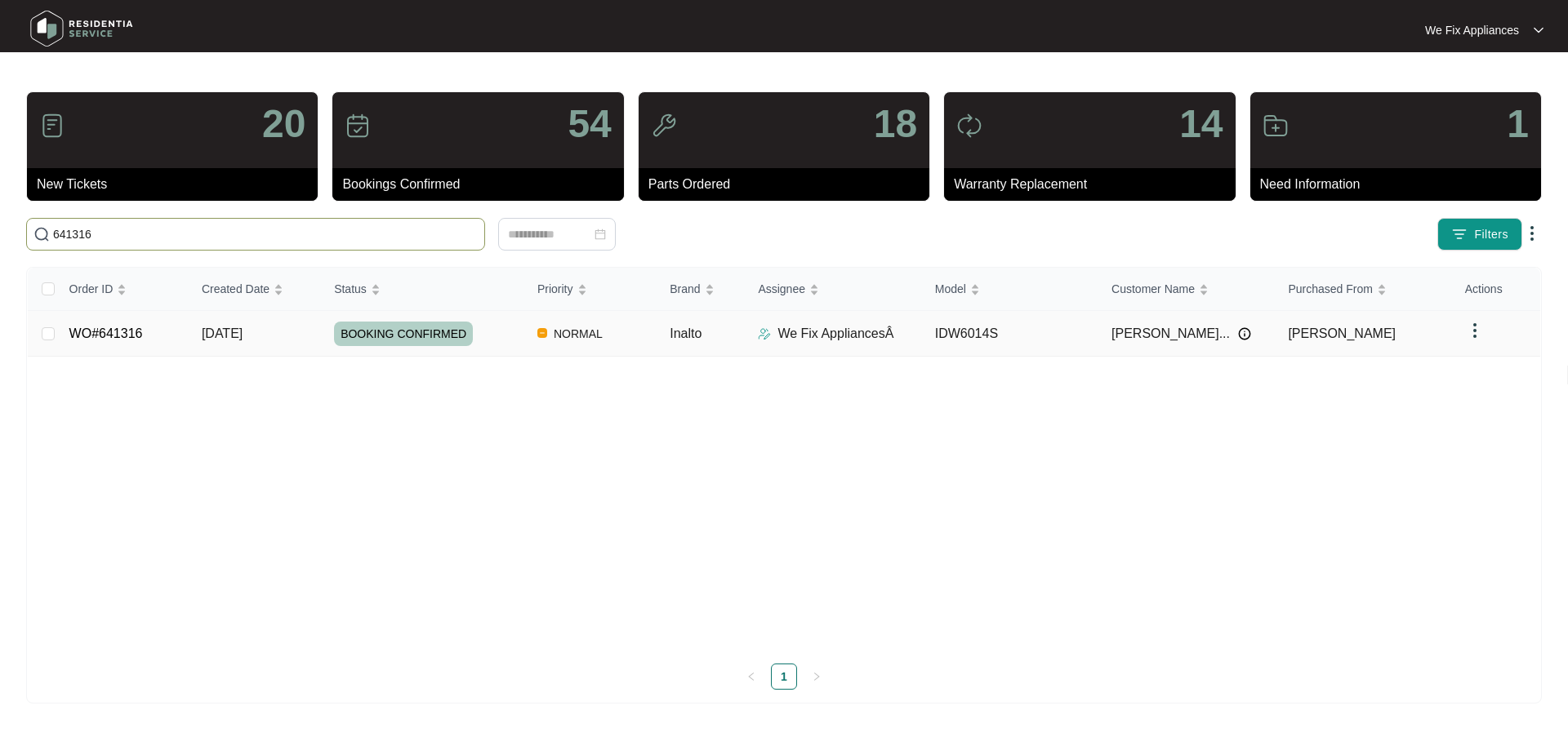
type input "641316"
click at [108, 318] on td "WO#641316" at bounding box center [122, 334] width 132 height 46
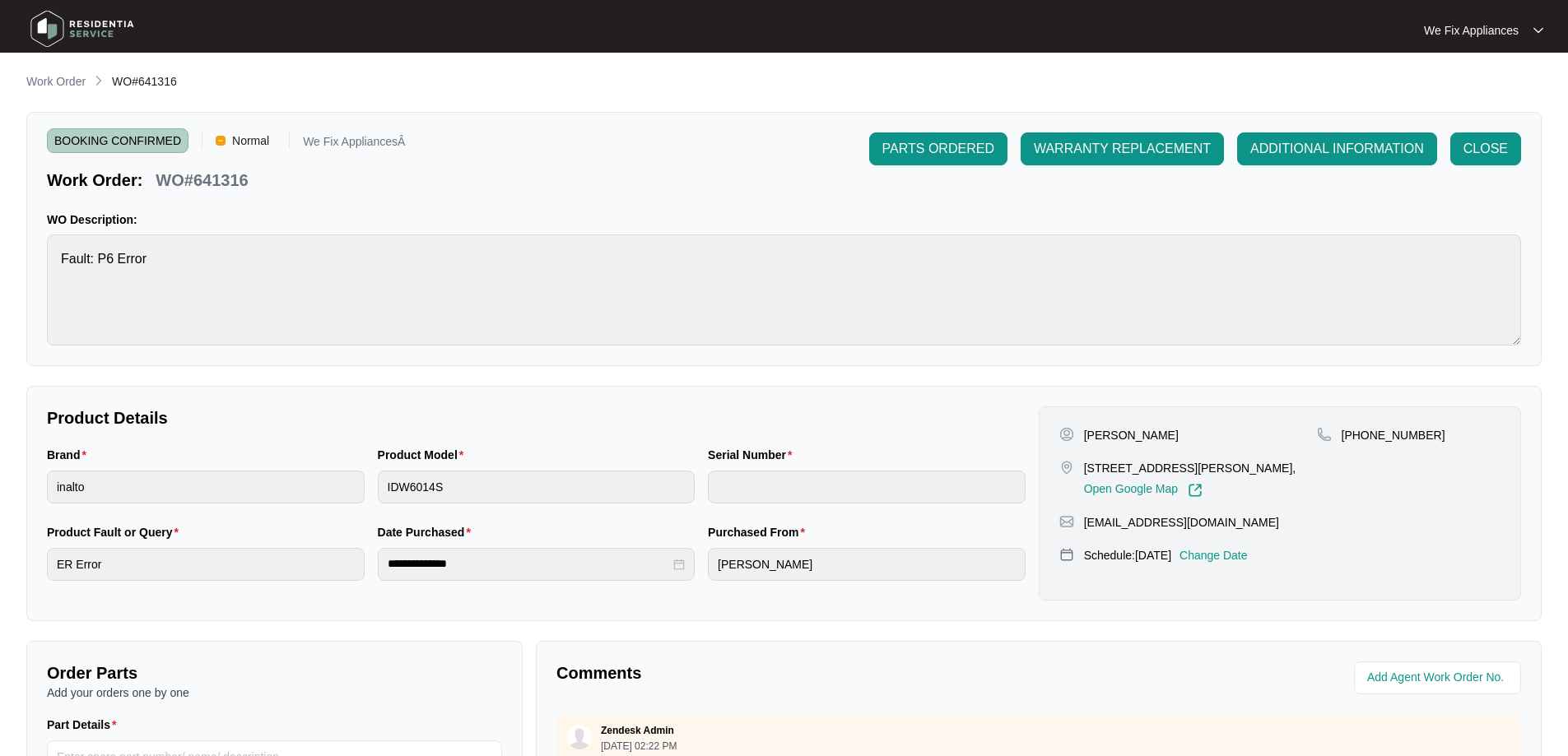
click at [81, 21] on img at bounding box center [82, 29] width 116 height 49
